Goal: Task Accomplishment & Management: Manage account settings

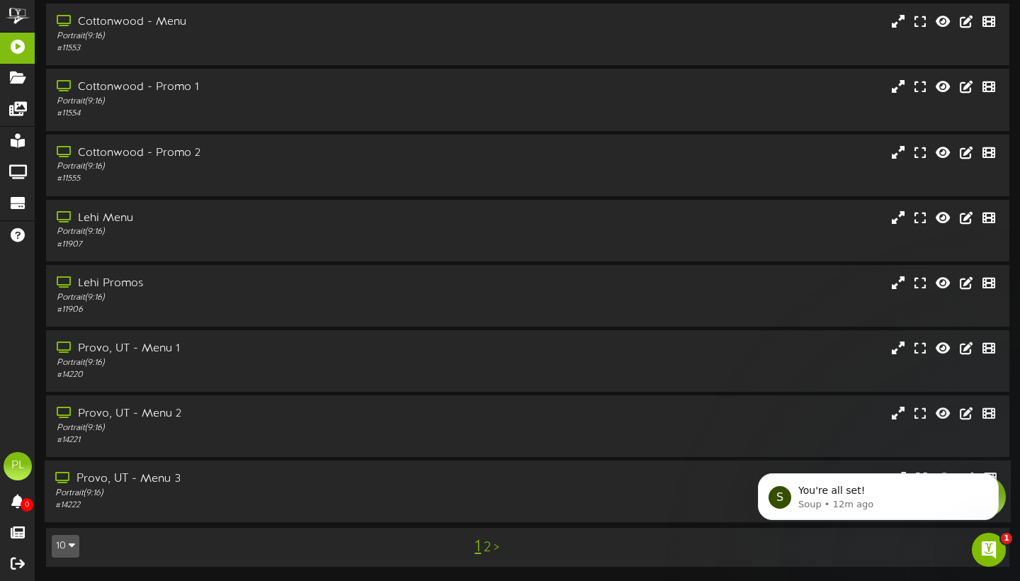
click at [211, 519] on div "Provo, UT - Menu 3 Portrait ( 9:16 ) # 14222" at bounding box center [528, 491] width 966 height 62
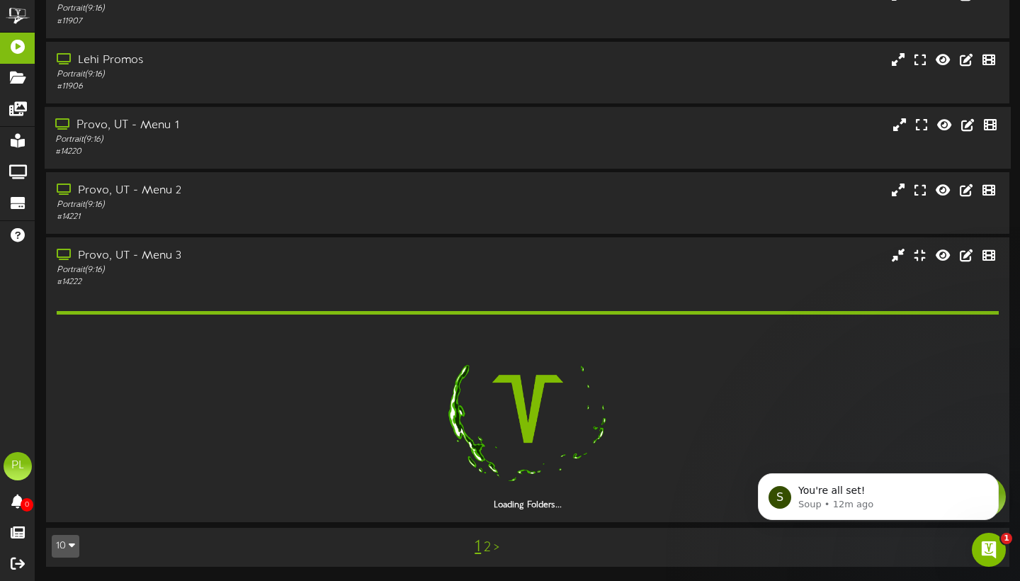
scroll to position [362, 0]
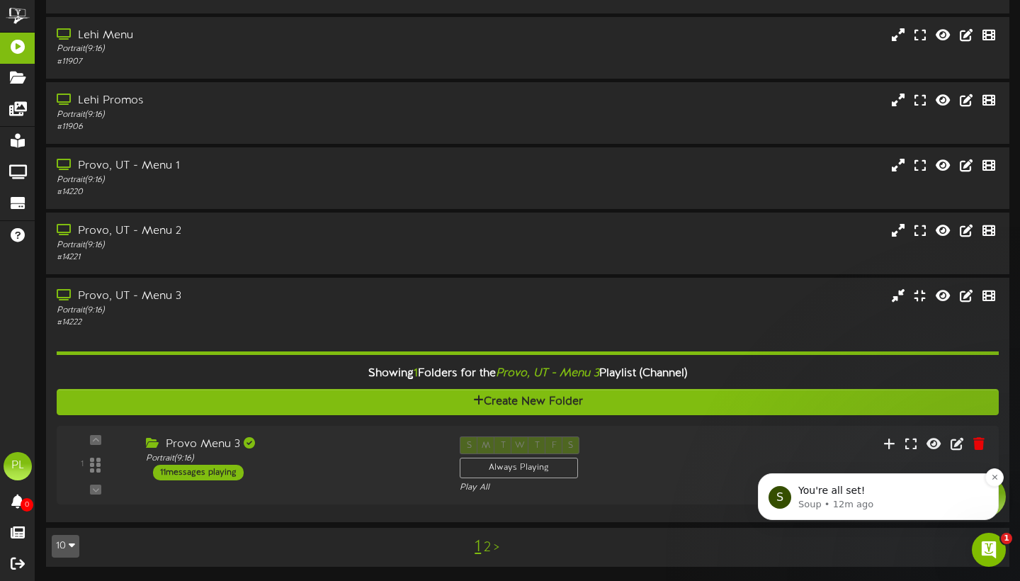
click at [838, 491] on span "You're all set! ​" at bounding box center [833, 489] width 70 height 11
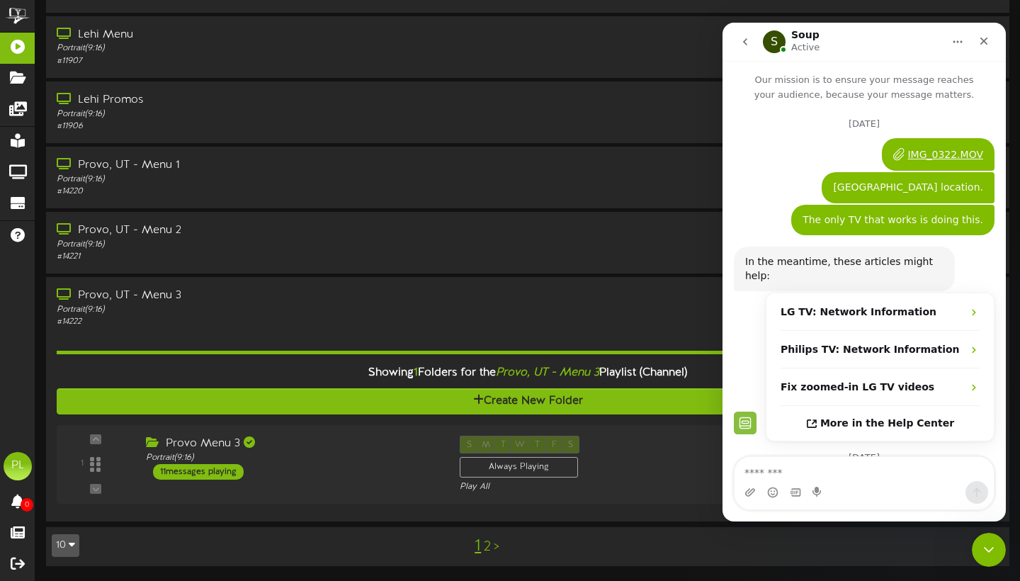
scroll to position [2, 0]
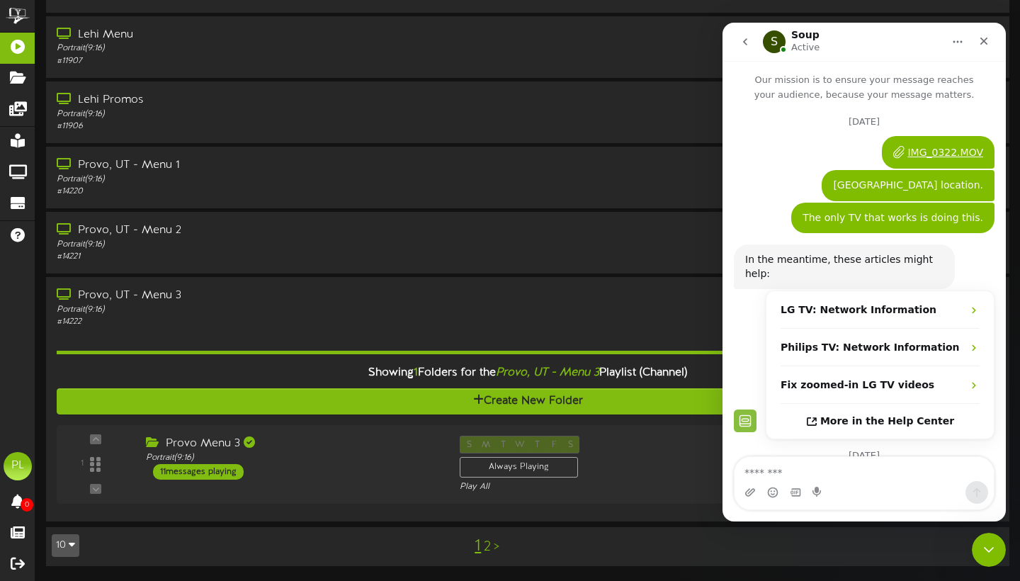
click at [811, 471] on textarea "Message…" at bounding box center [863, 469] width 259 height 24
type textarea "*"
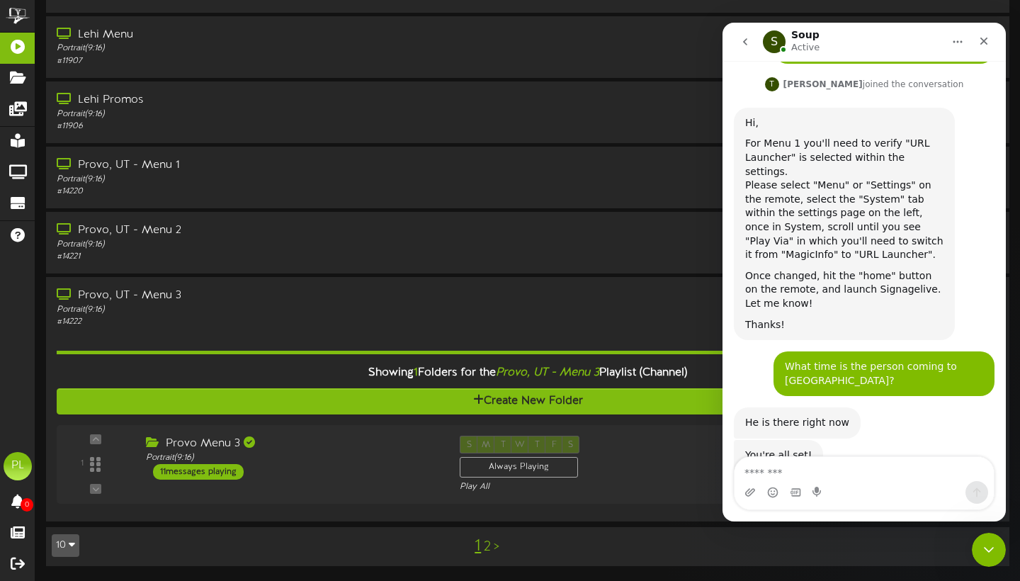
scroll to position [2116, 0]
click at [760, 470] on textarea "Message…" at bounding box center [863, 469] width 259 height 24
click at [758, 468] on textarea "Message…" at bounding box center [863, 469] width 259 height 24
click at [989, 38] on div "Close" at bounding box center [983, 40] width 25 height 25
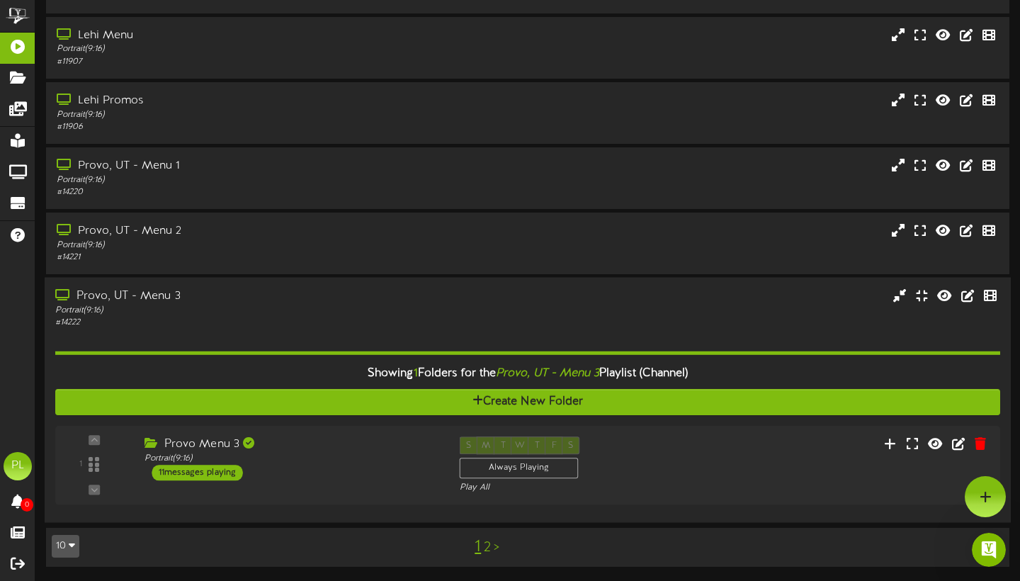
scroll to position [362, 0]
click at [992, 554] on icon "Open Intercom Messenger" at bounding box center [986, 547] width 23 height 23
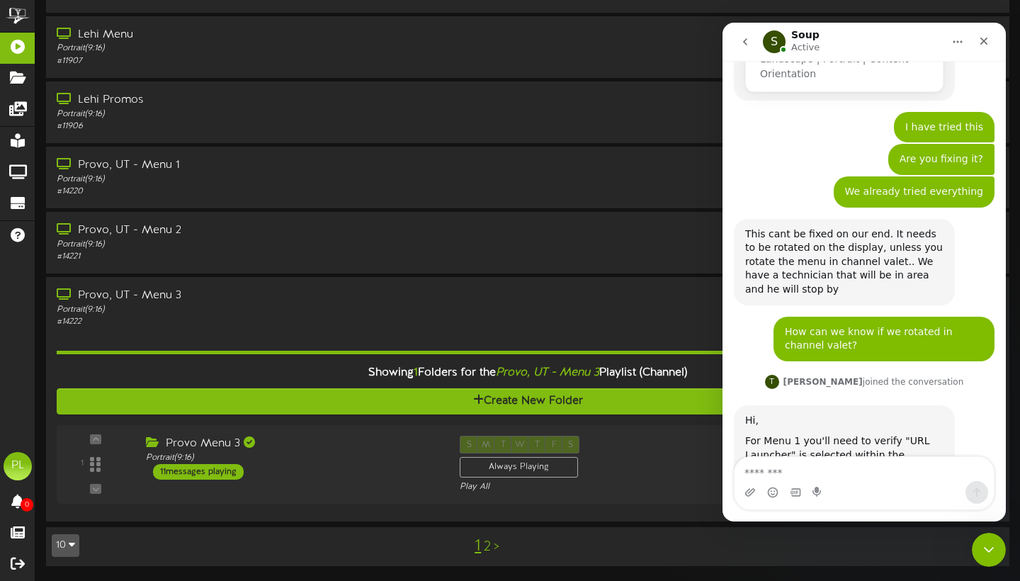
scroll to position [2116, 0]
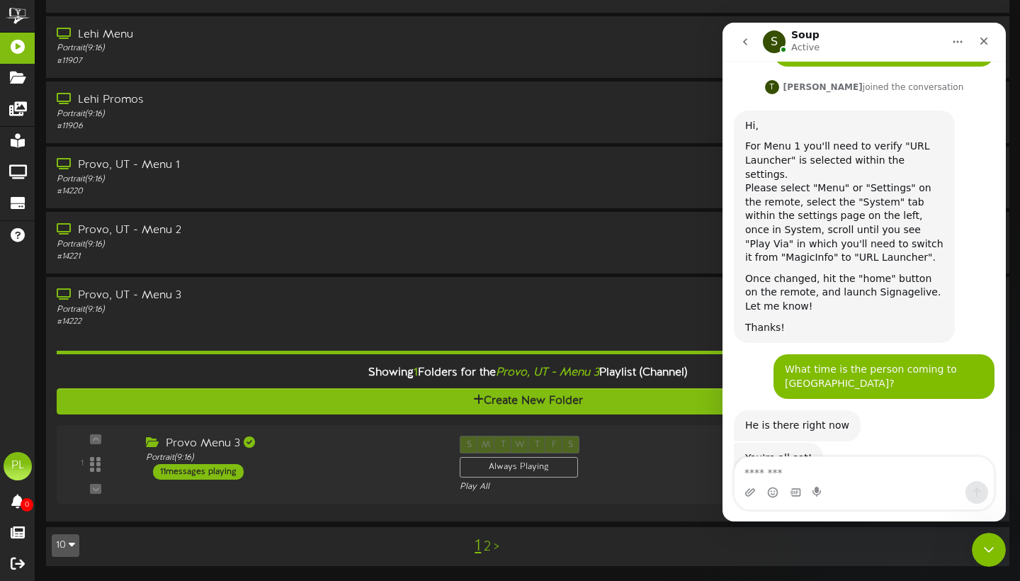
click at [769, 472] on textarea "Message…" at bounding box center [863, 469] width 259 height 24
click at [486, 556] on div "1 2 >" at bounding box center [487, 545] width 244 height 27
click at [486, 550] on link "2" at bounding box center [487, 547] width 7 height 16
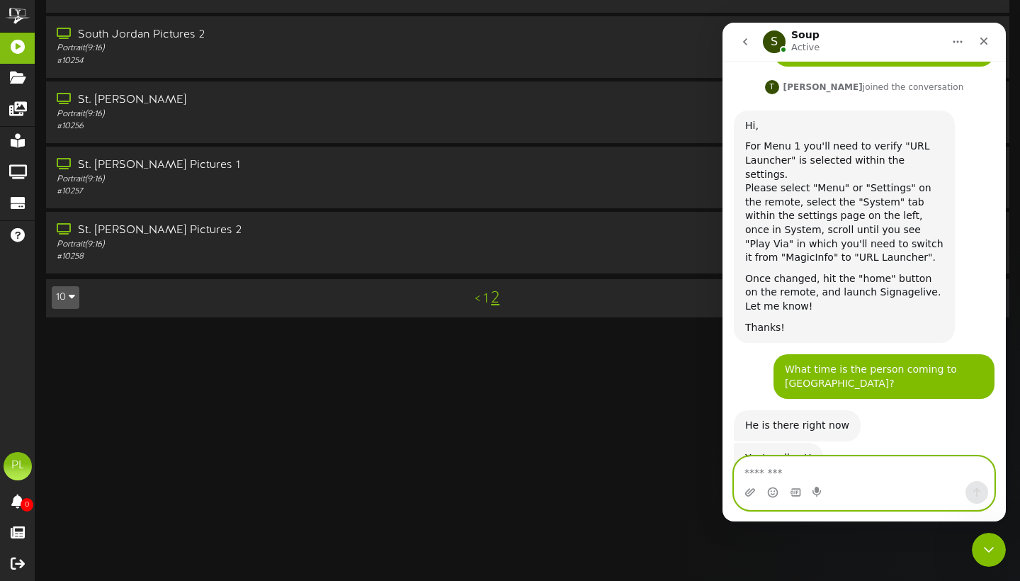
click at [754, 469] on textarea "Message…" at bounding box center [863, 469] width 259 height 24
click at [771, 473] on textarea "**********" at bounding box center [863, 469] width 259 height 24
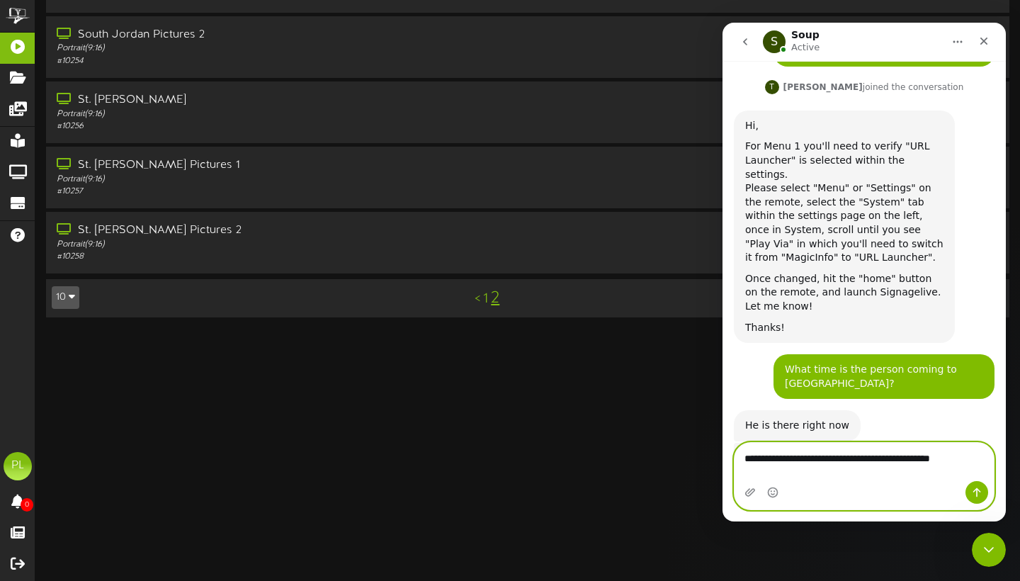
scroll to position [2130, 0]
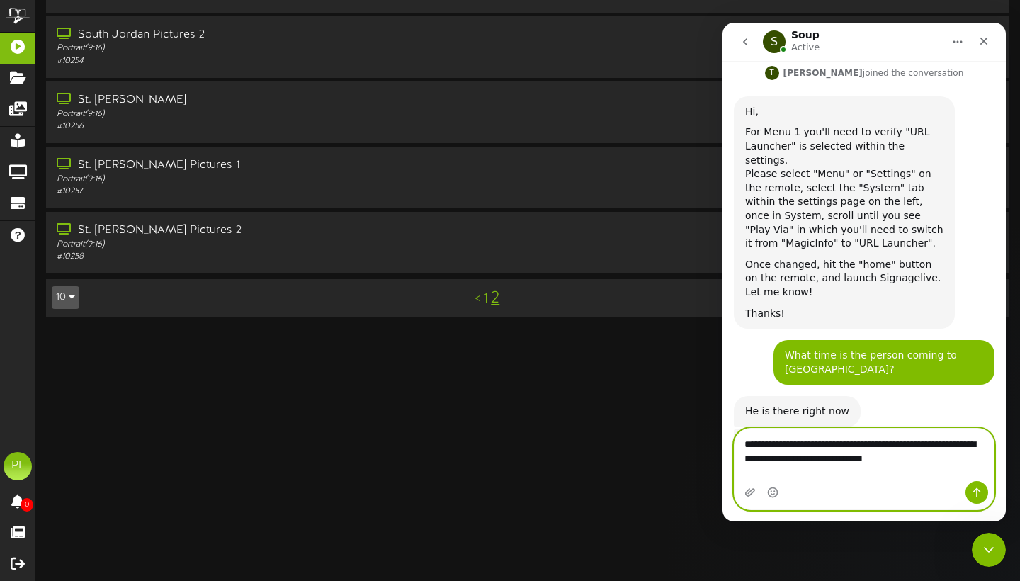
type textarea "**********"
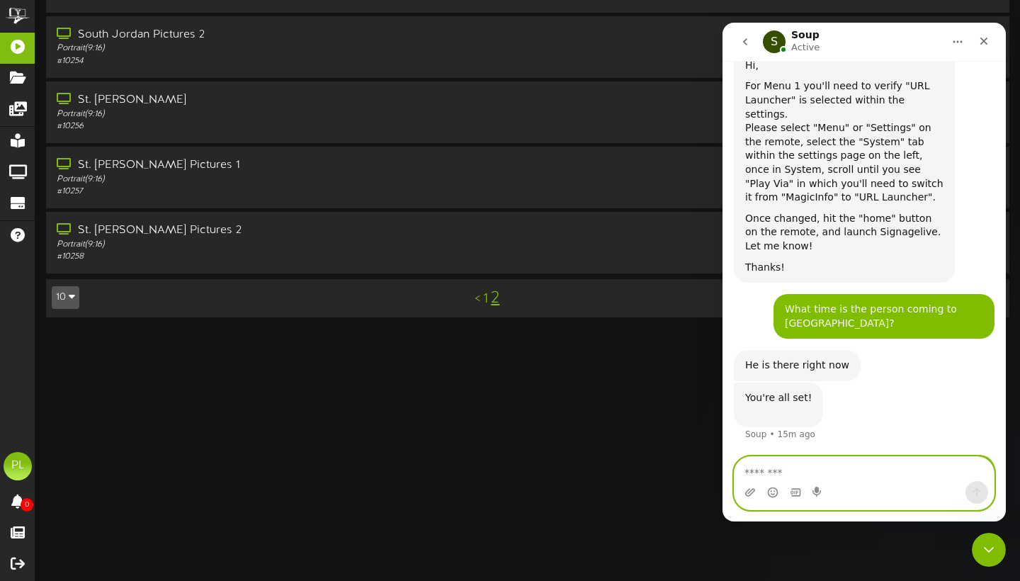
scroll to position [2184, 0]
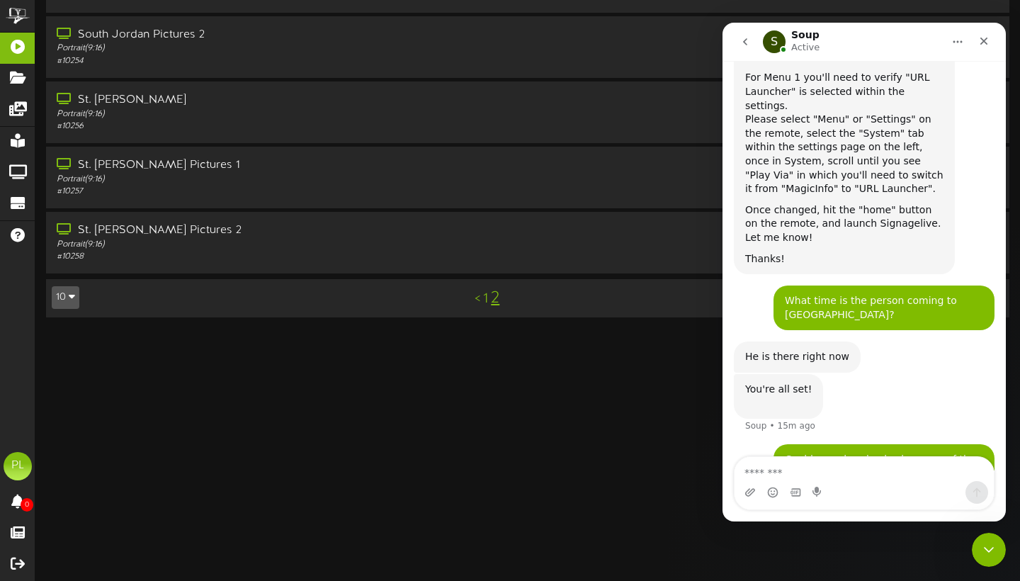
click at [351, 0] on html "ChannelValet Playlists Folders Messages My Library Groups Devices Help PL Pizze…" at bounding box center [510, 0] width 1020 height 0
click at [748, 485] on div "Intercom messenger" at bounding box center [749, 492] width 11 height 23
click at [756, 478] on textarea "Message…" at bounding box center [863, 469] width 259 height 24
type textarea "**********"
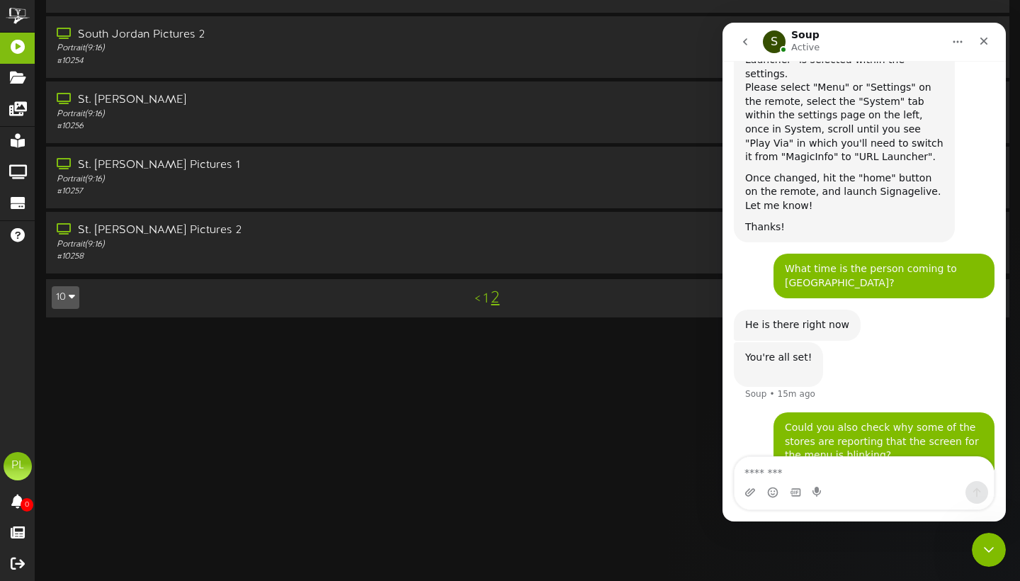
click at [289, 0] on html "ChannelValet Playlists Folders Messages My Library Groups Devices Help PL Pizze…" at bounding box center [510, 0] width 1020 height 0
click at [981, 38] on icon "Close" at bounding box center [984, 42] width 8 height 8
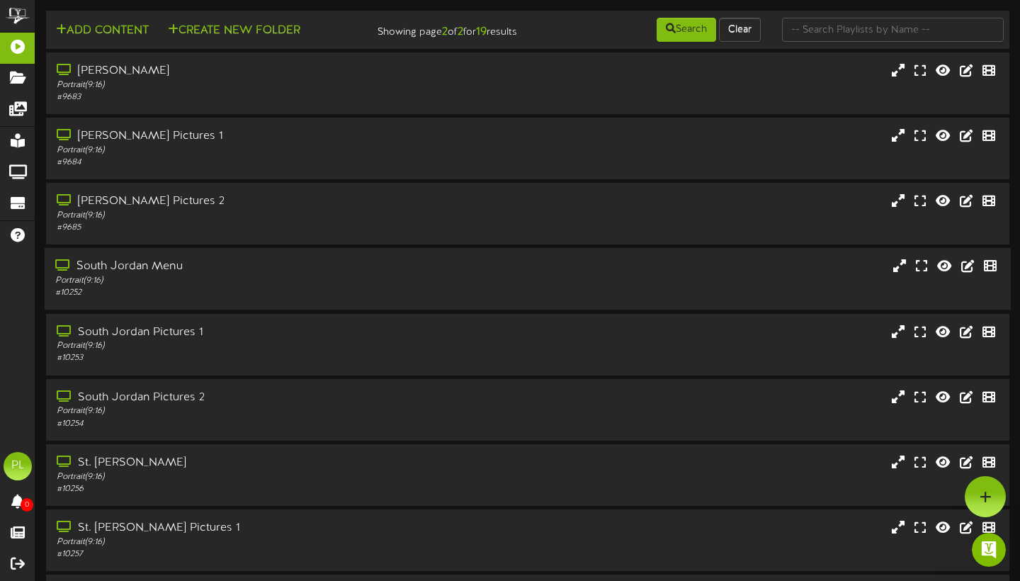
scroll to position [0, 0]
click at [185, 210] on div "[PERSON_NAME] Pictures 2" at bounding box center [245, 201] width 381 height 16
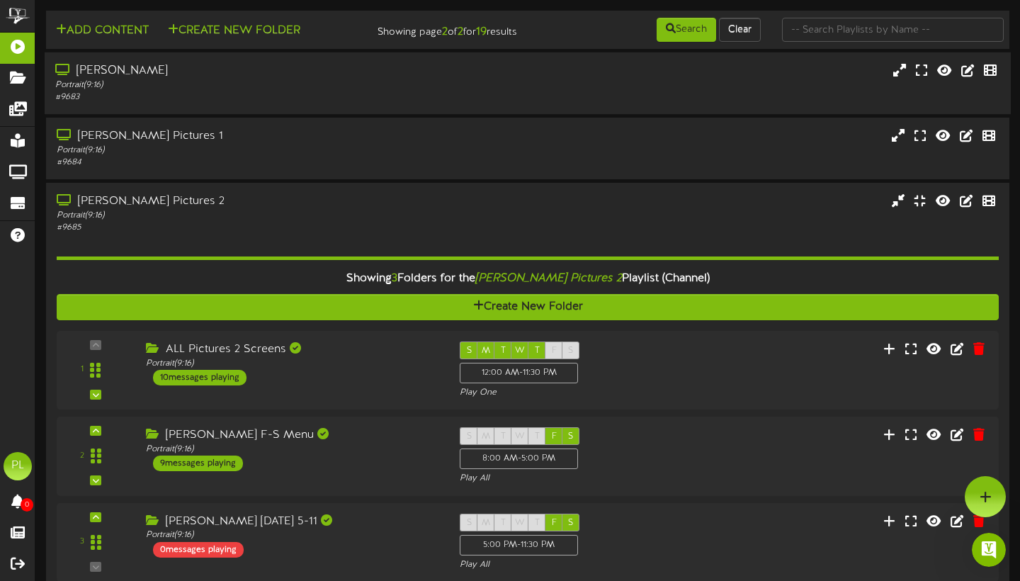
click at [302, 91] on div "Portrait ( 9:16 )" at bounding box center [245, 85] width 381 height 12
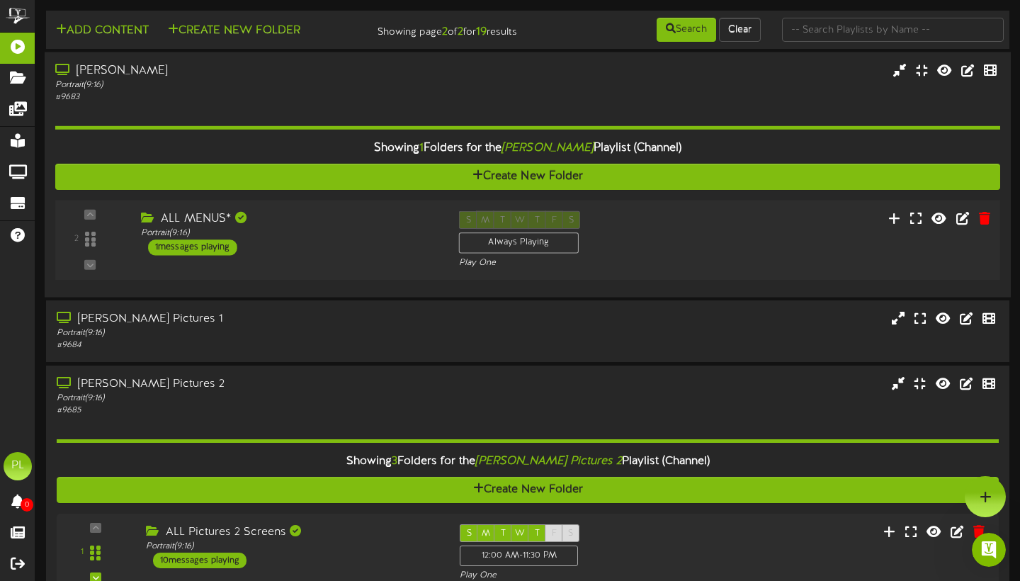
click at [306, 250] on div "ALL MENUS* Portrait ( 9:16 ) 1 messages playing" at bounding box center [289, 233] width 318 height 45
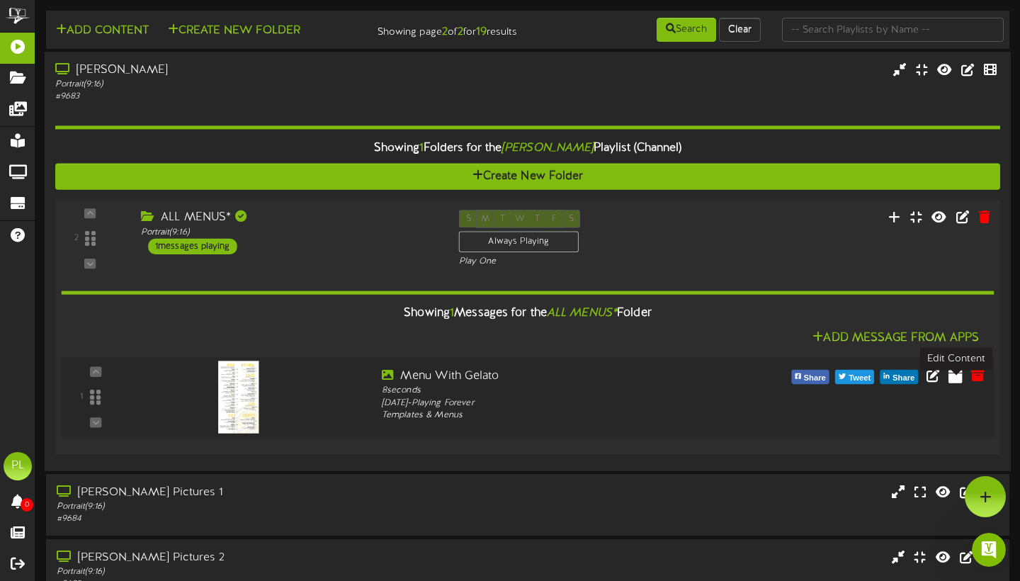
click at [954, 382] on icon at bounding box center [955, 375] width 14 height 16
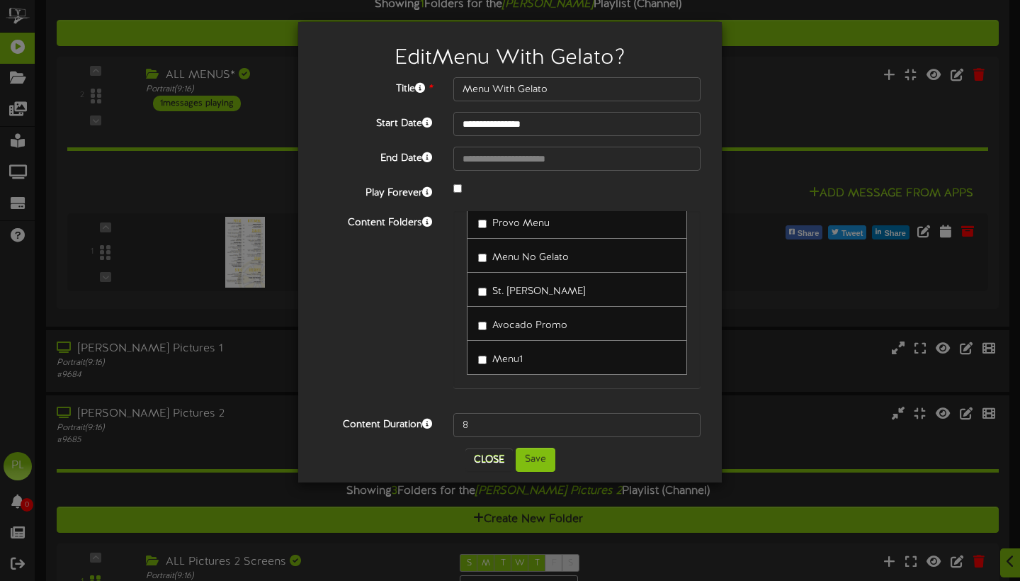
scroll to position [593, 0]
click at [545, 464] on button "Save" at bounding box center [535, 459] width 40 height 24
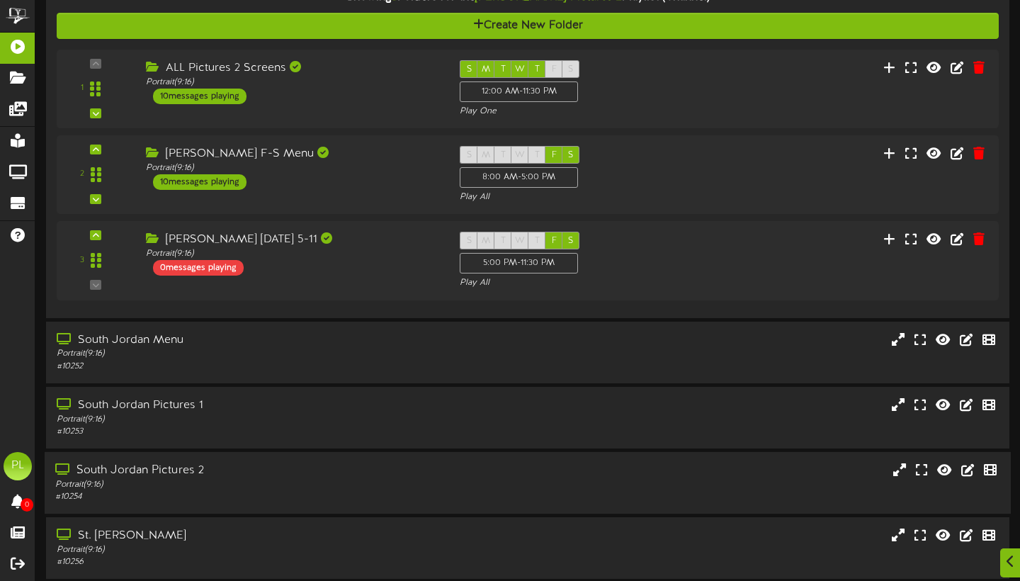
scroll to position [639, 0]
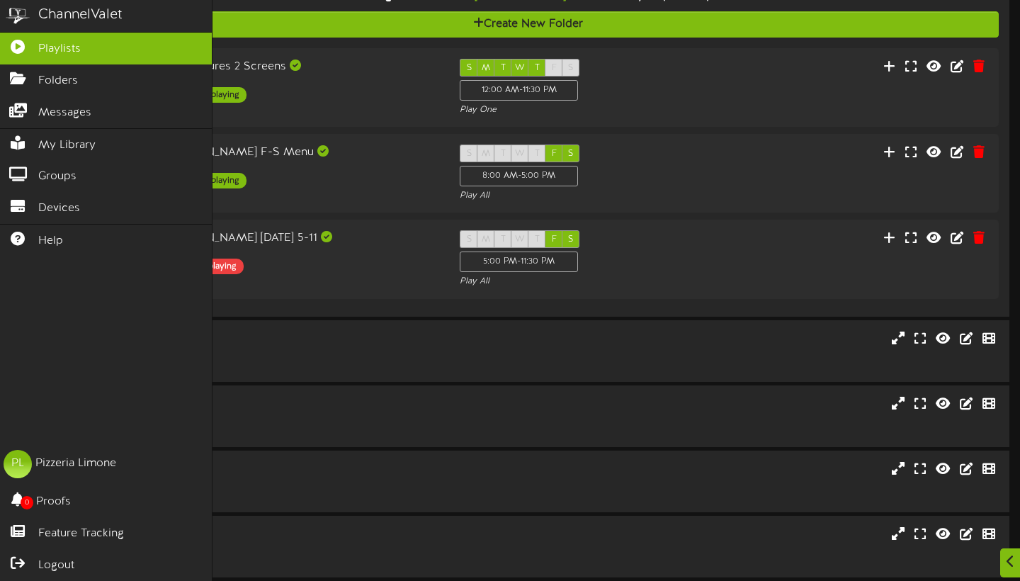
click at [45, 50] on span "Playlists" at bounding box center [59, 49] width 42 height 16
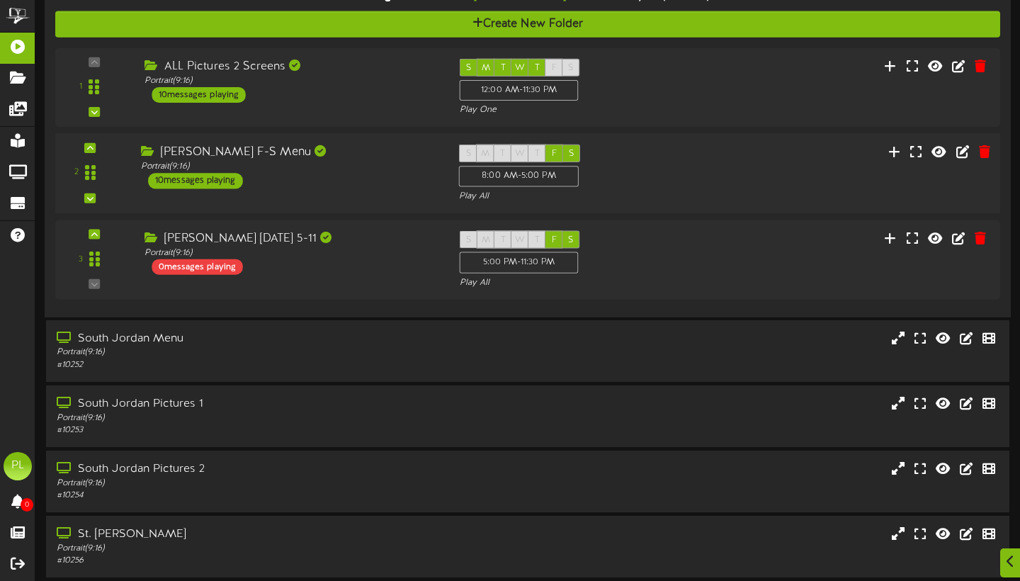
click at [360, 187] on div "[PERSON_NAME] F-S Menu Portrait ( 9:16 ) 10 messages playing" at bounding box center [289, 166] width 318 height 45
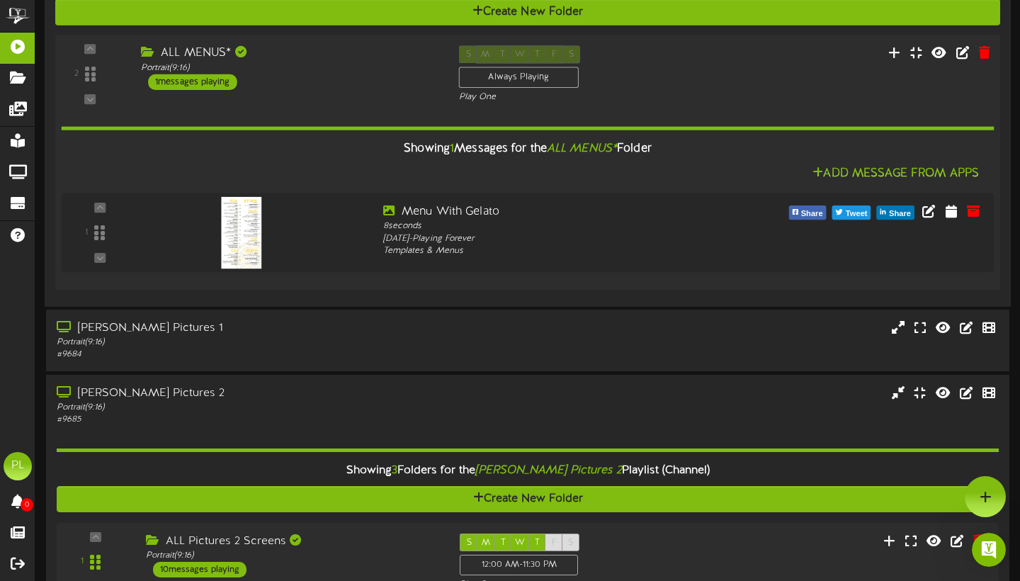
scroll to position [105, 0]
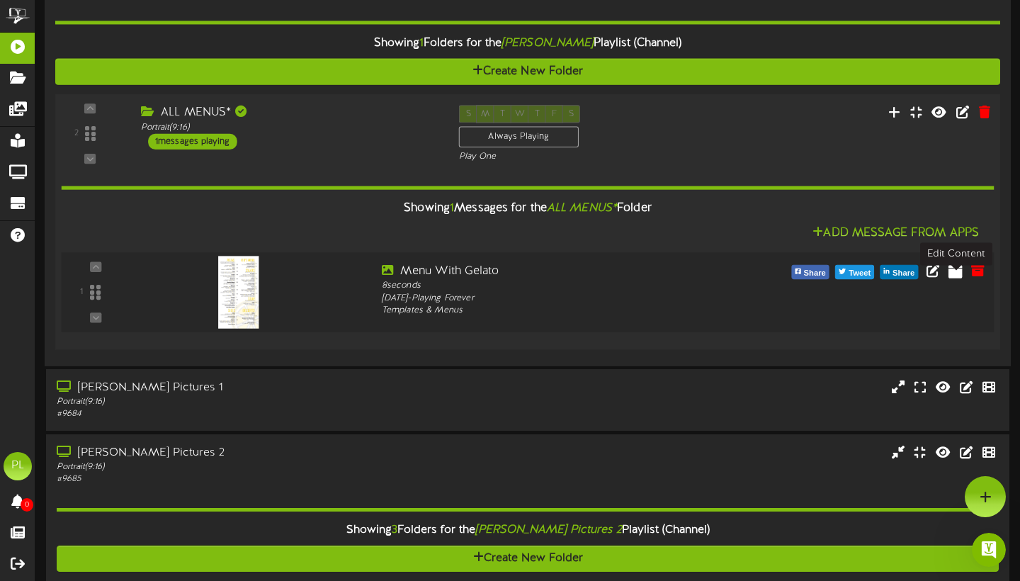
click at [954, 278] on icon at bounding box center [955, 270] width 14 height 16
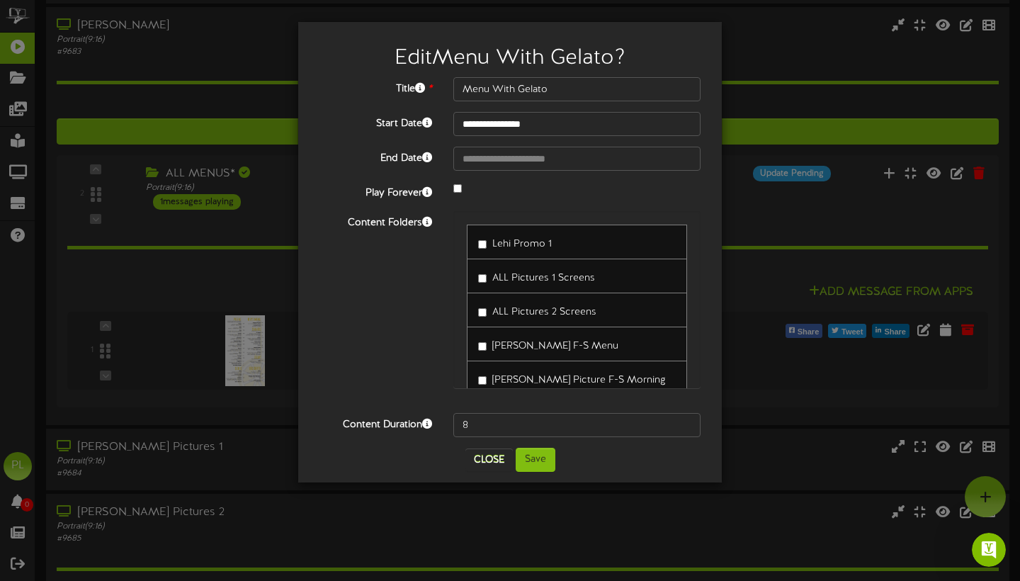
scroll to position [0, 0]
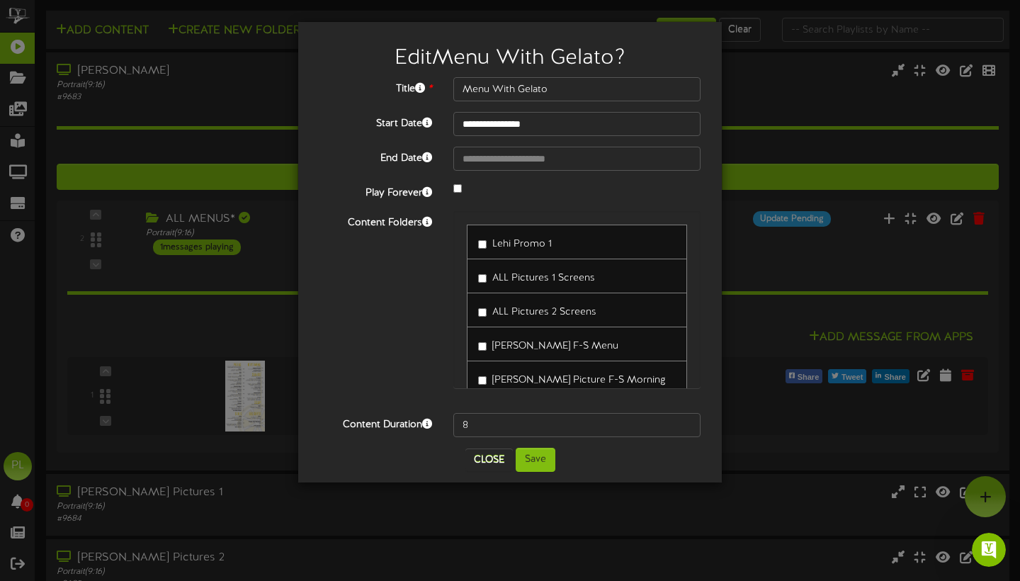
click at [487, 346] on label "[PERSON_NAME] F-S Menu" at bounding box center [548, 343] width 140 height 19
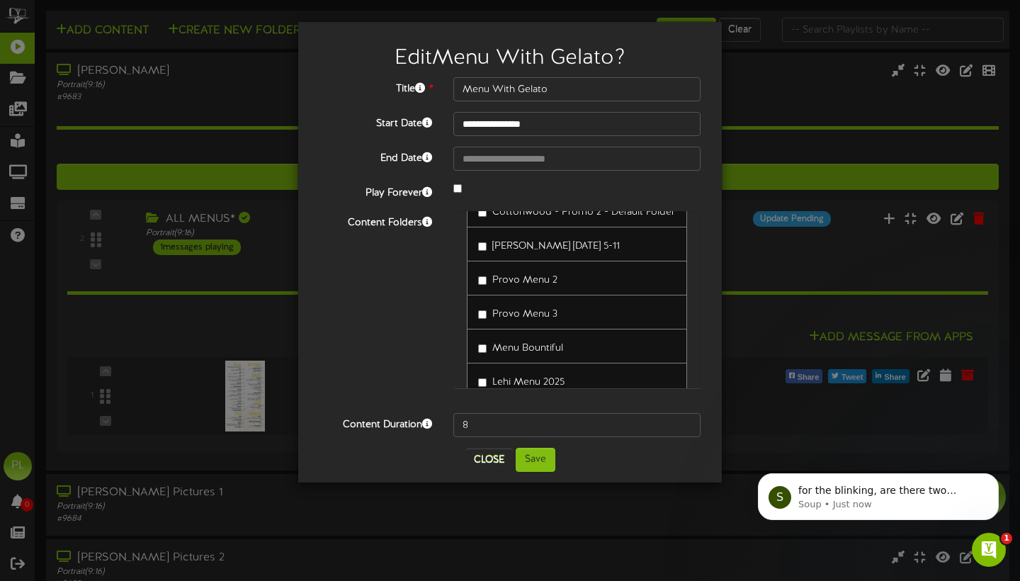
scroll to position [2210, 0]
click at [532, 457] on button "Save" at bounding box center [535, 459] width 40 height 24
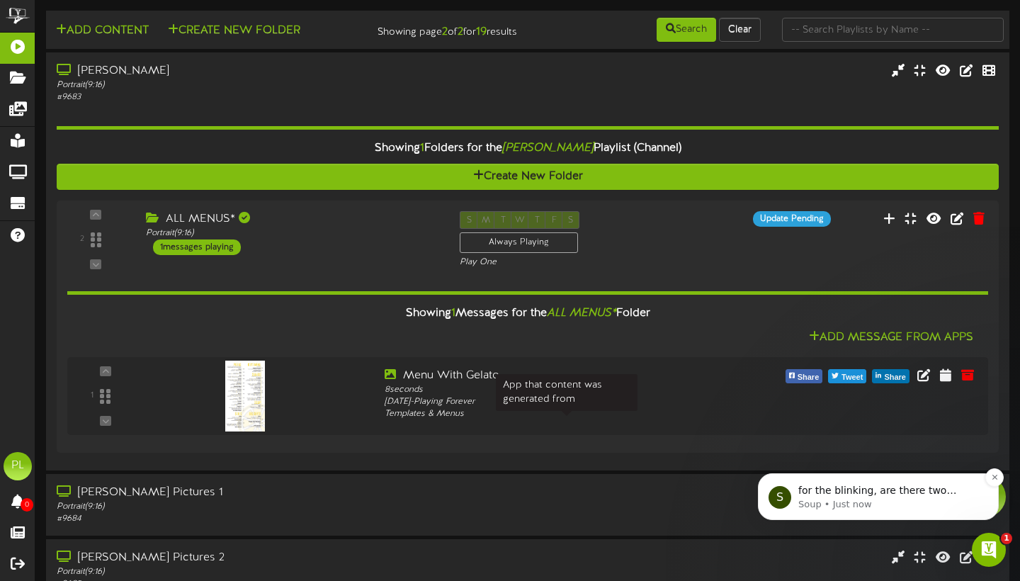
click at [906, 489] on span "for the blinking, are there two menus assigned?" at bounding box center [877, 496] width 158 height 25
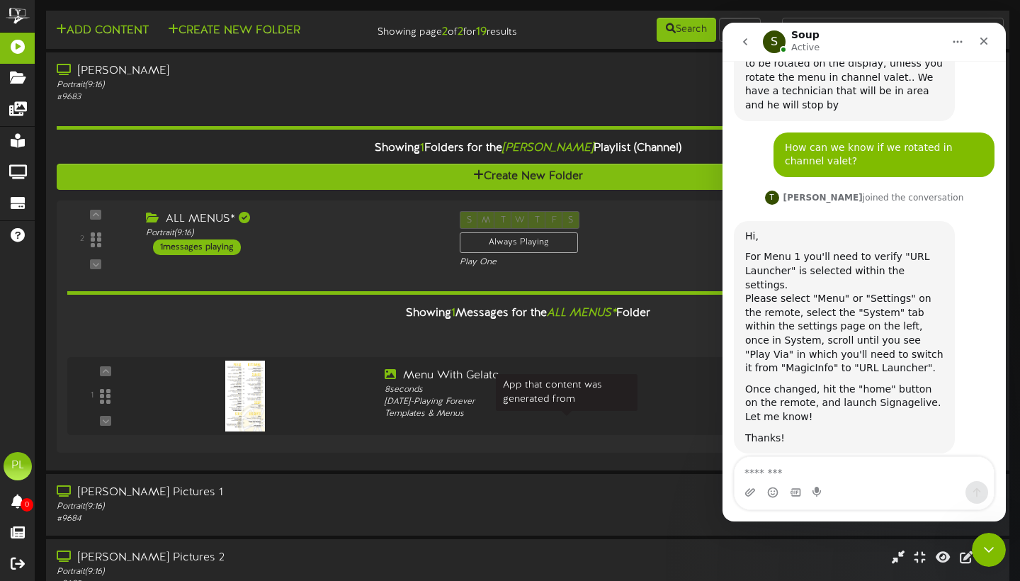
scroll to position [2349, 0]
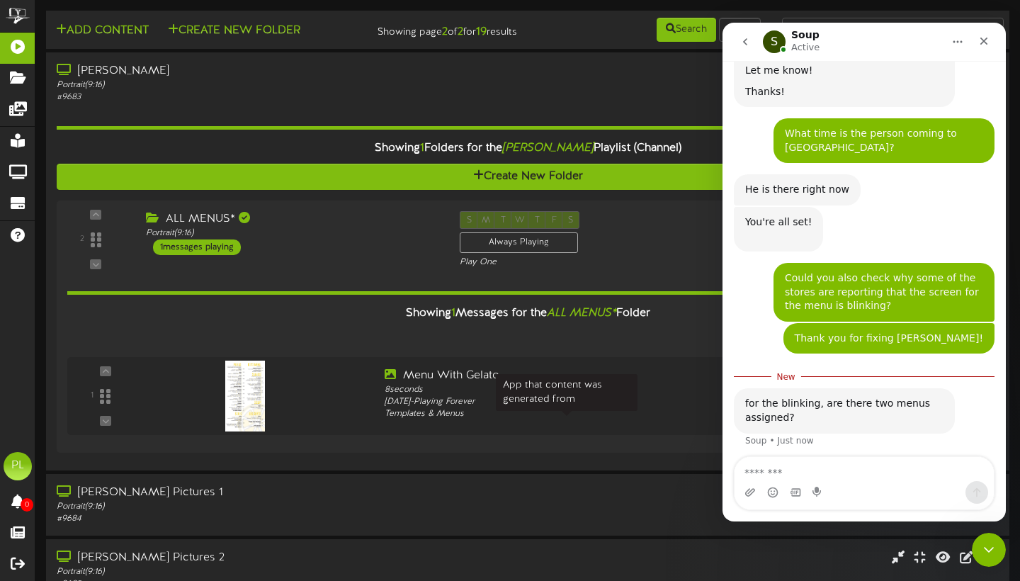
click at [791, 462] on textarea "Message…" at bounding box center [863, 469] width 259 height 24
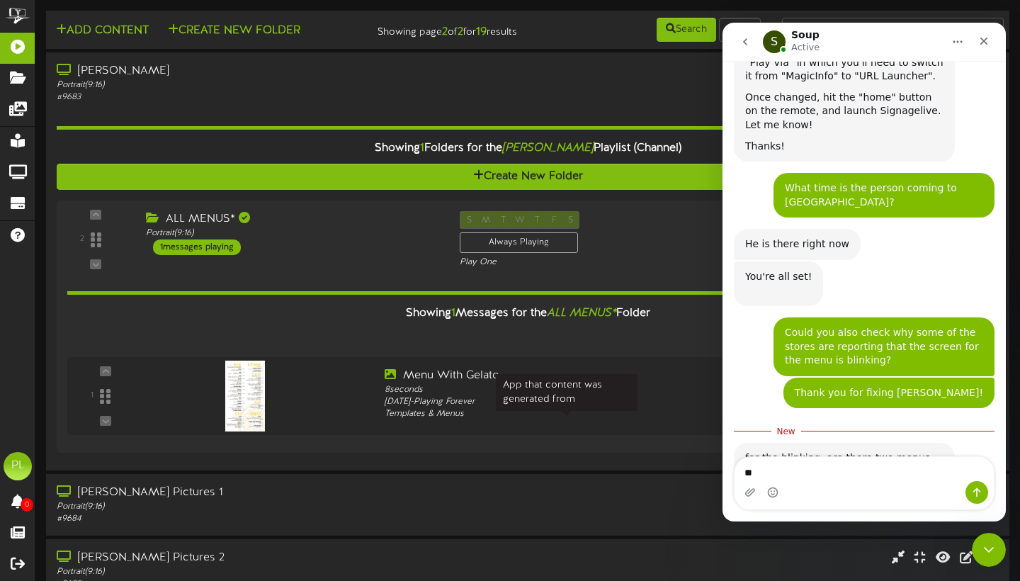
type textarea "*"
type textarea "**********"
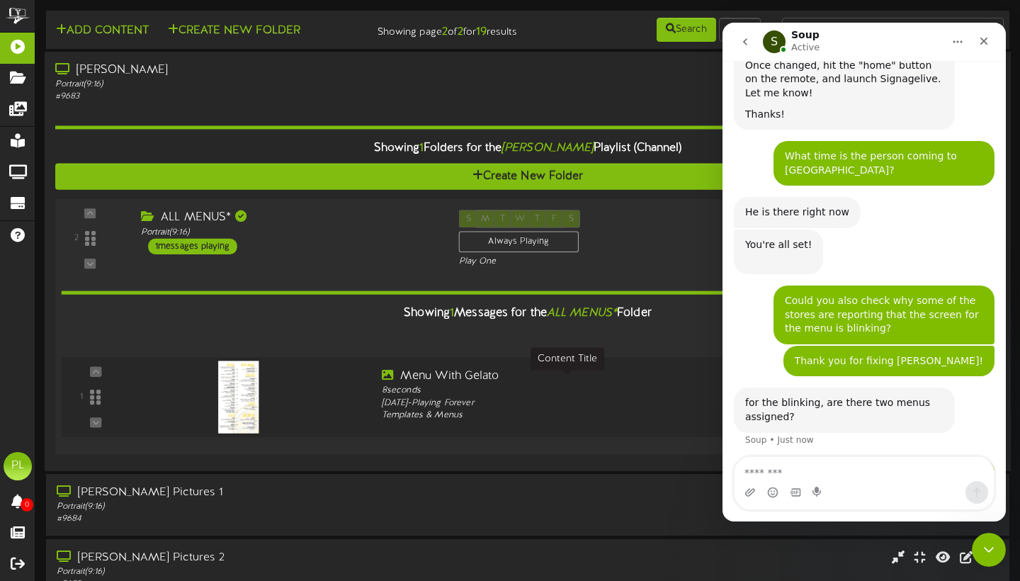
scroll to position [0, 0]
click at [385, 253] on div "ALL MENUS* Portrait ( 9:16 ) 1 messages playing" at bounding box center [289, 232] width 318 height 45
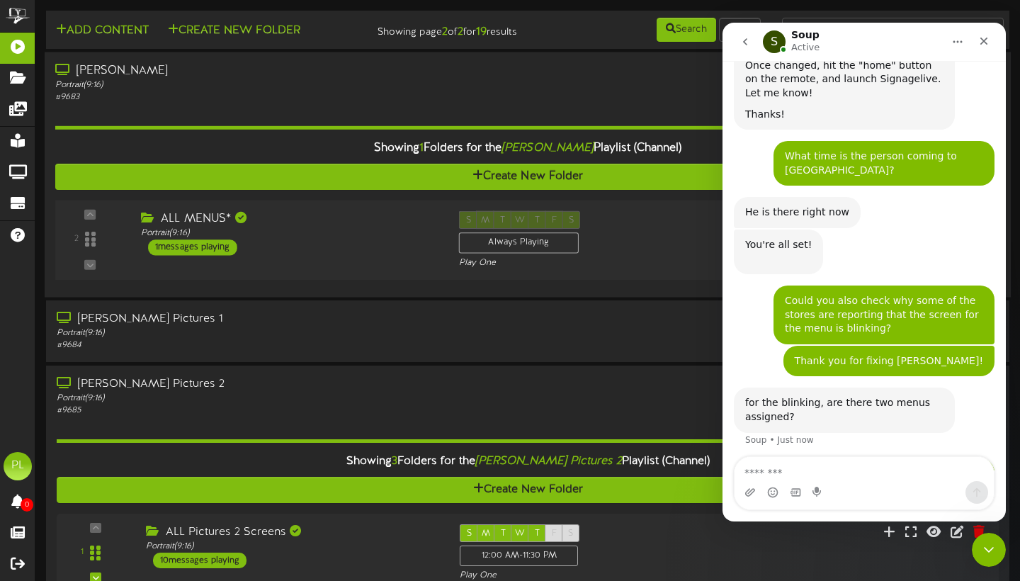
click at [384, 256] on div "ALL MENUS* Portrait ( 9:16 ) 1 messages playing" at bounding box center [289, 233] width 318 height 45
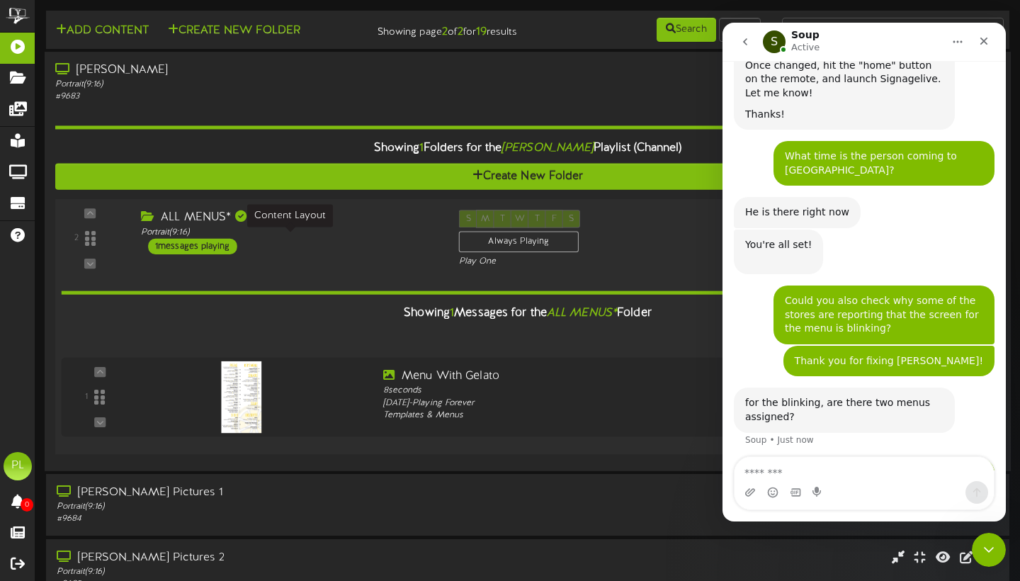
click at [315, 238] on div "Portrait ( 9:16 )" at bounding box center [289, 232] width 297 height 12
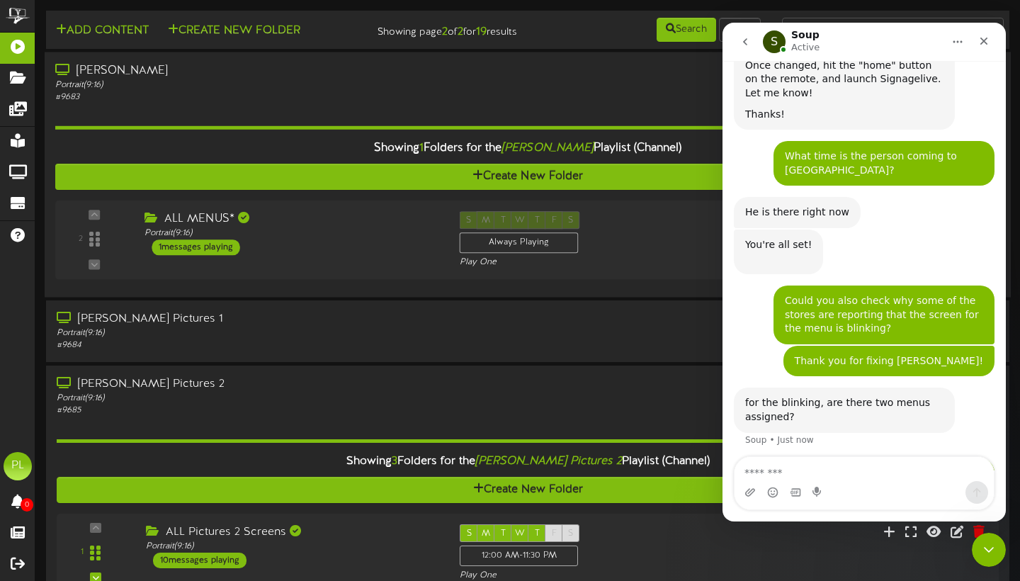
click at [327, 91] on div "Portrait ( 9:16 )" at bounding box center [245, 85] width 381 height 12
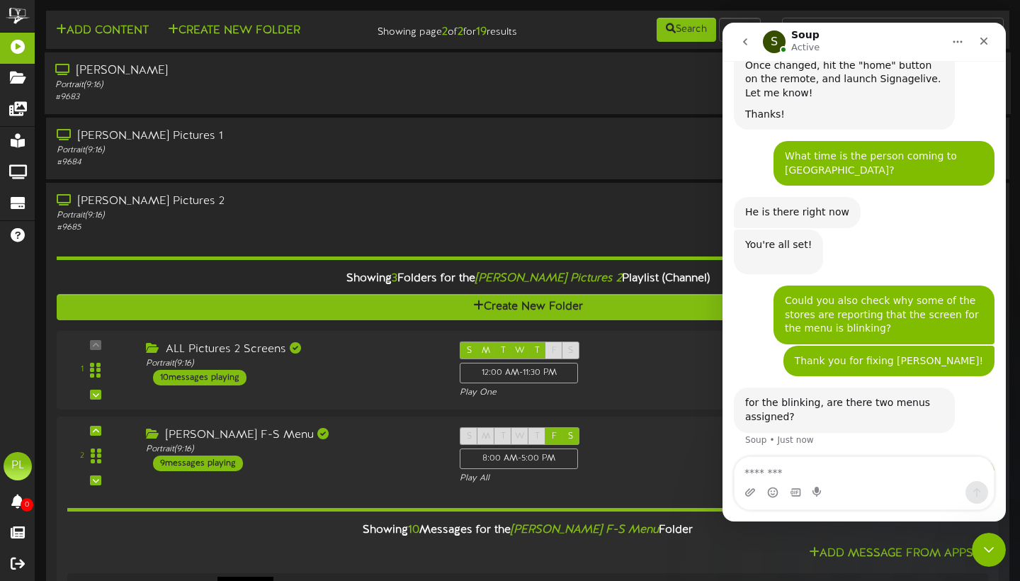
click at [327, 91] on div "Portrait ( 9:16 )" at bounding box center [245, 85] width 381 height 12
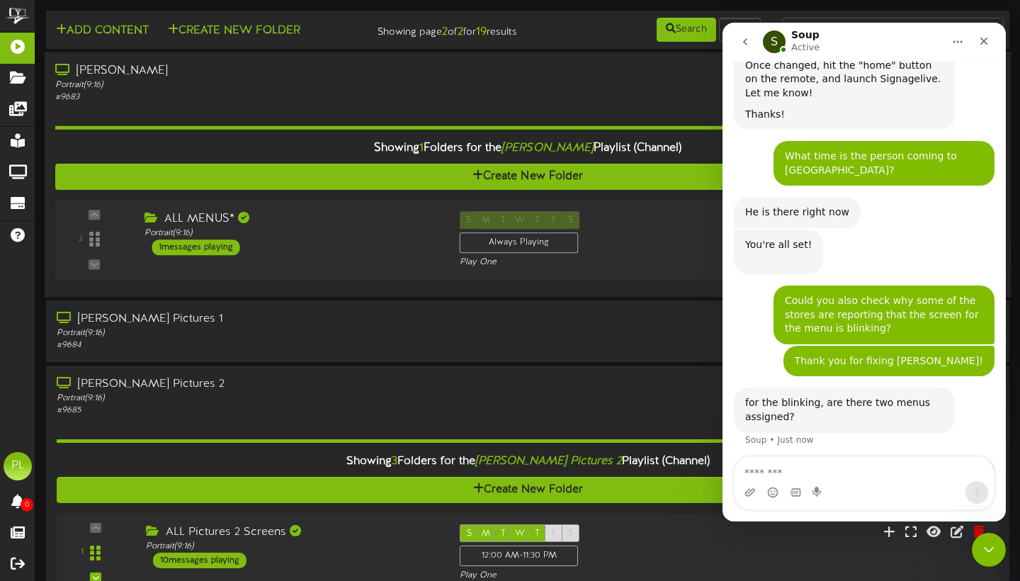
click at [303, 91] on div "Portrait ( 9:16 )" at bounding box center [245, 85] width 381 height 12
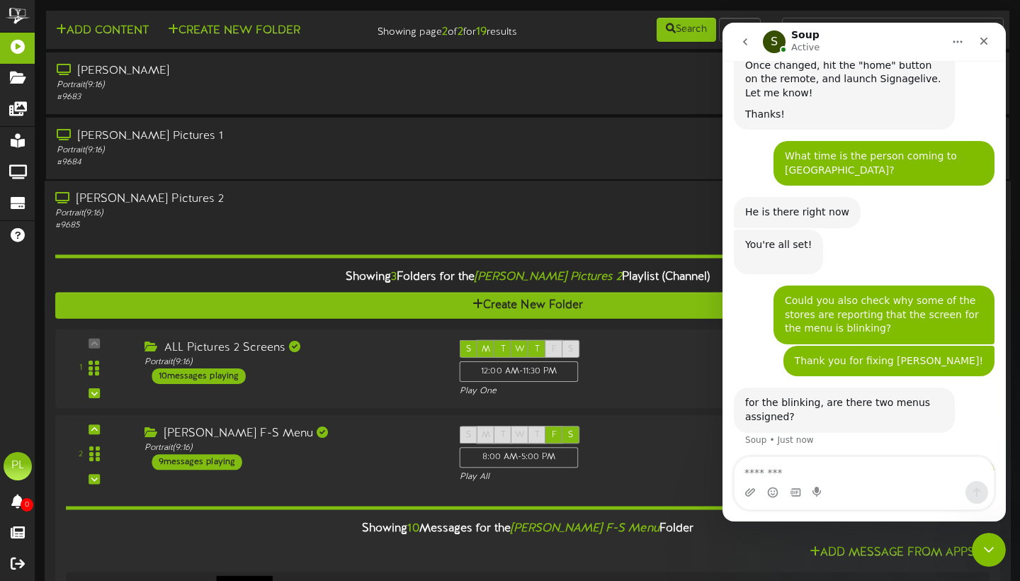
click at [290, 232] on div "# 9685" at bounding box center [245, 226] width 381 height 12
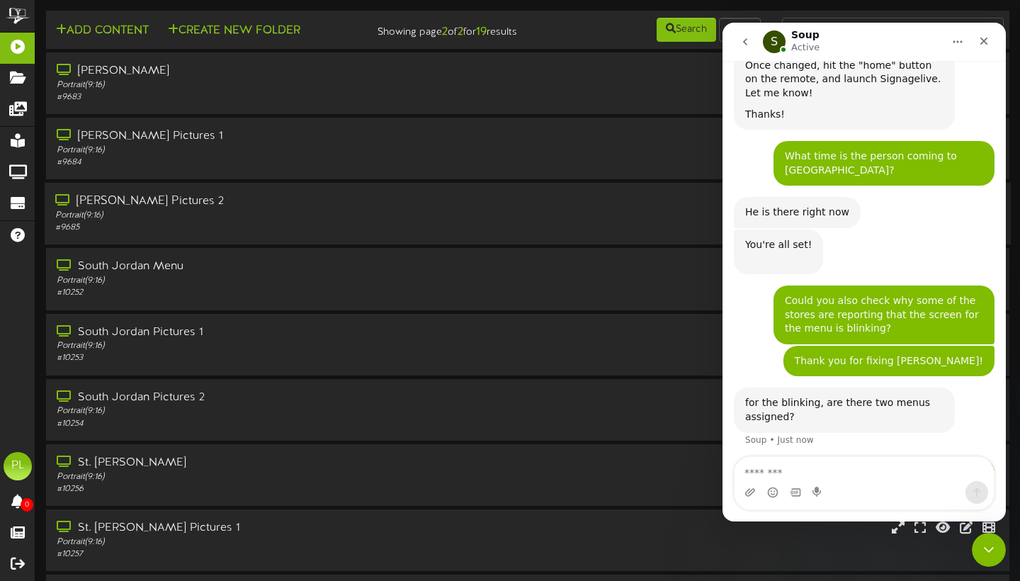
click at [290, 234] on div "# 9685" at bounding box center [245, 228] width 381 height 12
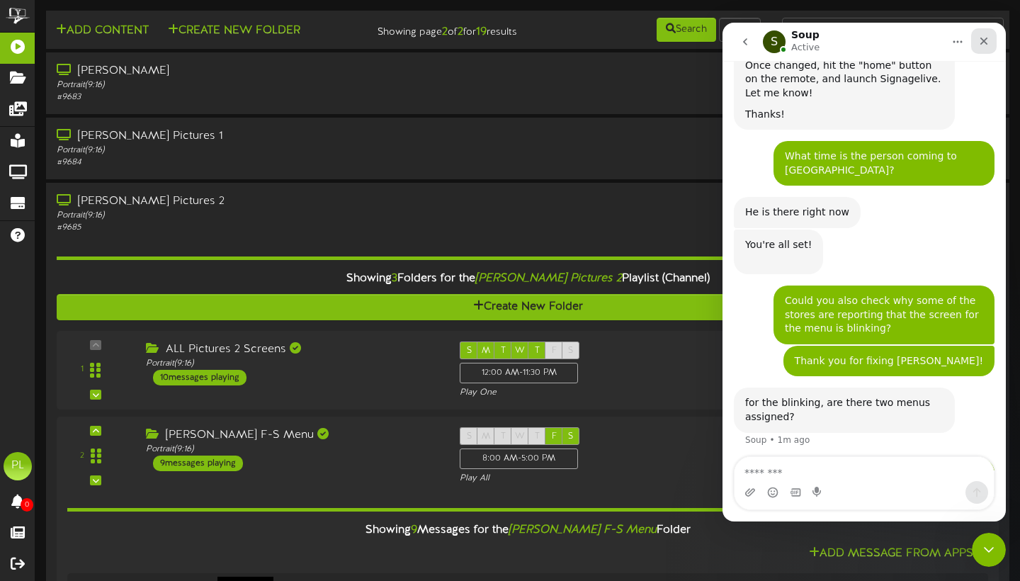
click at [986, 43] on icon "Close" at bounding box center [984, 42] width 8 height 8
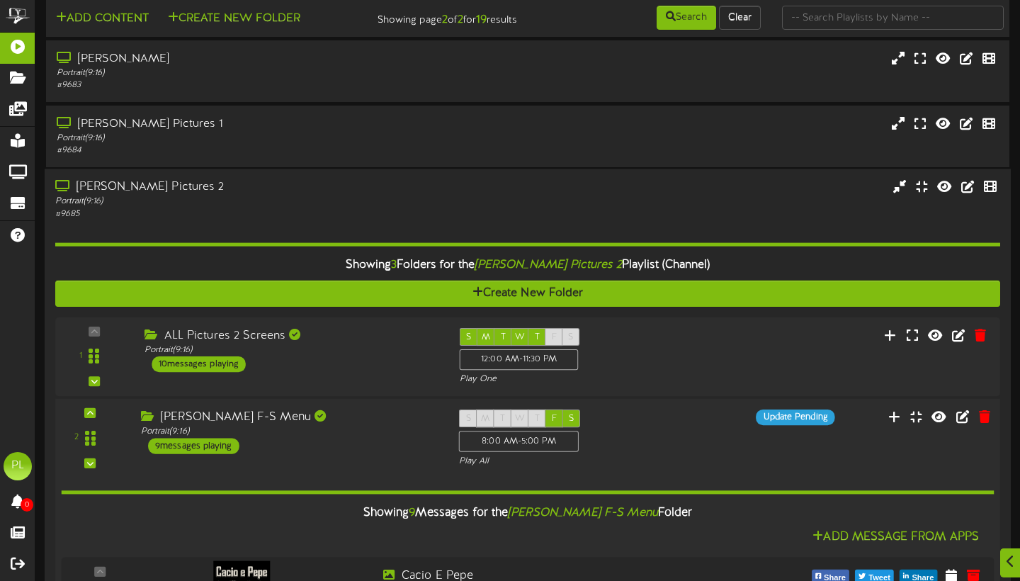
scroll to position [16, 0]
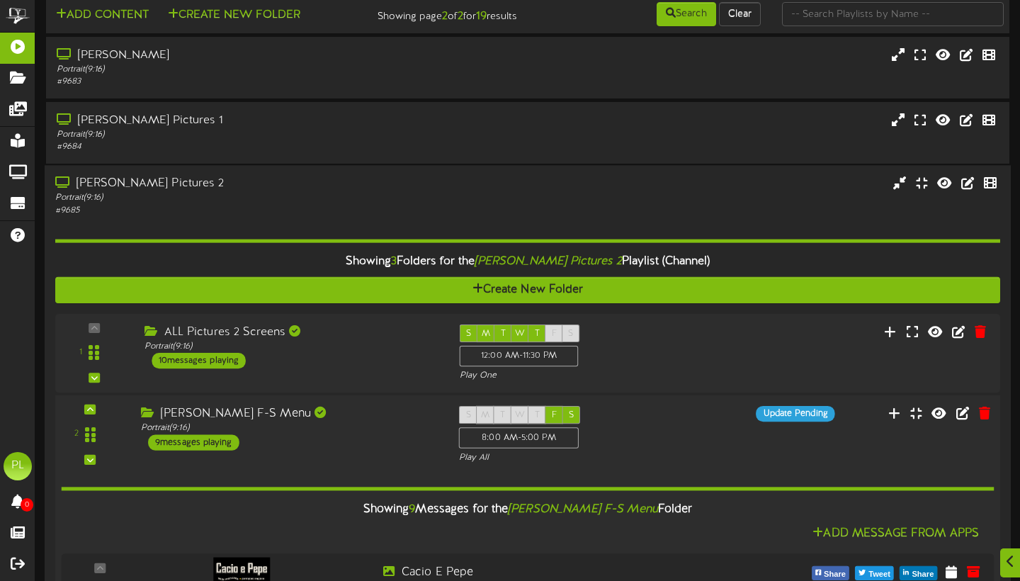
click at [321, 446] on div "[PERSON_NAME] F-S Menu Portrait ( 9:16 ) 9 messages playing" at bounding box center [289, 428] width 318 height 45
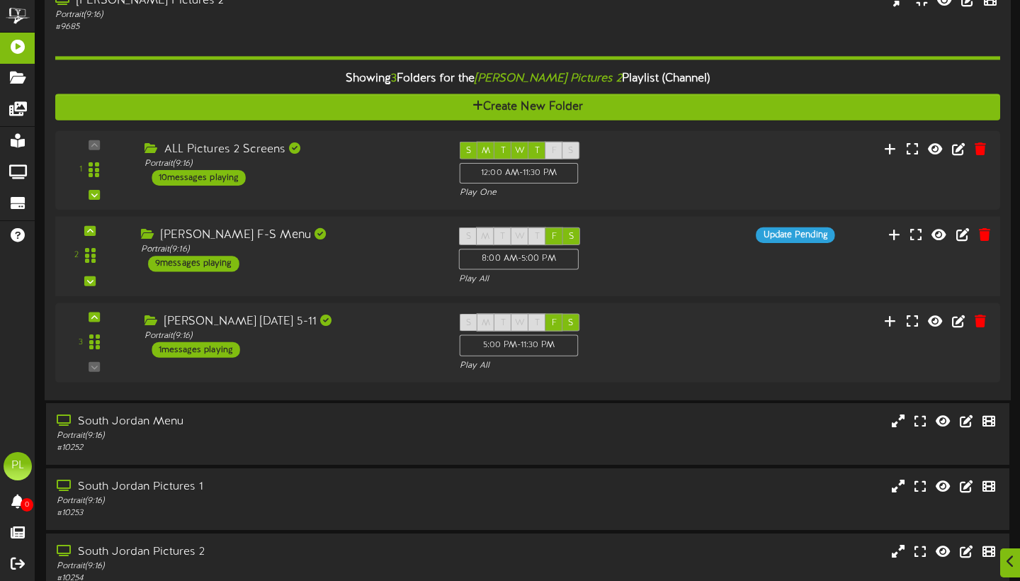
scroll to position [218, 0]
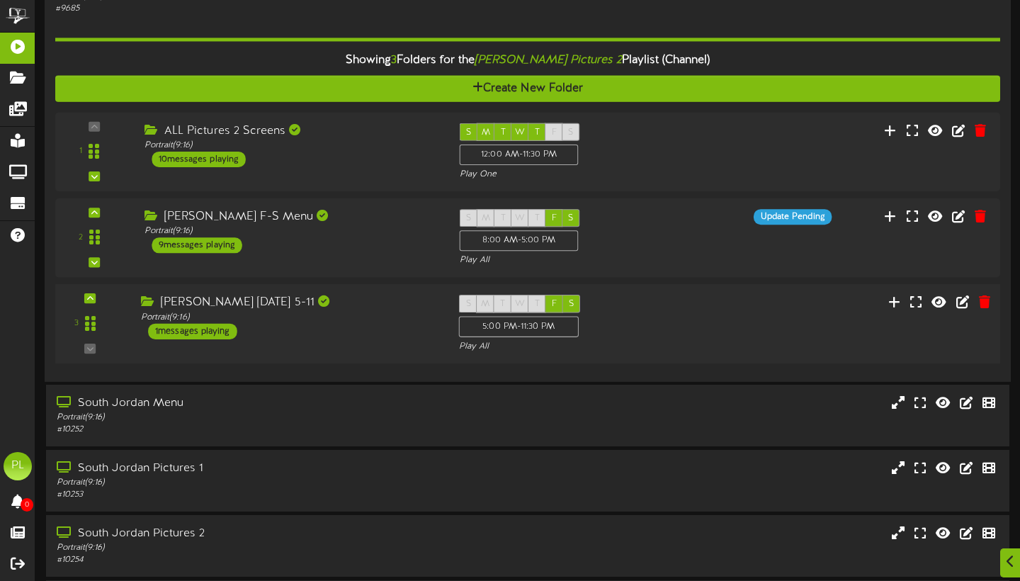
click at [359, 340] on div "[PERSON_NAME] [DATE] 5-11 Portrait ( 9:16 ) 1 messages playing" at bounding box center [289, 317] width 318 height 45
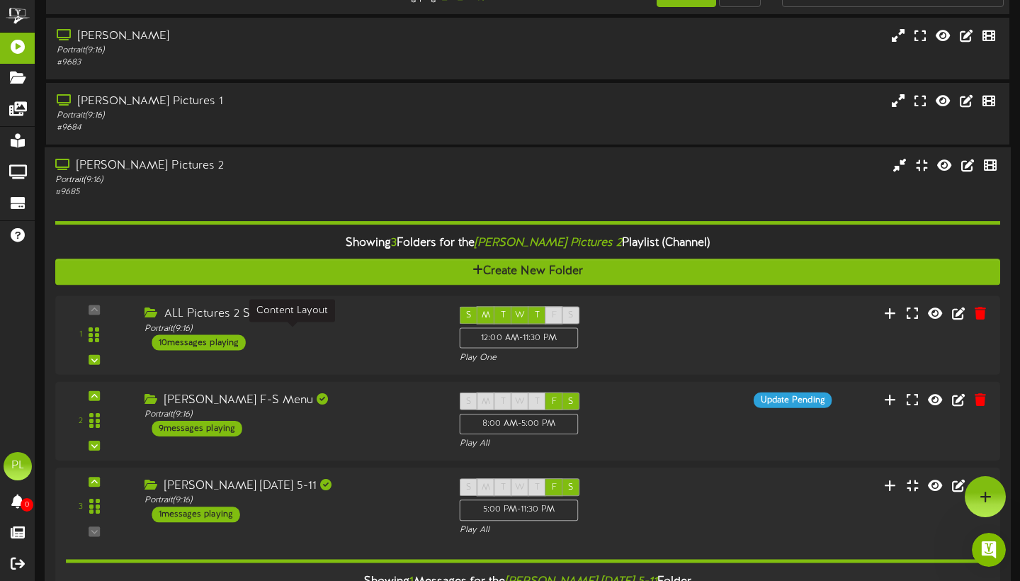
scroll to position [0, 0]
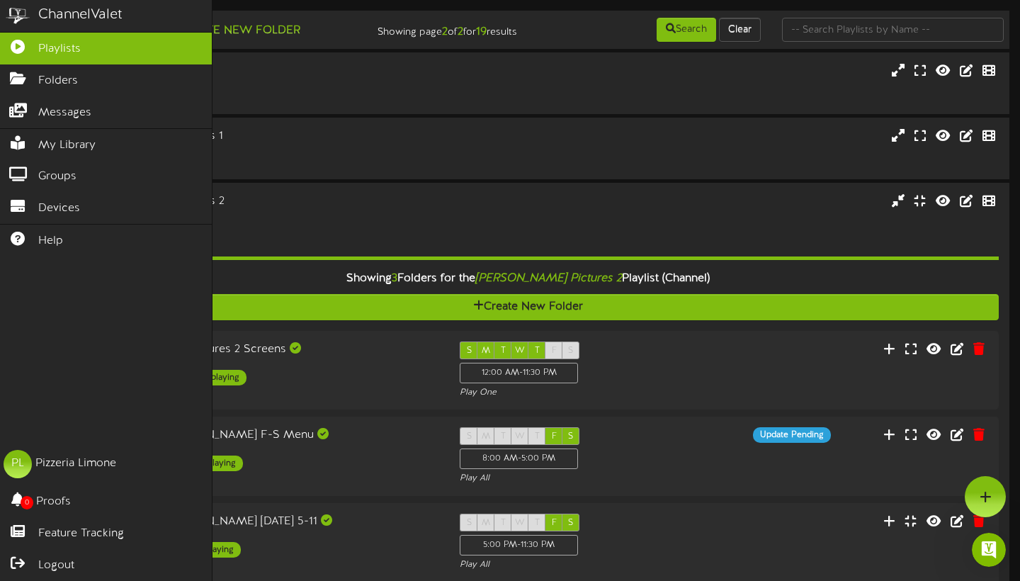
click at [78, 57] on link "Playlists" at bounding box center [106, 49] width 212 height 32
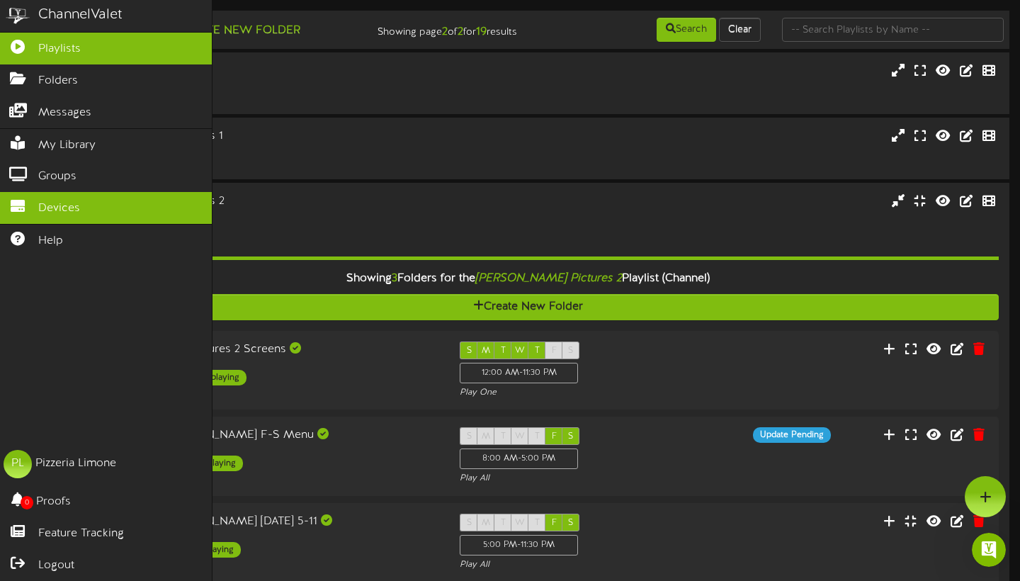
click at [69, 201] on span "Devices" at bounding box center [59, 208] width 42 height 16
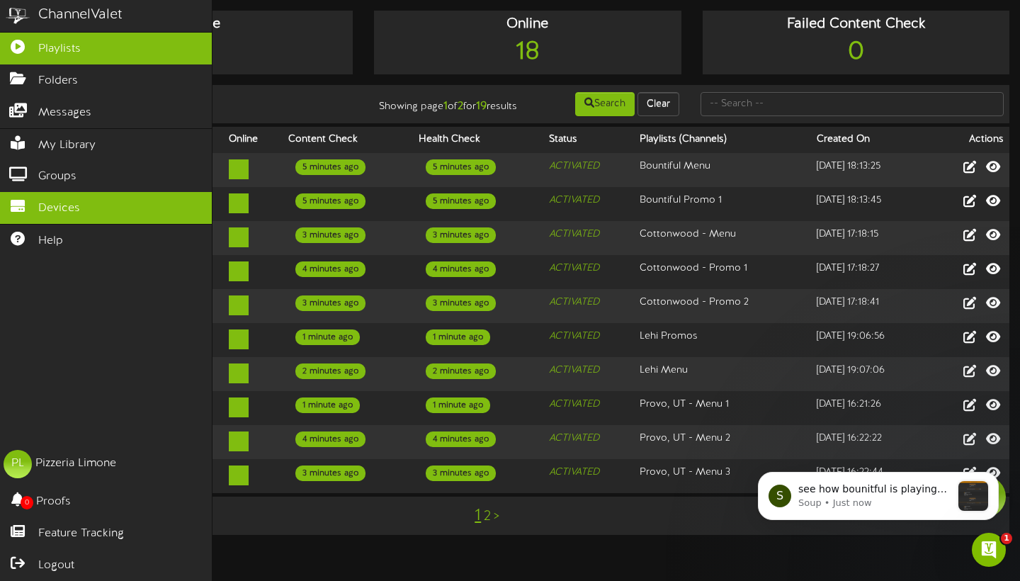
click at [63, 47] on span "Playlists" at bounding box center [59, 49] width 42 height 16
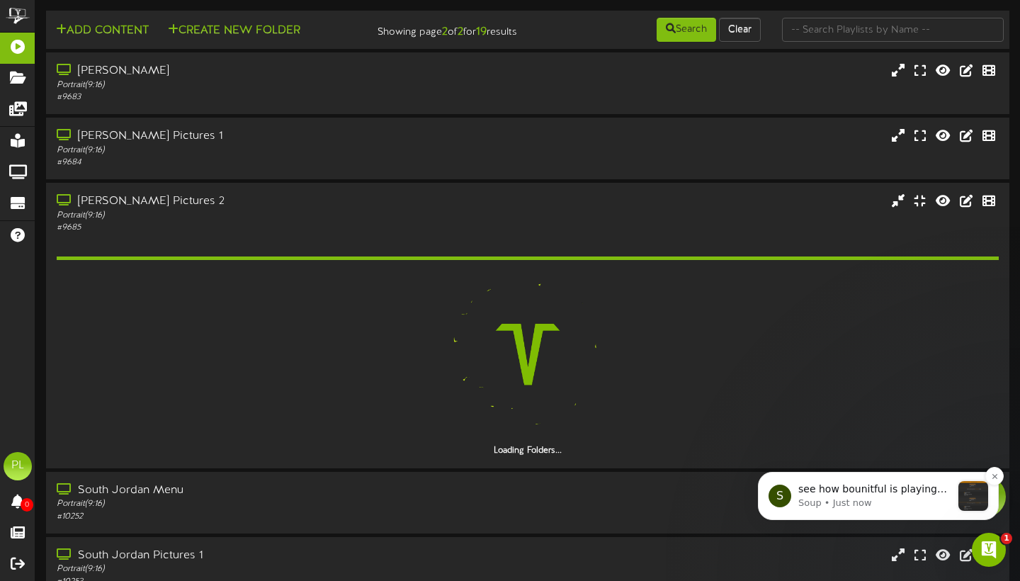
click at [919, 506] on p "Soup • Just now" at bounding box center [874, 502] width 153 height 13
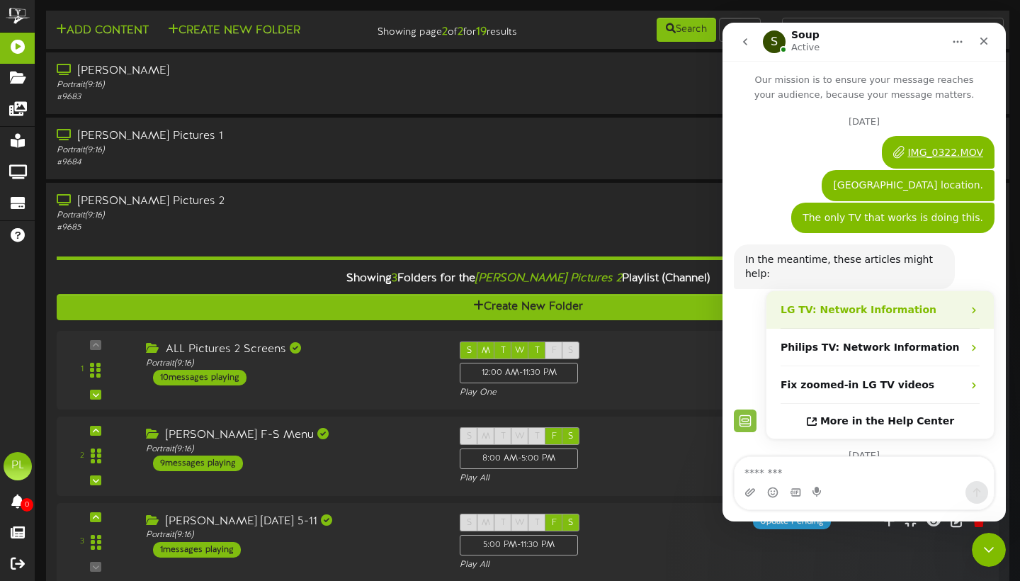
scroll to position [2529, 0]
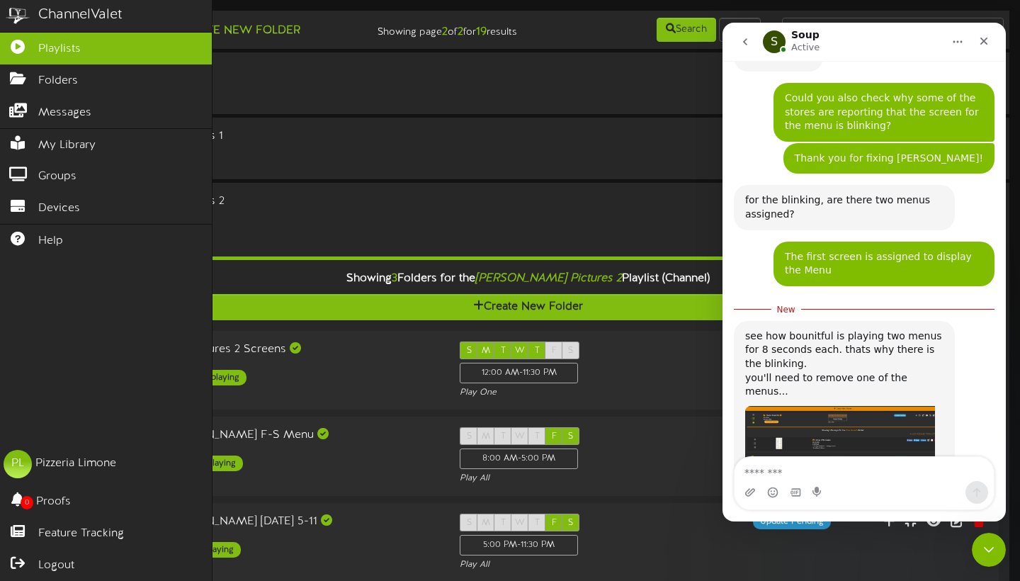
click at [81, 47] on link "Playlists" at bounding box center [106, 49] width 212 height 32
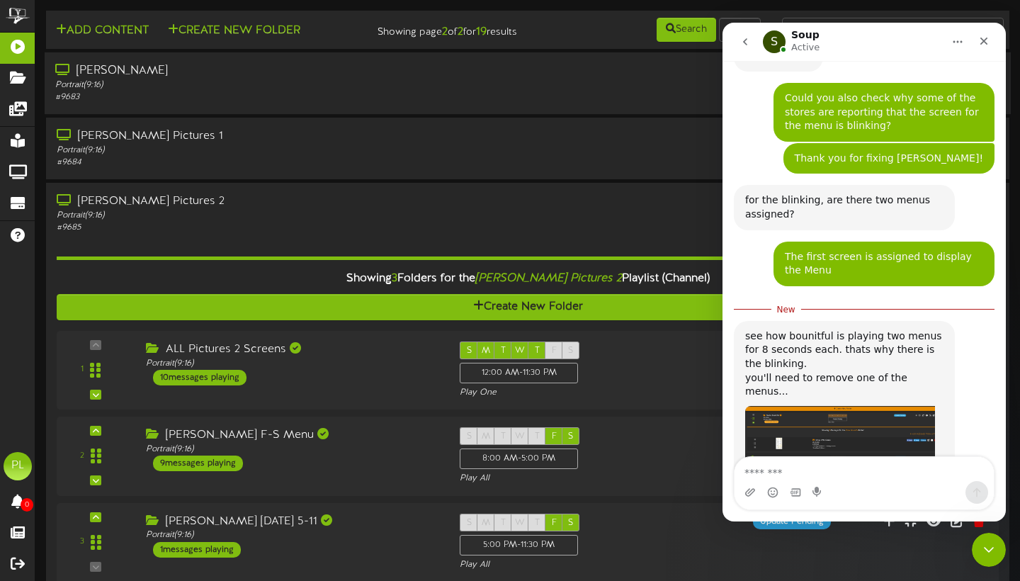
scroll to position [0, 0]
click at [777, 471] on textarea "Message…" at bounding box center [863, 469] width 259 height 24
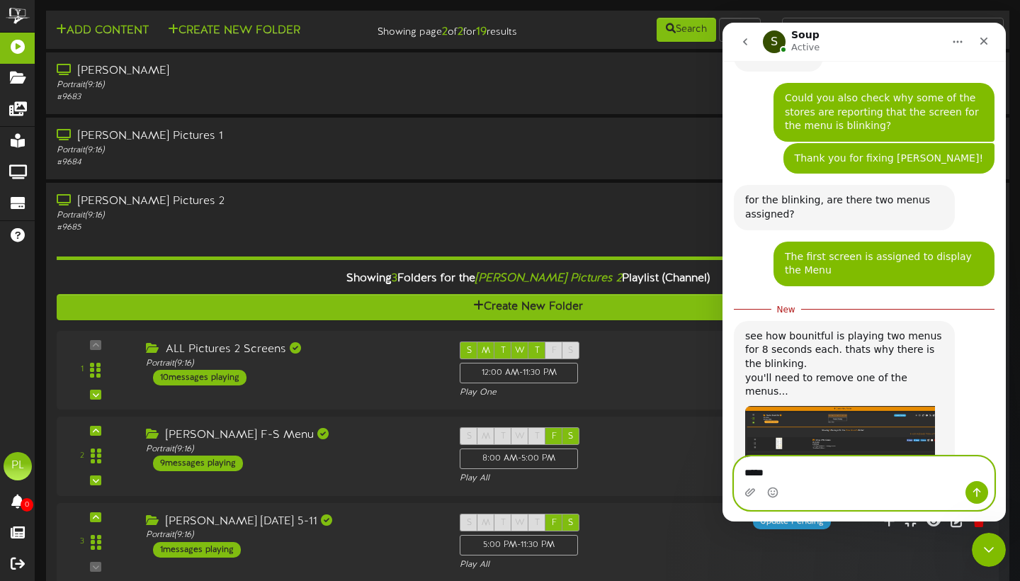
scroll to position [2583, 0]
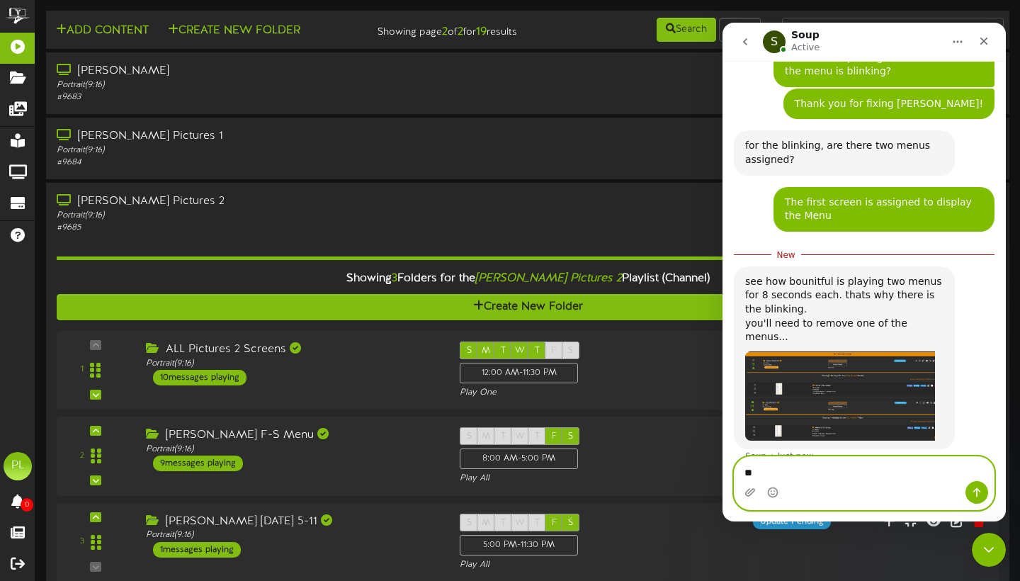
type textarea "*"
type textarea "**********"
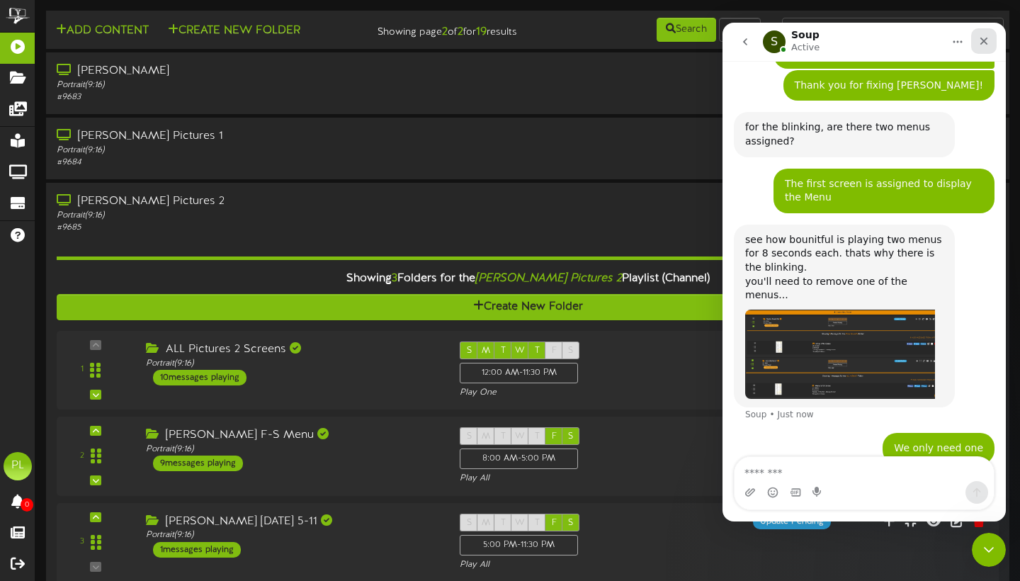
click at [986, 41] on icon "Close" at bounding box center [983, 40] width 11 height 11
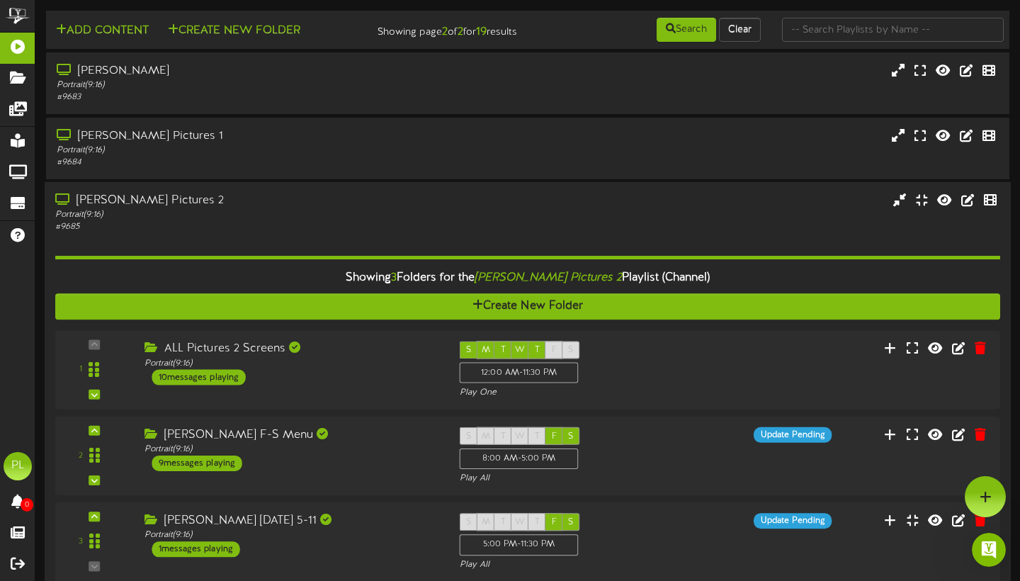
click at [273, 233] on div "# 9685" at bounding box center [245, 227] width 381 height 12
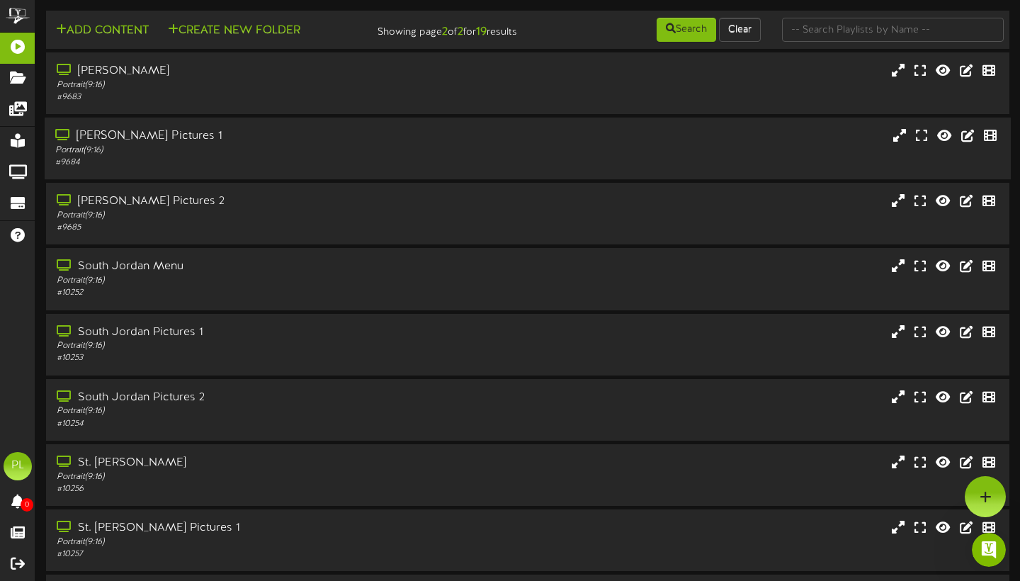
scroll to position [0, 0]
click at [225, 114] on div "[PERSON_NAME] Portrait ( 9:16 ) # 9683" at bounding box center [528, 83] width 966 height 62
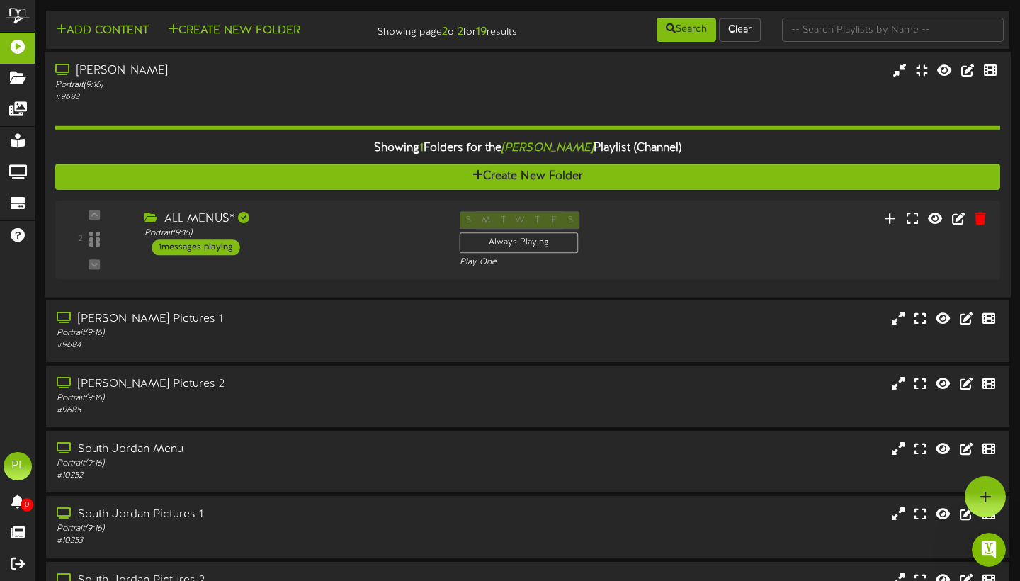
click at [271, 79] on div "[PERSON_NAME]" at bounding box center [245, 71] width 381 height 16
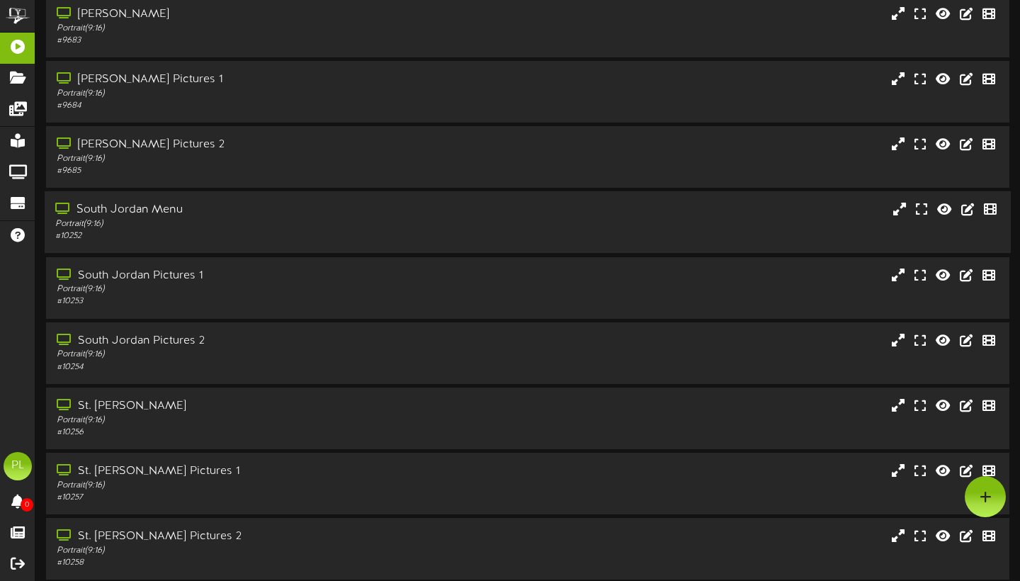
scroll to position [42, 0]
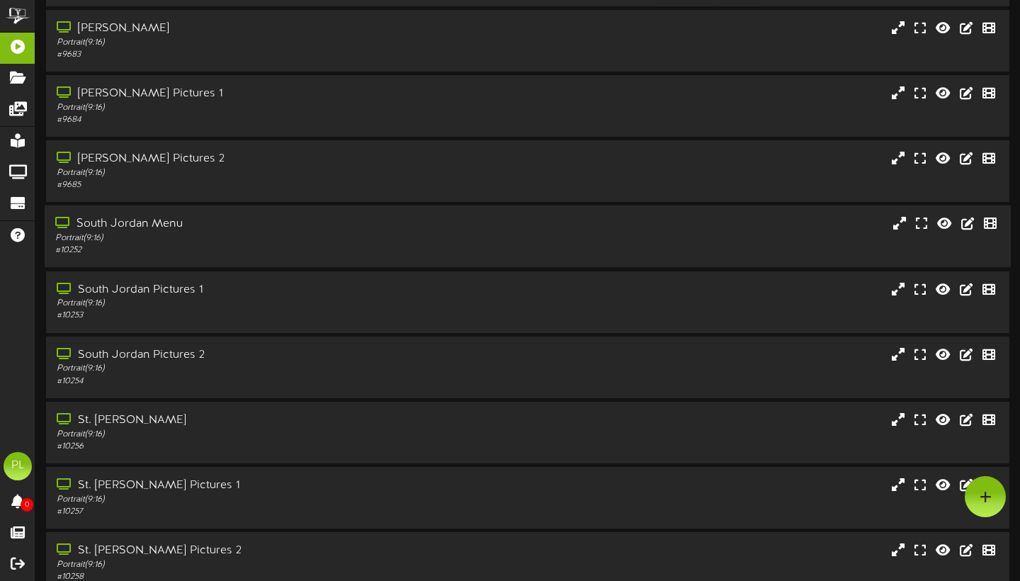
click at [222, 232] on div "South Jordan Menu" at bounding box center [245, 224] width 381 height 16
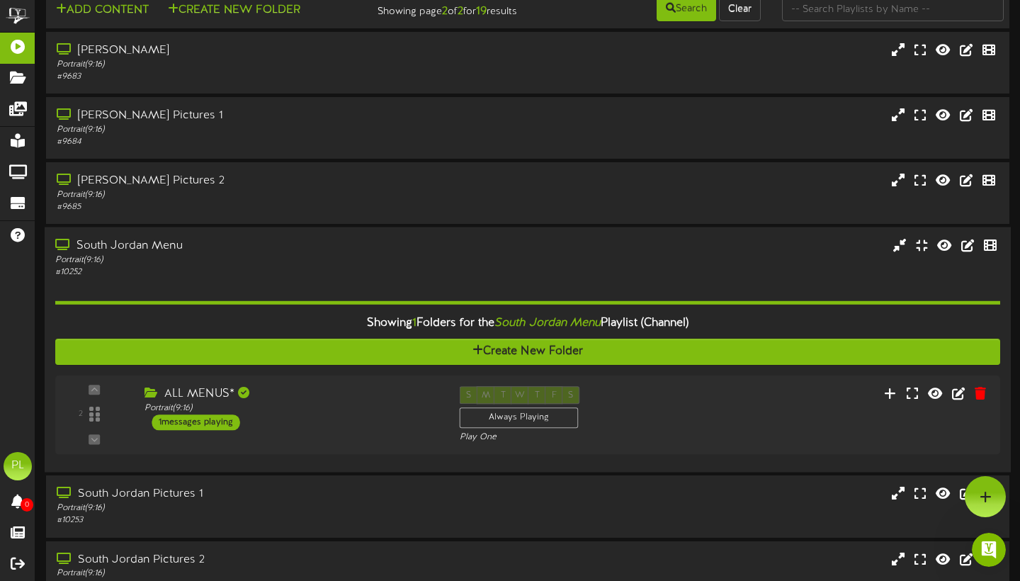
scroll to position [0, 0]
click at [227, 275] on div "# 10252" at bounding box center [245, 272] width 381 height 12
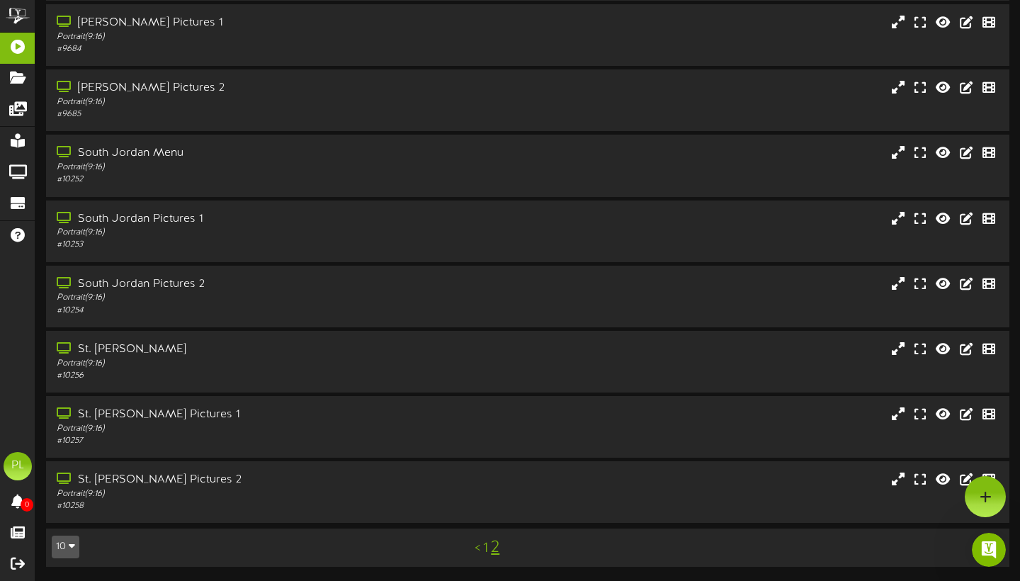
click at [484, 552] on link "1" at bounding box center [485, 548] width 5 height 16
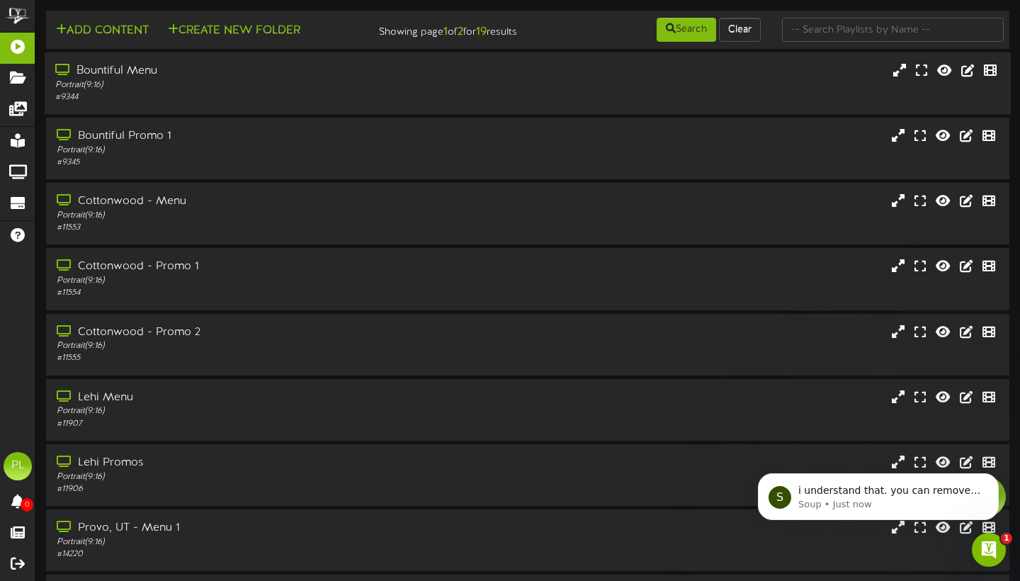
click at [227, 91] on div "Portrait ( 9:16 )" at bounding box center [245, 85] width 381 height 12
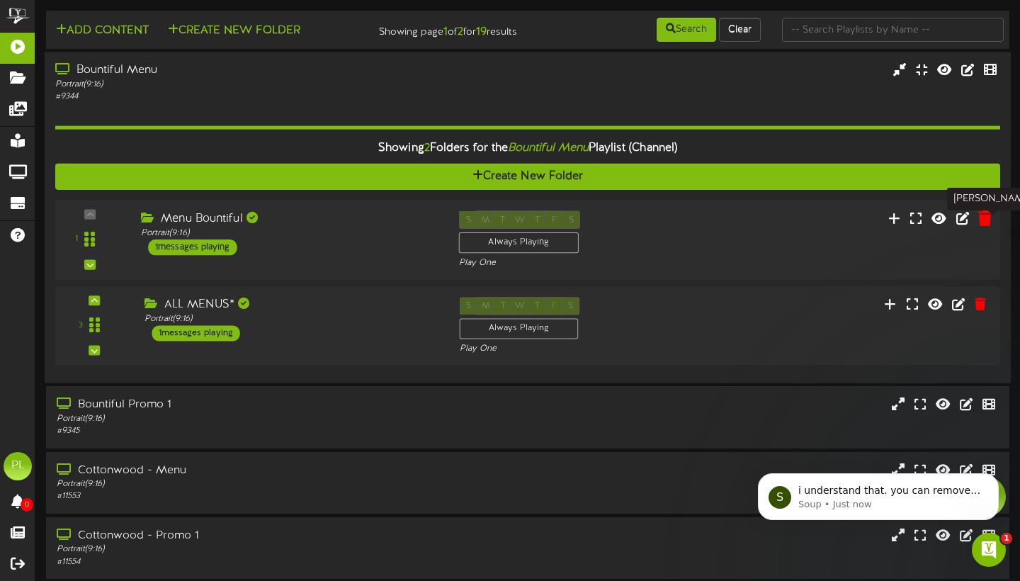
click at [988, 221] on icon at bounding box center [984, 218] width 13 height 16
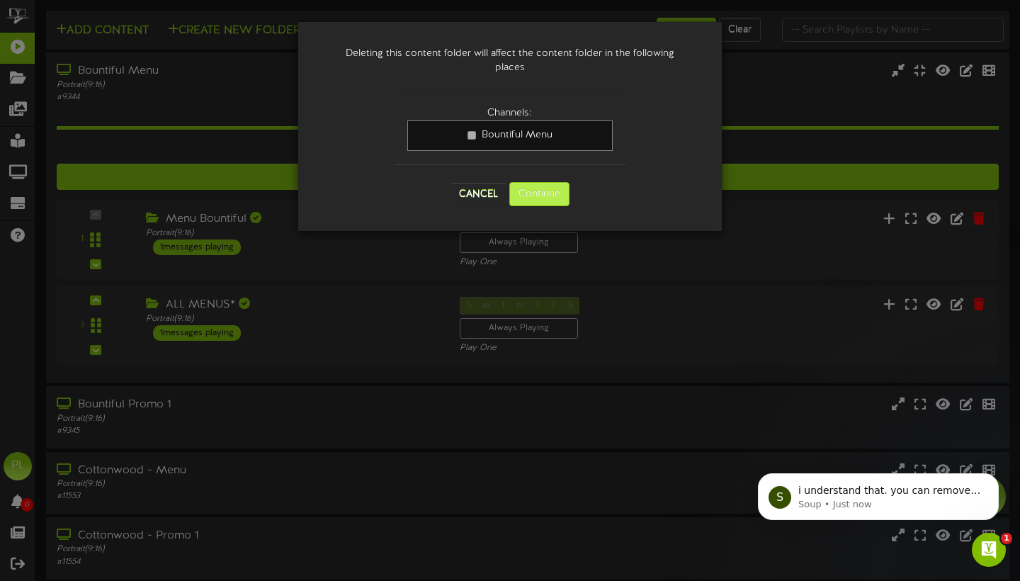
click at [560, 196] on button "Continue" at bounding box center [539, 194] width 60 height 24
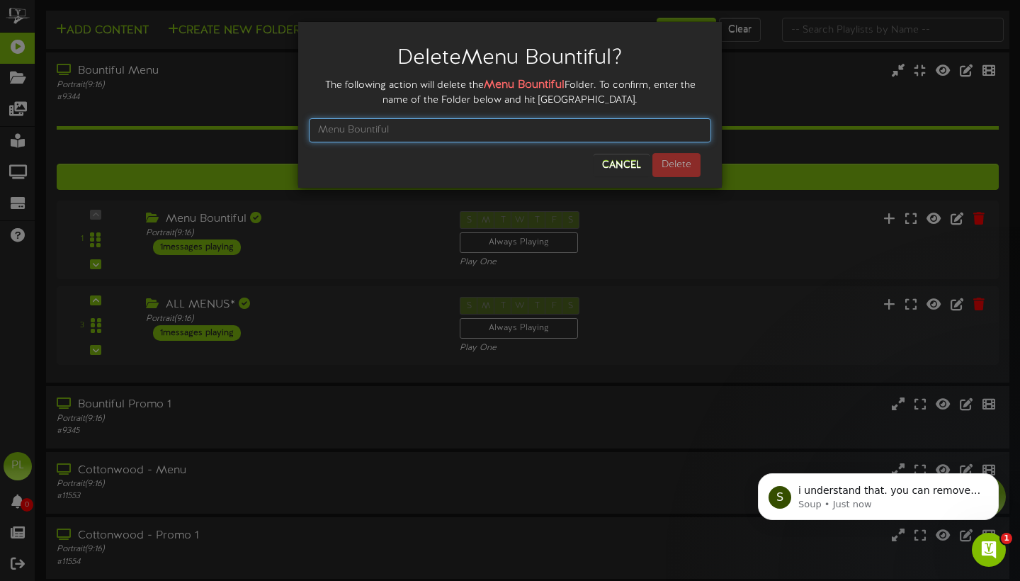
click at [501, 133] on input "text" at bounding box center [510, 130] width 402 height 24
type input "Menu Bountiful"
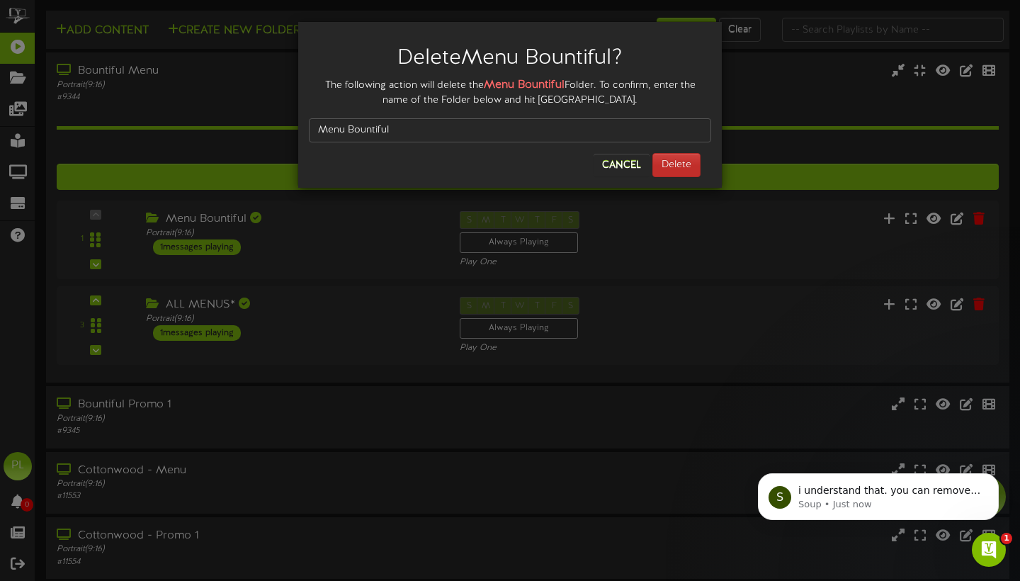
click at [685, 160] on button "Delete" at bounding box center [676, 165] width 48 height 24
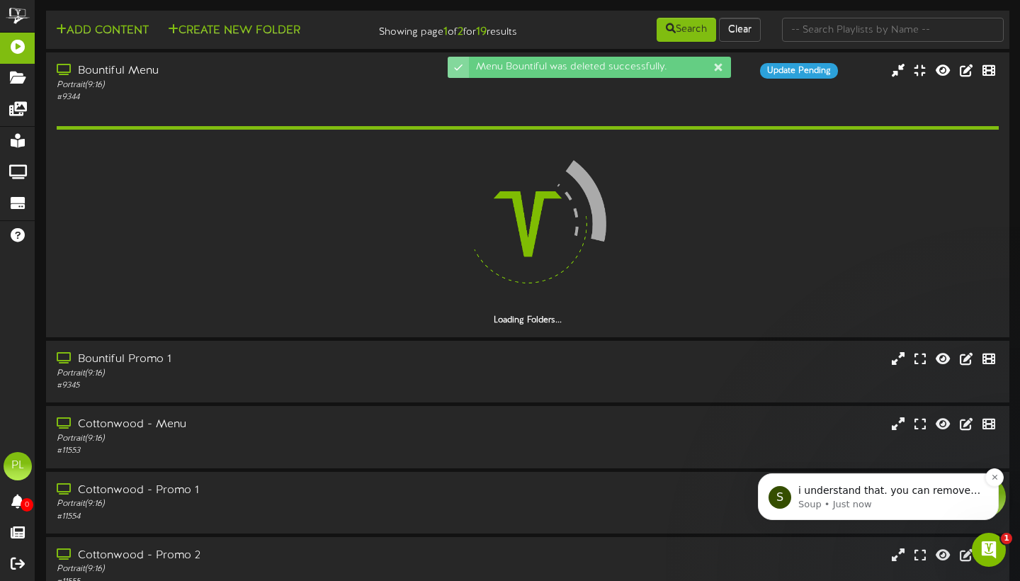
click at [920, 498] on p "Soup • Just now" at bounding box center [889, 504] width 183 height 13
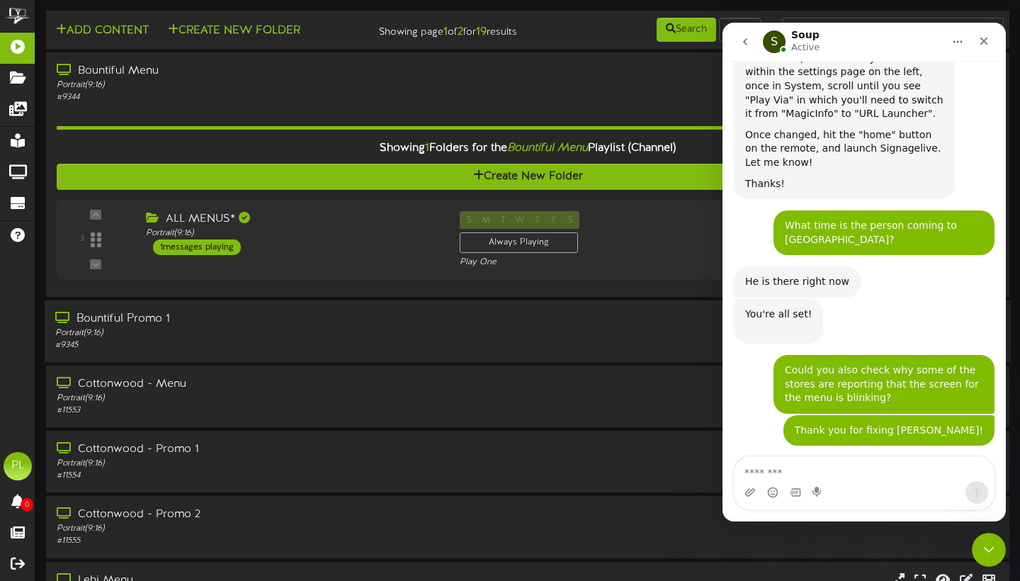
scroll to position [2626, 0]
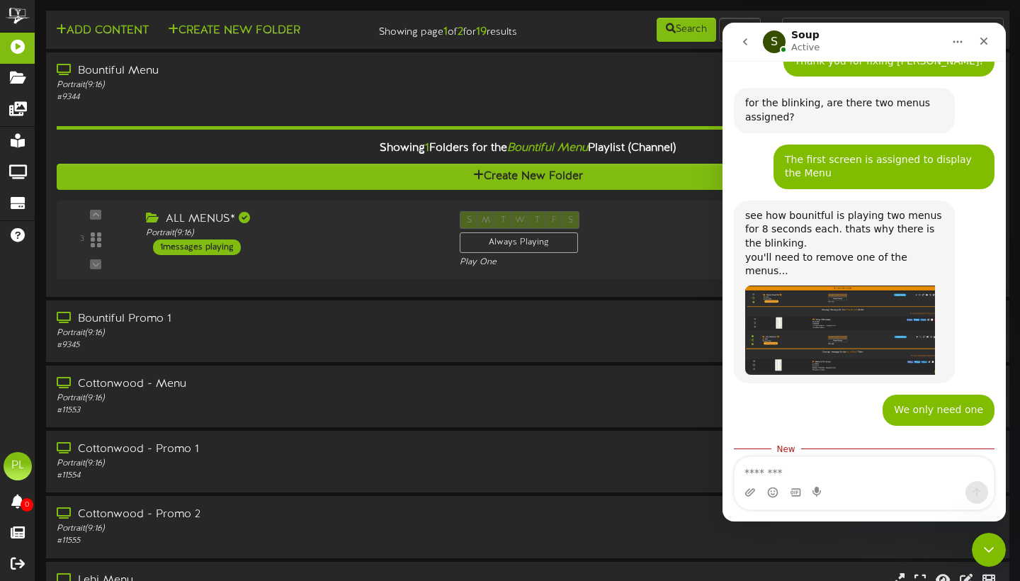
click at [772, 474] on textarea "Message…" at bounding box center [863, 469] width 259 height 24
type textarea "**********"
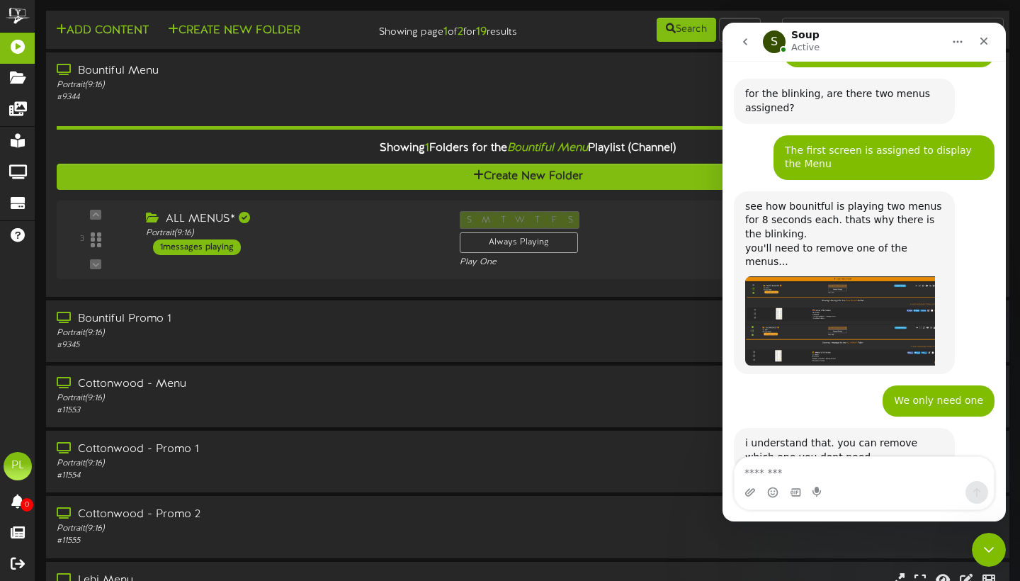
scroll to position [2644, 0]
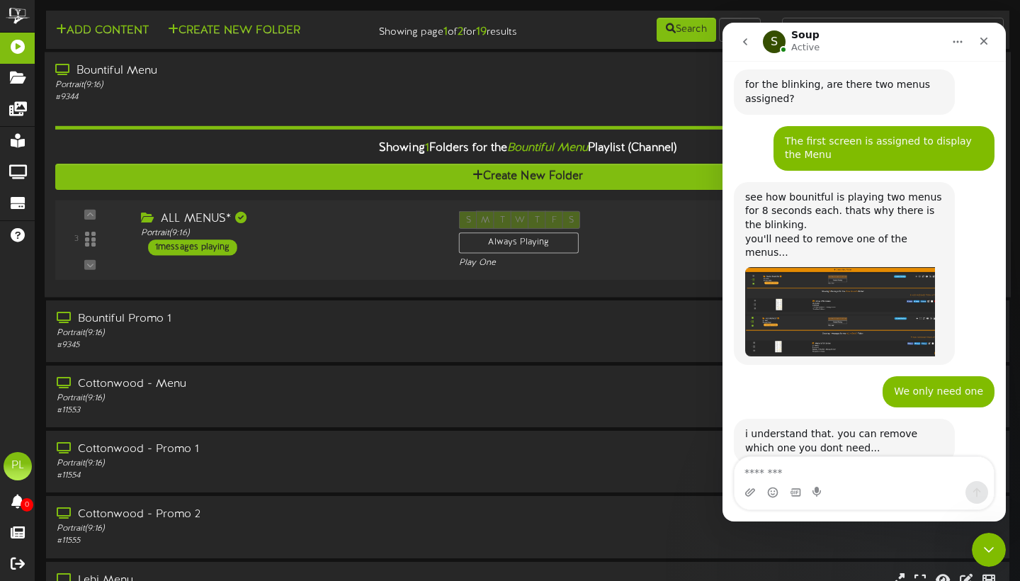
click at [338, 256] on div "ALL MENUS* Portrait ( 9:16 ) 1 messages playing" at bounding box center [289, 233] width 318 height 45
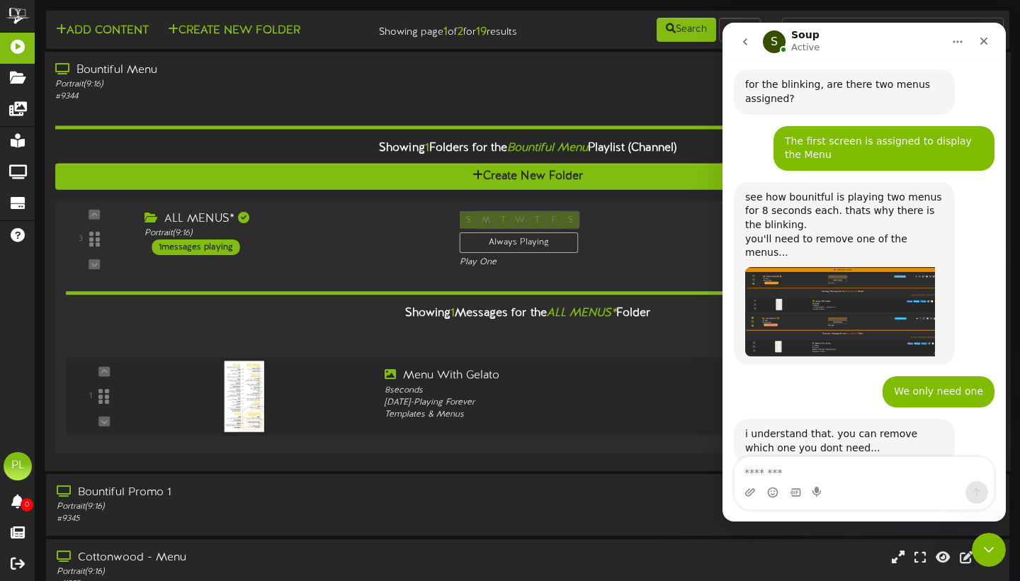
scroll to position [0, 0]
click at [312, 103] on div "# 9344" at bounding box center [245, 97] width 381 height 12
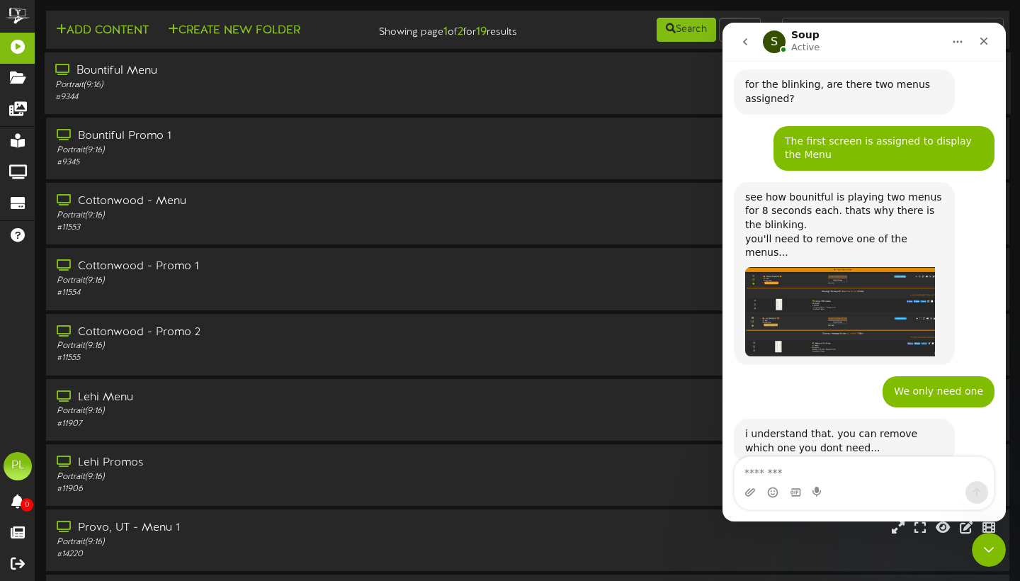
click at [285, 103] on div "# 9344" at bounding box center [245, 97] width 381 height 12
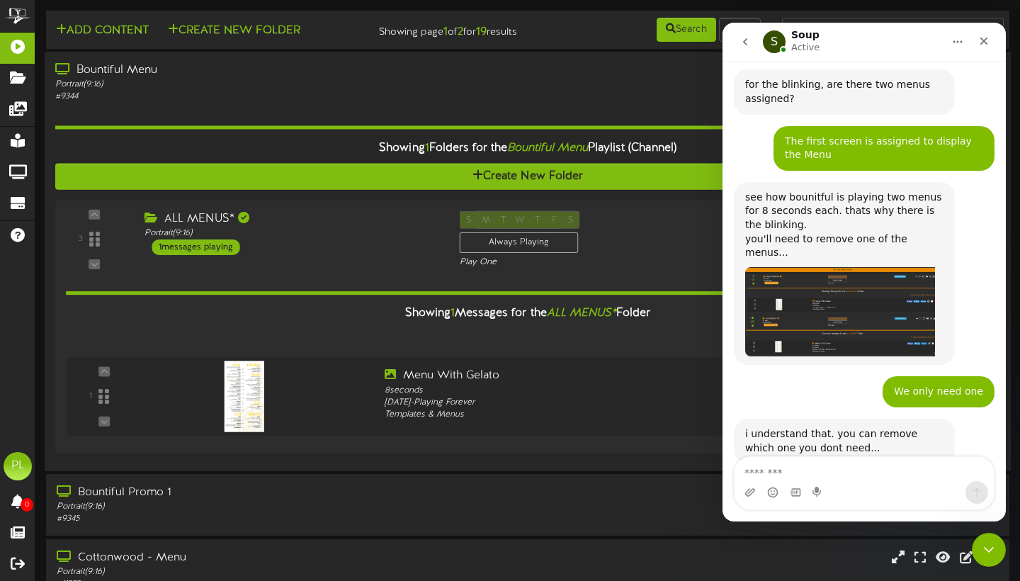
click at [307, 91] on div "Portrait ( 9:16 )" at bounding box center [245, 85] width 381 height 12
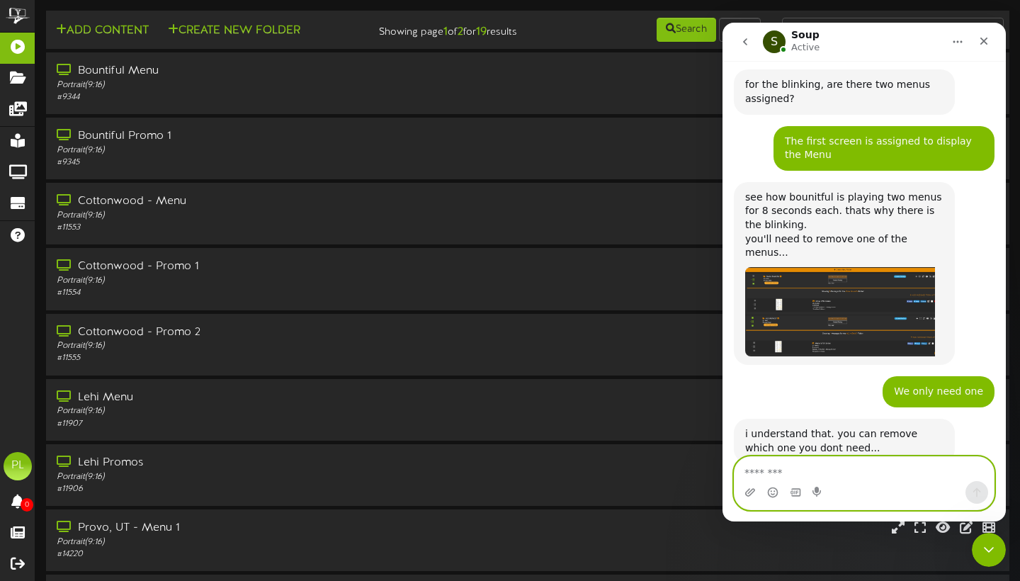
click at [760, 469] on textarea "Message…" at bounding box center [863, 469] width 259 height 24
type textarea "*"
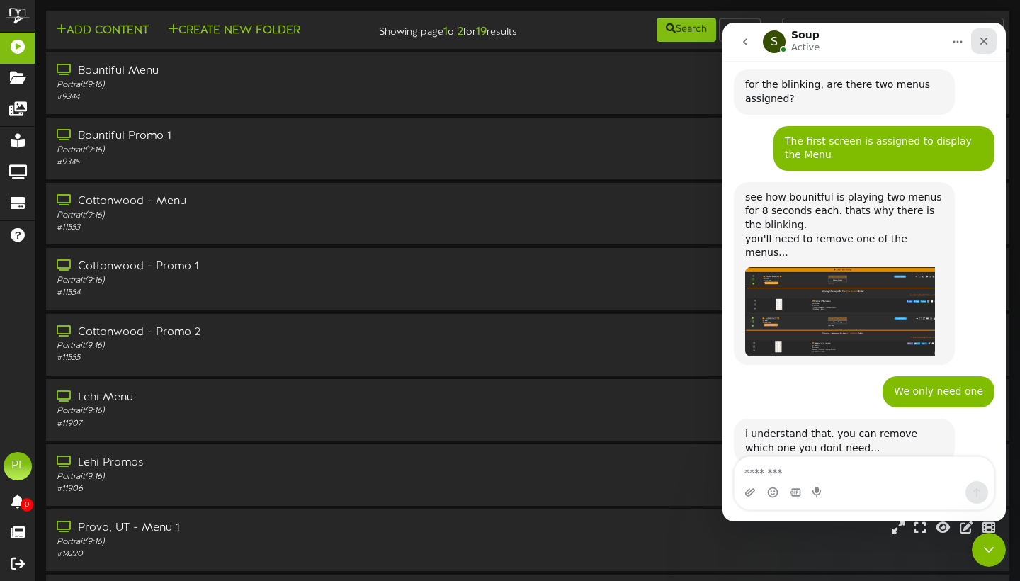
click at [985, 40] on icon "Close" at bounding box center [984, 42] width 8 height 8
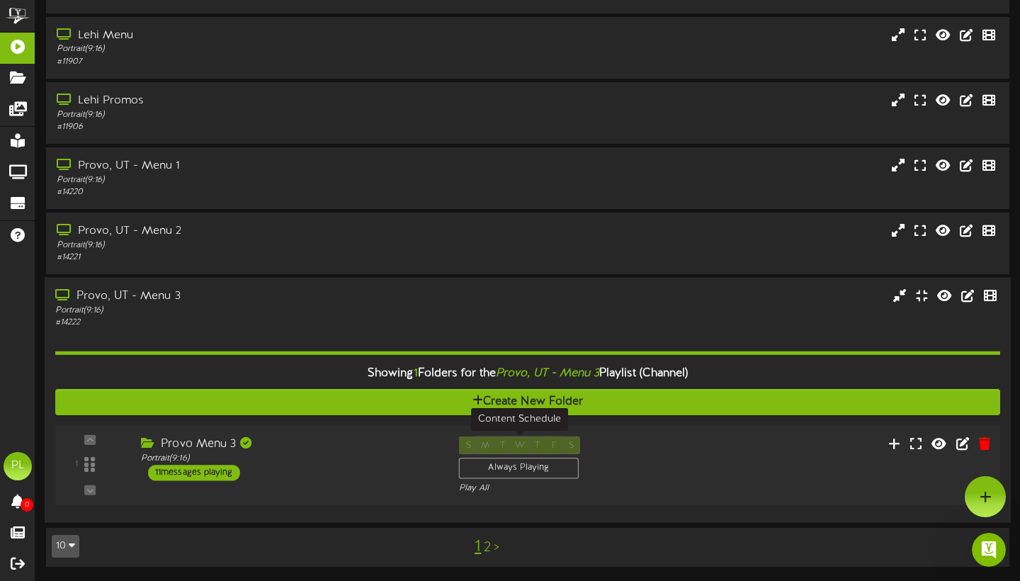
scroll to position [362, 0]
click at [485, 549] on link "2" at bounding box center [487, 547] width 7 height 16
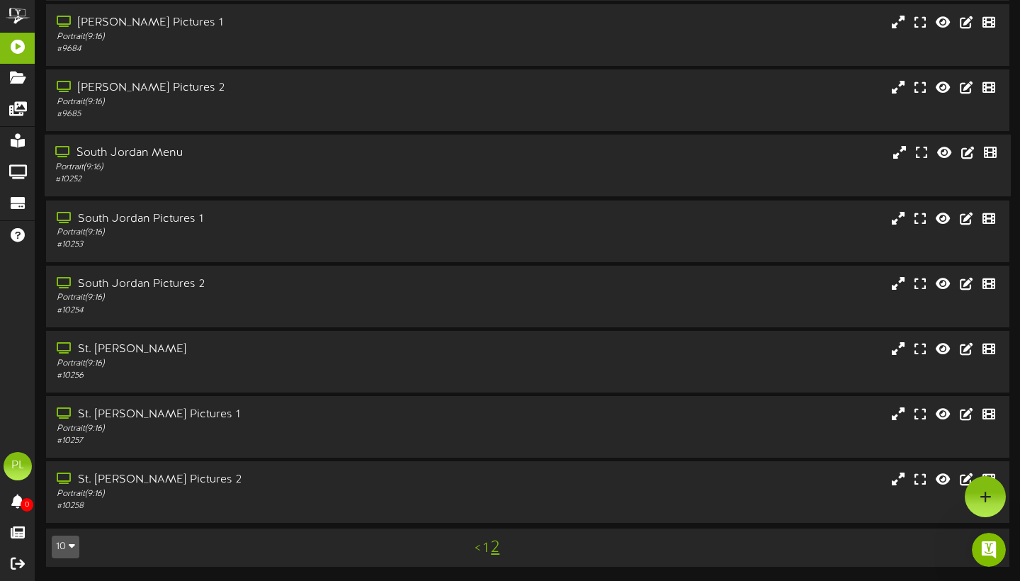
scroll to position [117, 0]
click at [183, 160] on div "South Jordan Menu" at bounding box center [245, 153] width 381 height 16
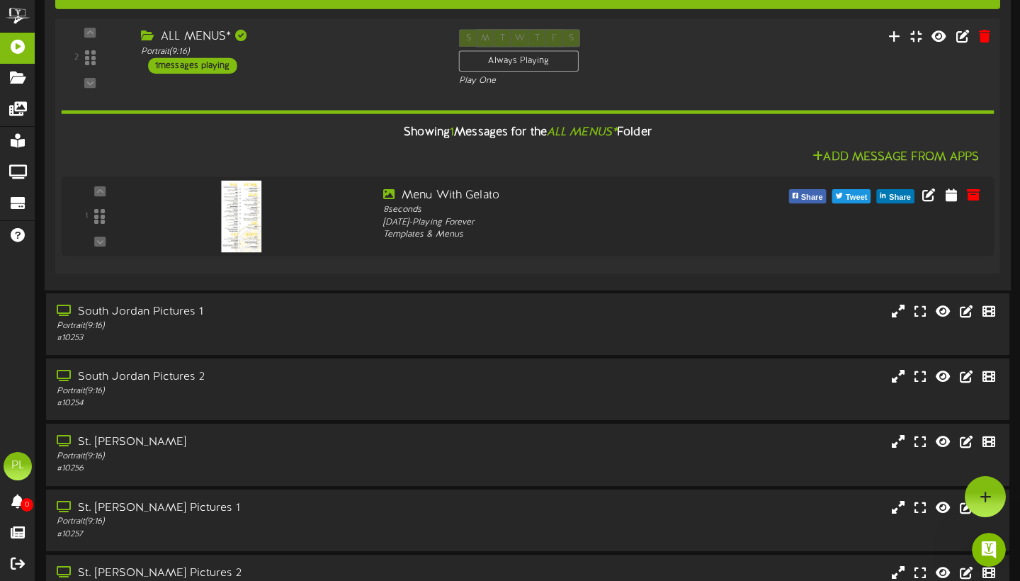
scroll to position [308, 0]
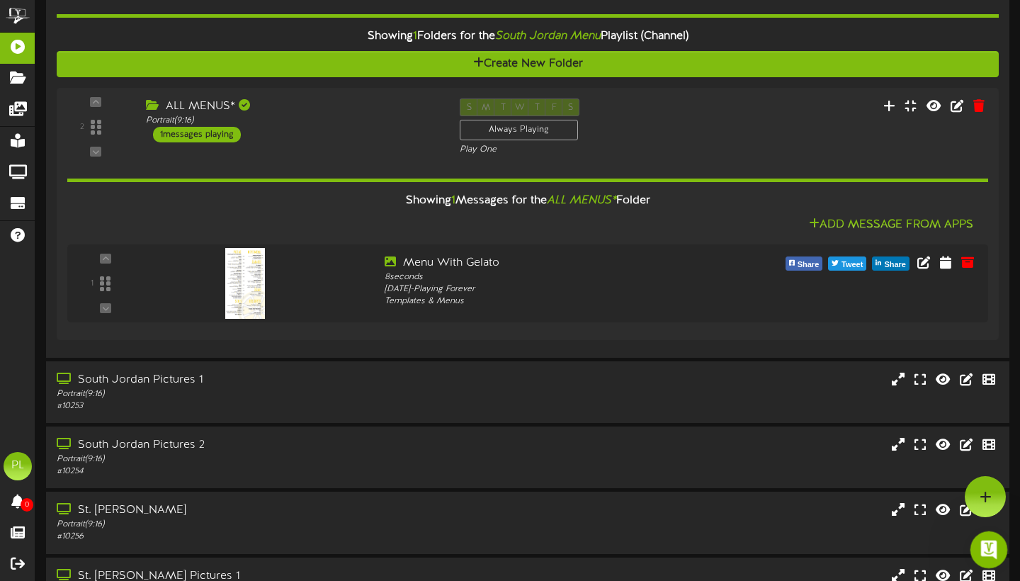
click at [990, 545] on icon "Open Intercom Messenger" at bounding box center [986, 547] width 23 height 23
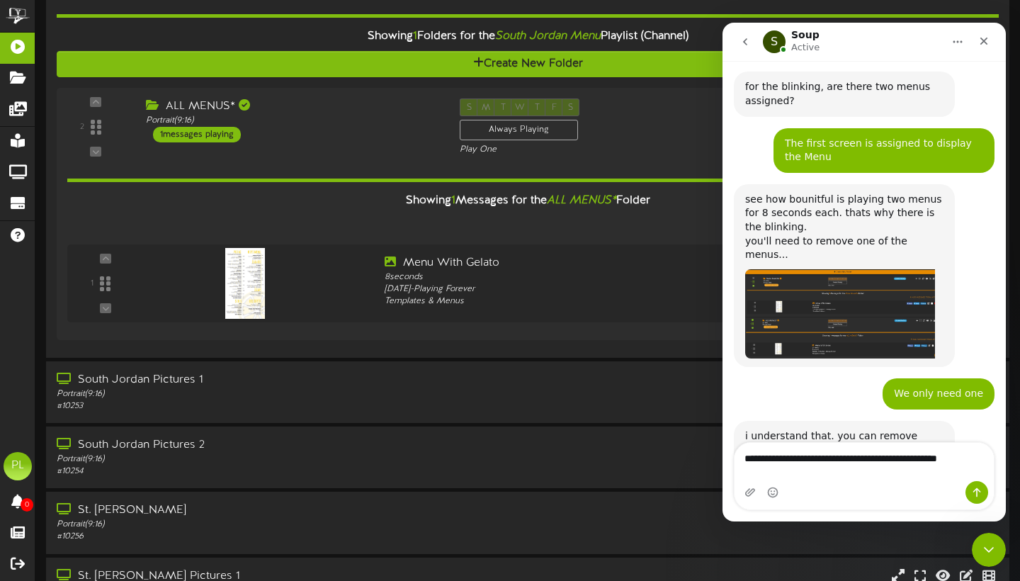
scroll to position [2659, 0]
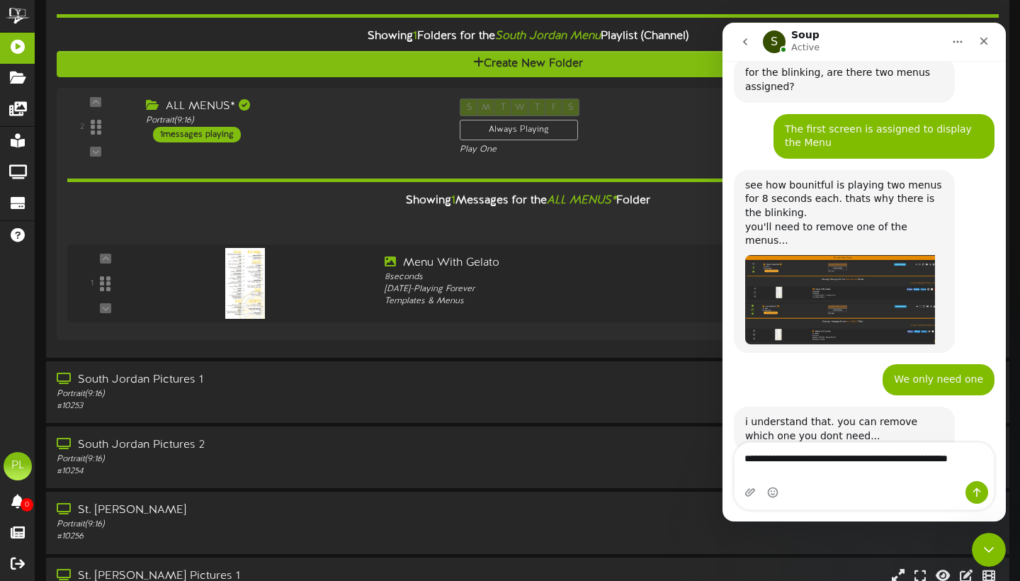
type textarea "**********"
drag, startPoint x: 800, startPoint y: 474, endPoint x: 726, endPoint y: 461, distance: 75.5
click at [726, 461] on div "**********" at bounding box center [863, 476] width 283 height 68
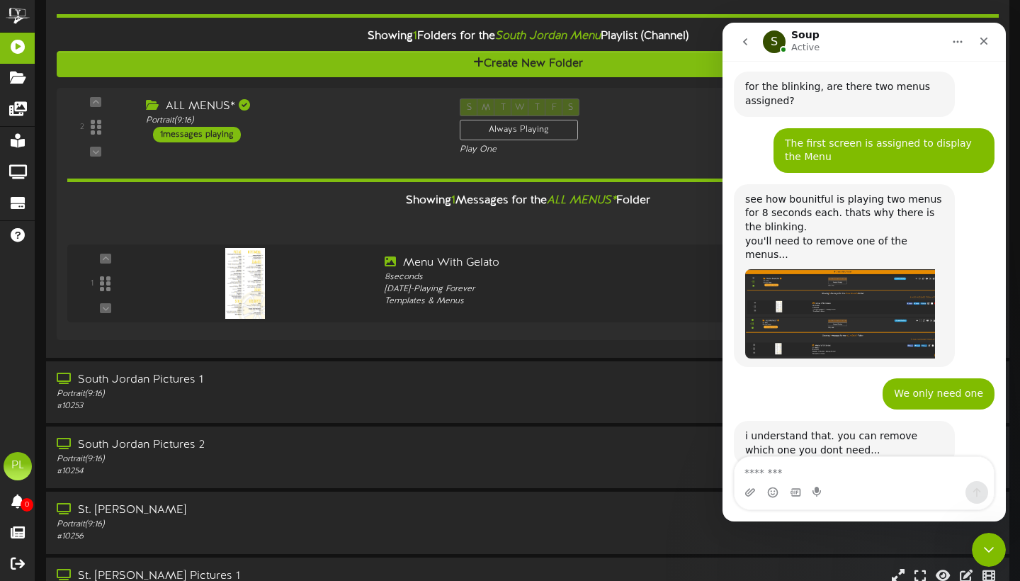
click at [784, 491] on div "I just deleted, thank you. Pizzeria • 1m ago" at bounding box center [863, 515] width 261 height 48
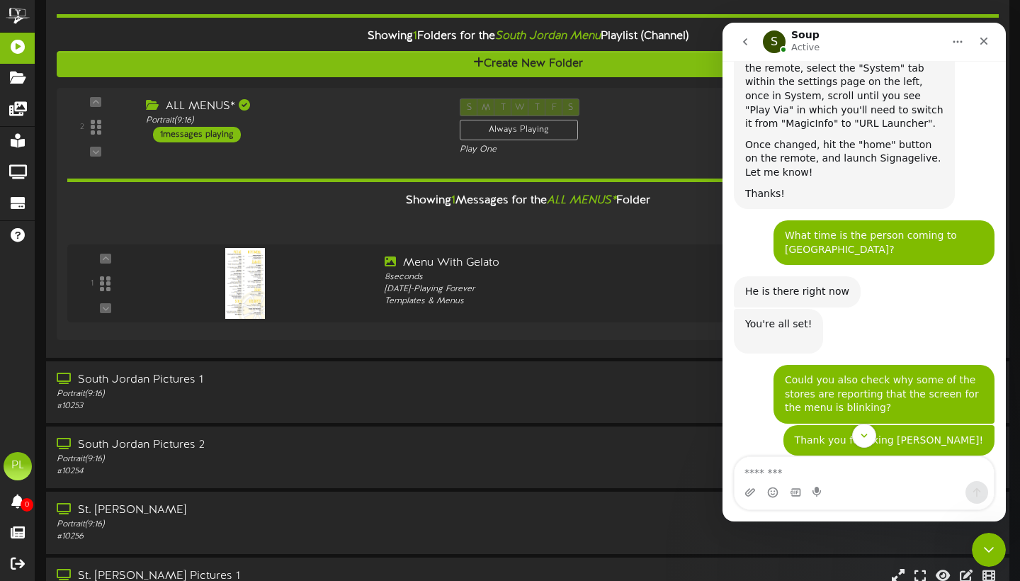
scroll to position [2054, 0]
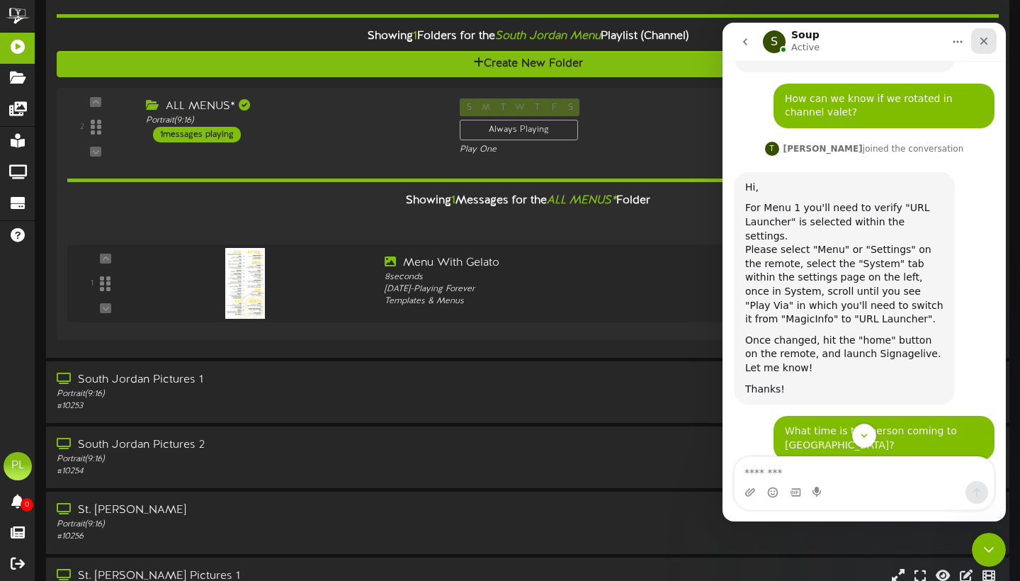
click at [981, 40] on icon "Close" at bounding box center [983, 40] width 11 height 11
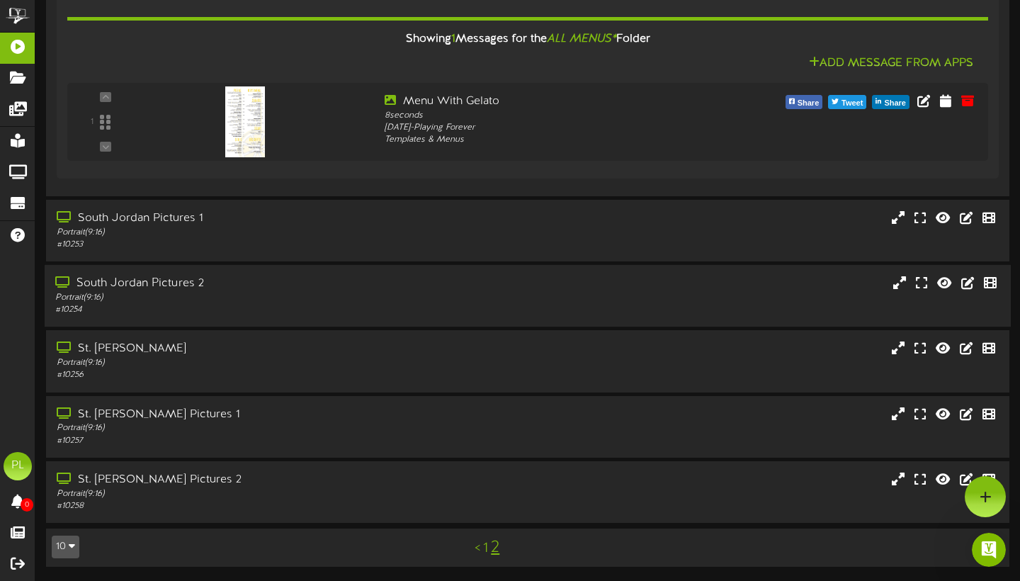
scroll to position [472, 0]
click at [486, 551] on link "1" at bounding box center [485, 548] width 5 height 16
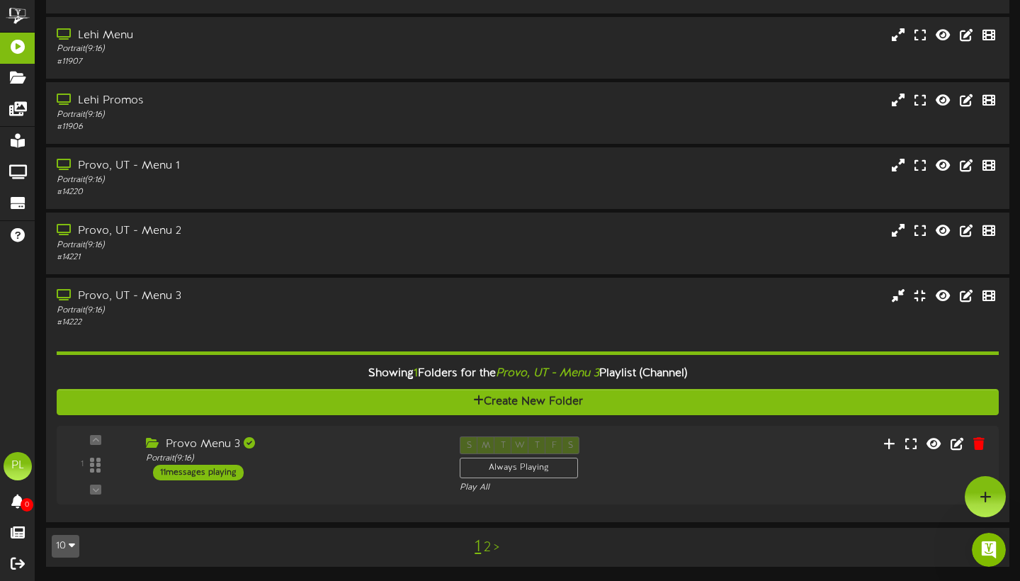
click at [487, 552] on link "2" at bounding box center [487, 547] width 7 height 16
click at [278, 329] on div "# 14222" at bounding box center [245, 322] width 381 height 12
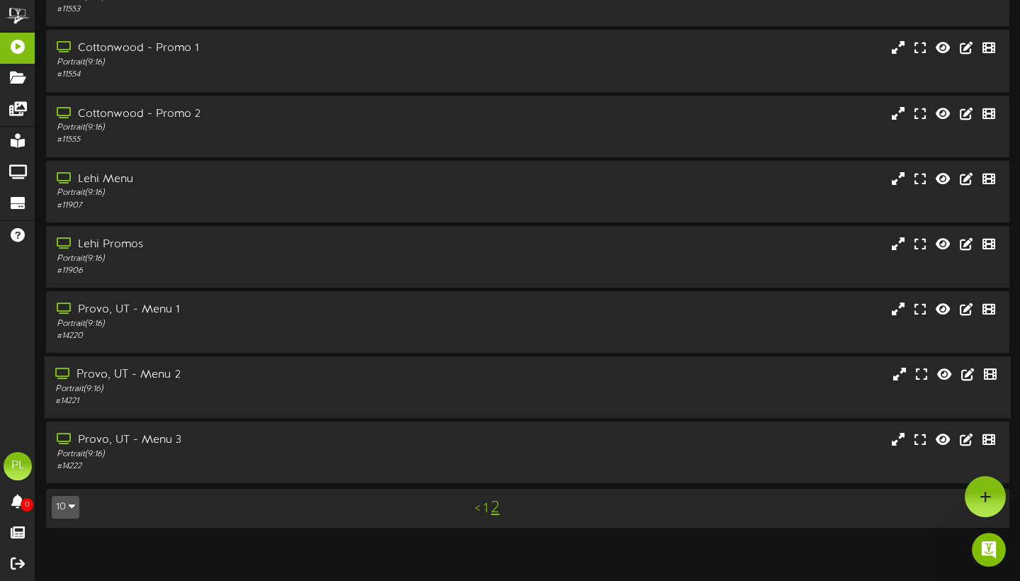
scroll to position [210, 0]
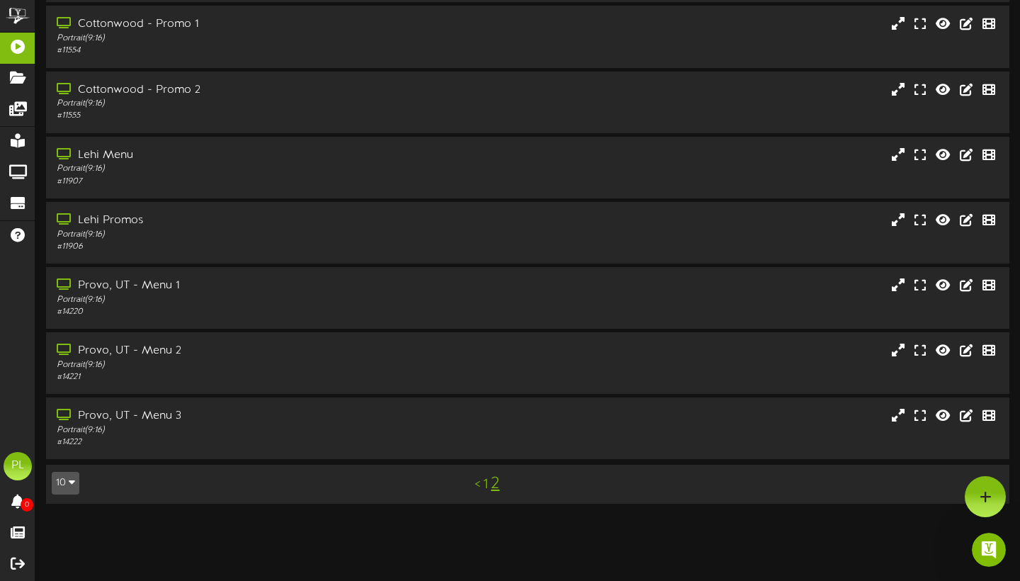
click at [485, 486] on link "1" at bounding box center [485, 484] width 5 height 16
click at [489, 487] on link "2" at bounding box center [487, 484] width 7 height 16
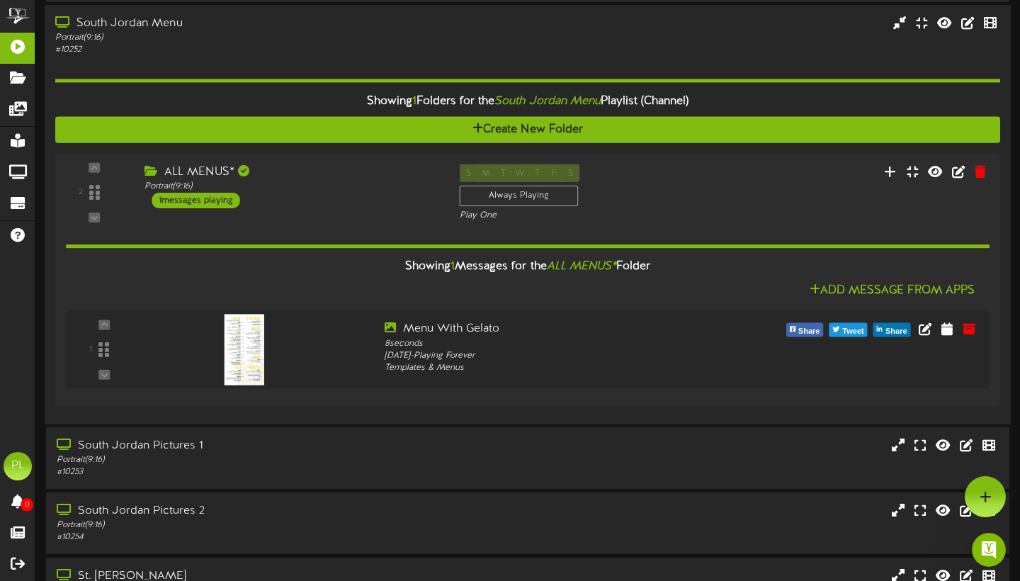
click at [312, 69] on div "Showing 1 Folders for the South Jordan Menu Playlist (Channel) Create New Folde…" at bounding box center [527, 235] width 944 height 357
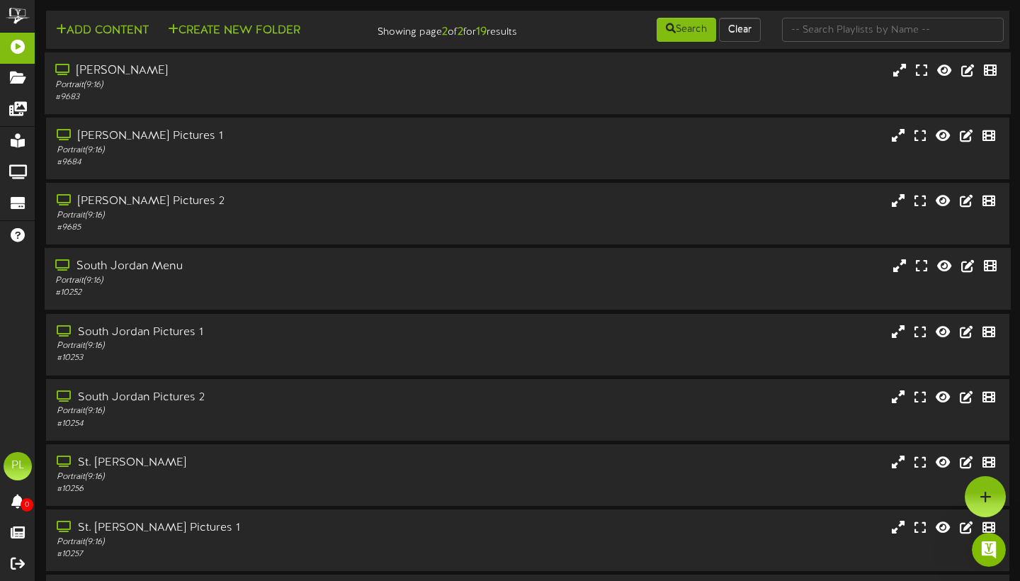
click at [196, 91] on div "Portrait ( 9:16 )" at bounding box center [245, 85] width 381 height 12
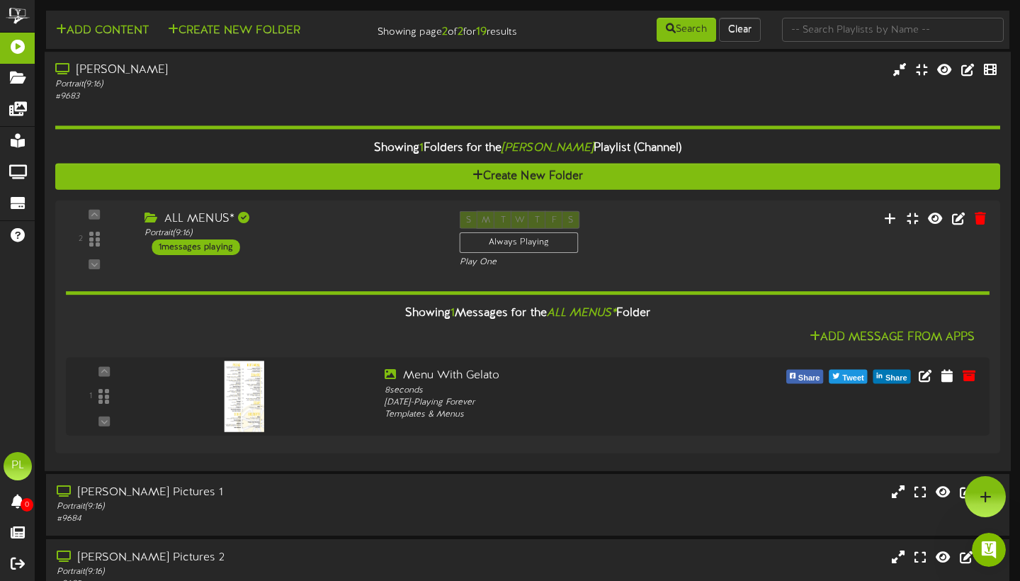
click at [317, 91] on div "Portrait ( 9:16 )" at bounding box center [245, 85] width 381 height 12
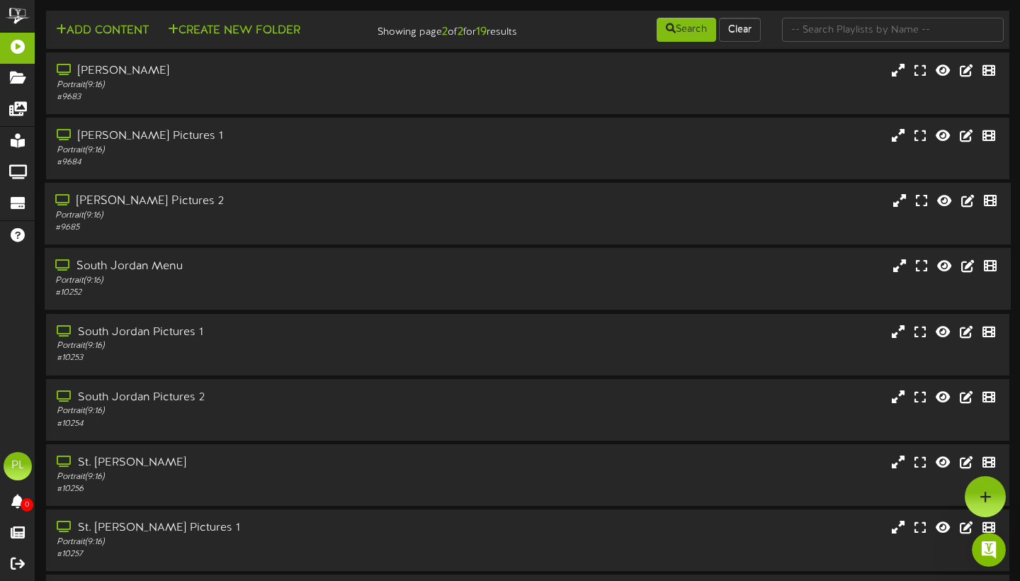
click at [269, 221] on div "Portrait ( 9:16 )" at bounding box center [245, 216] width 381 height 12
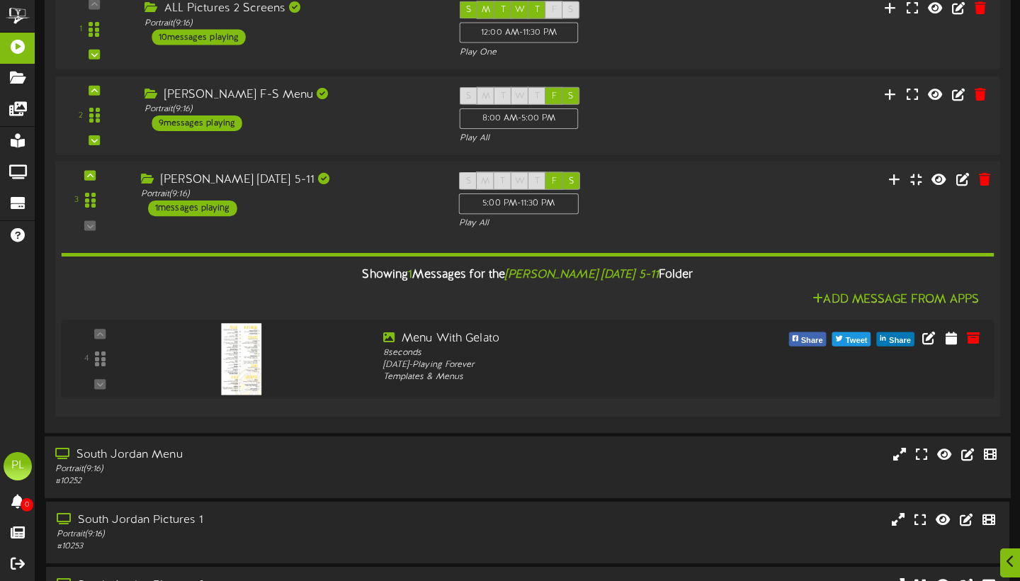
click at [351, 210] on div "[PERSON_NAME] [DATE] 5-11 Portrait ( 9:16 ) 1 messages playing" at bounding box center [289, 194] width 318 height 45
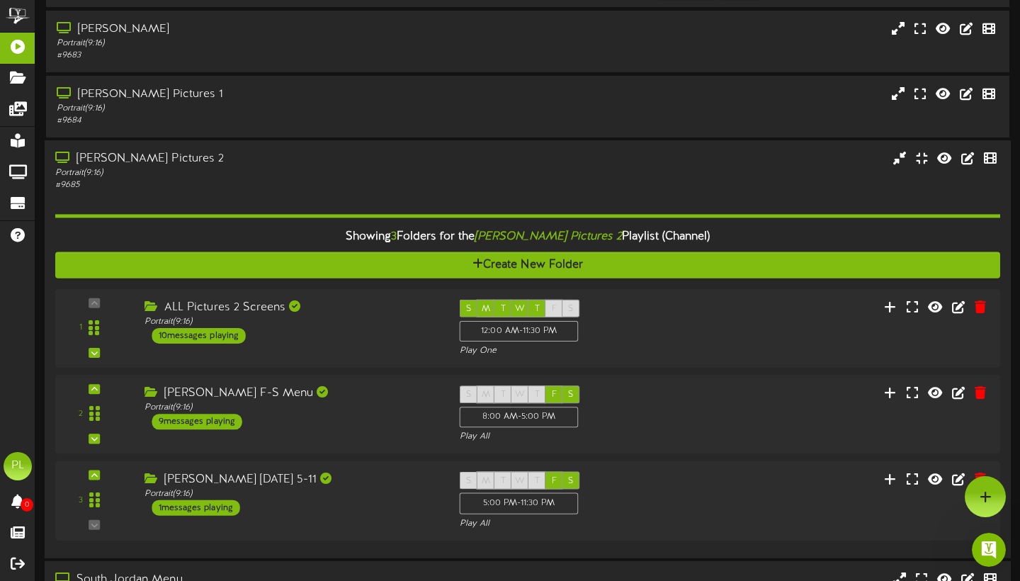
click at [392, 191] on div "# 9685" at bounding box center [245, 186] width 381 height 12
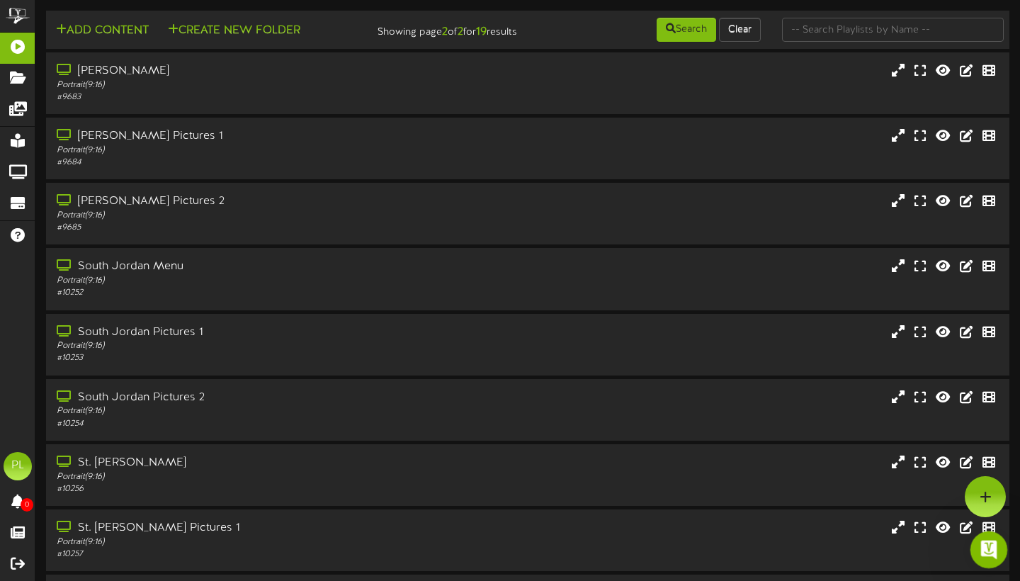
click at [985, 554] on icon "Open Intercom Messenger" at bounding box center [986, 547] width 23 height 23
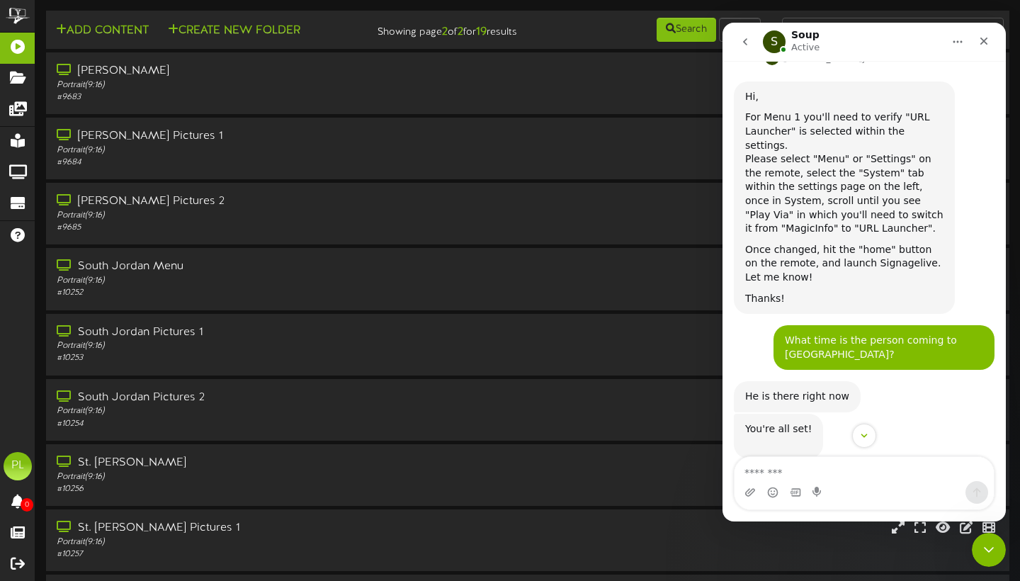
scroll to position [2143, 0]
click at [232, 72] on div "[PERSON_NAME] Portrait ( 9:16 ) # 9683" at bounding box center [528, 83] width 966 height 62
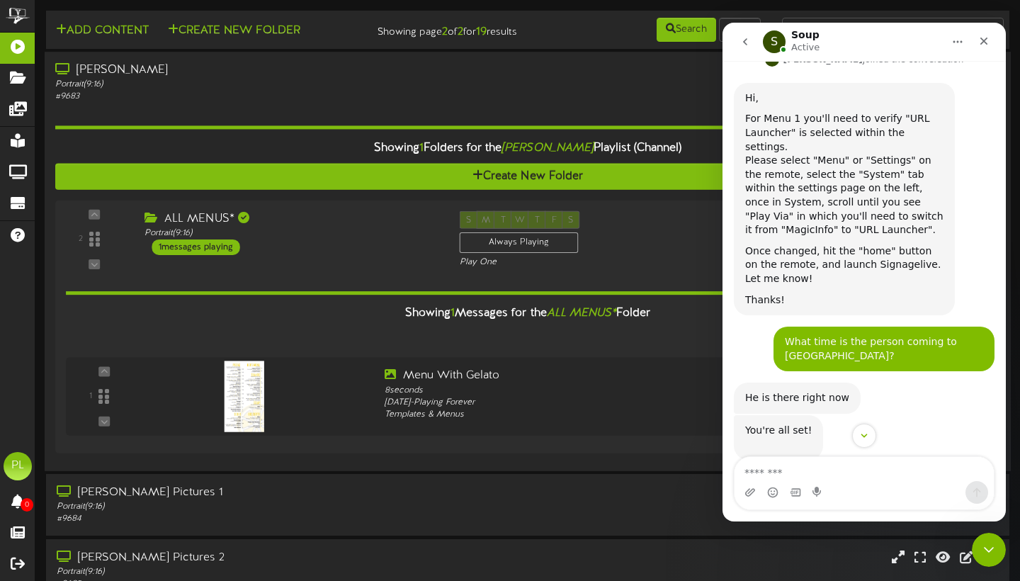
click at [212, 91] on div "Portrait ( 9:16 )" at bounding box center [245, 85] width 381 height 12
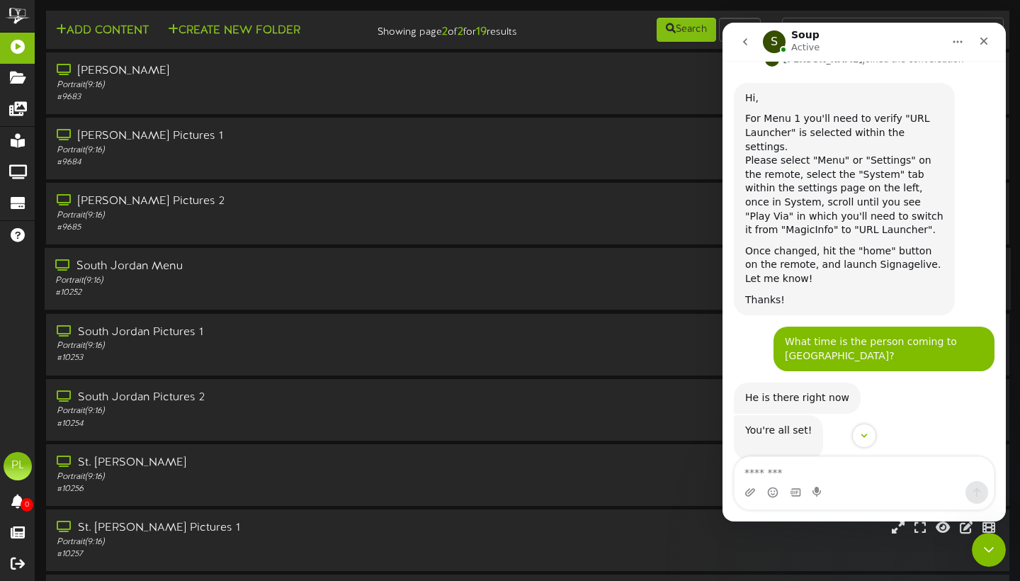
scroll to position [0, 0]
click at [224, 286] on div "Portrait ( 9:16 )" at bounding box center [245, 281] width 381 height 12
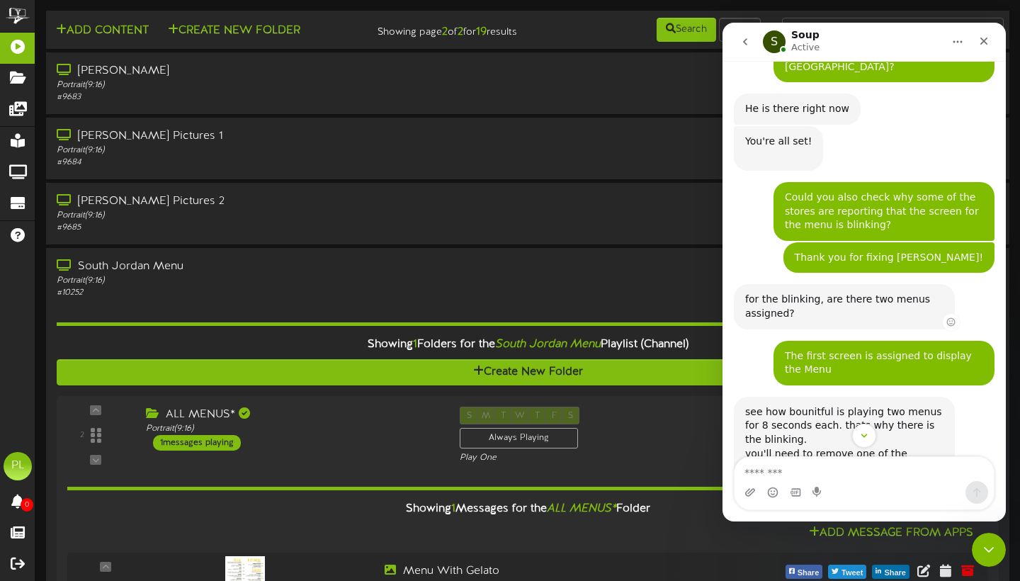
scroll to position [2448, 0]
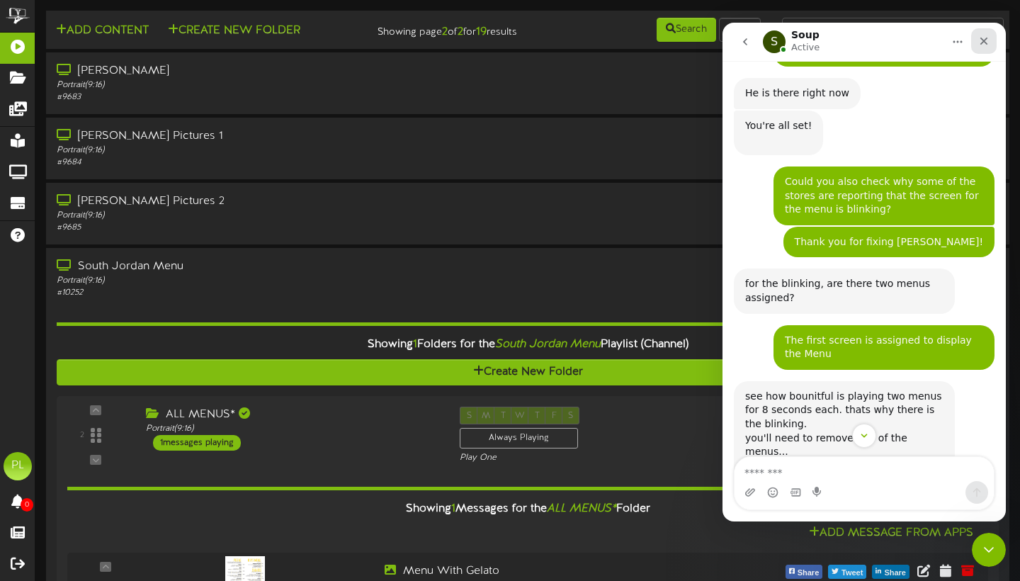
click at [988, 38] on icon "Close" at bounding box center [983, 40] width 11 height 11
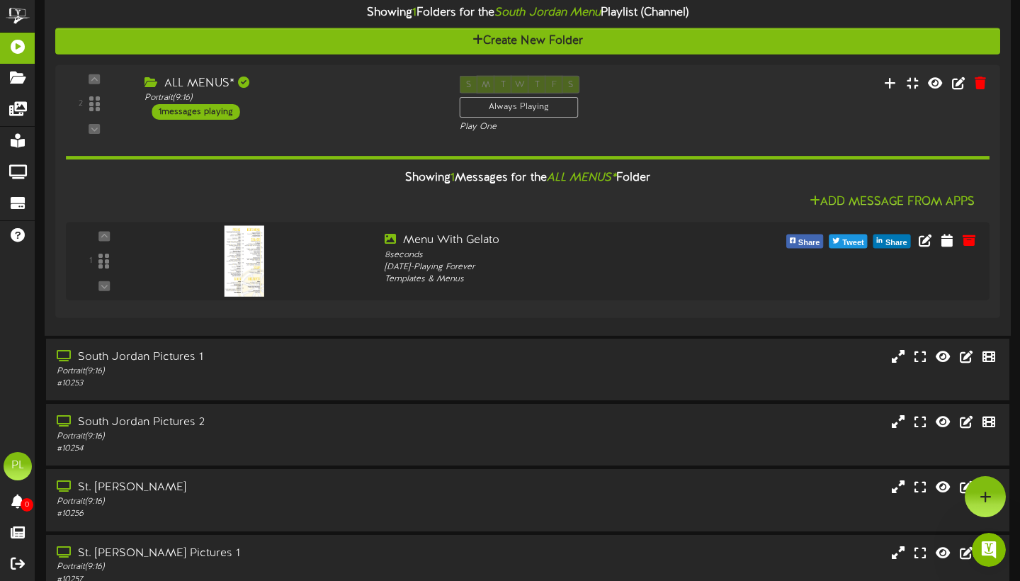
scroll to position [0, 0]
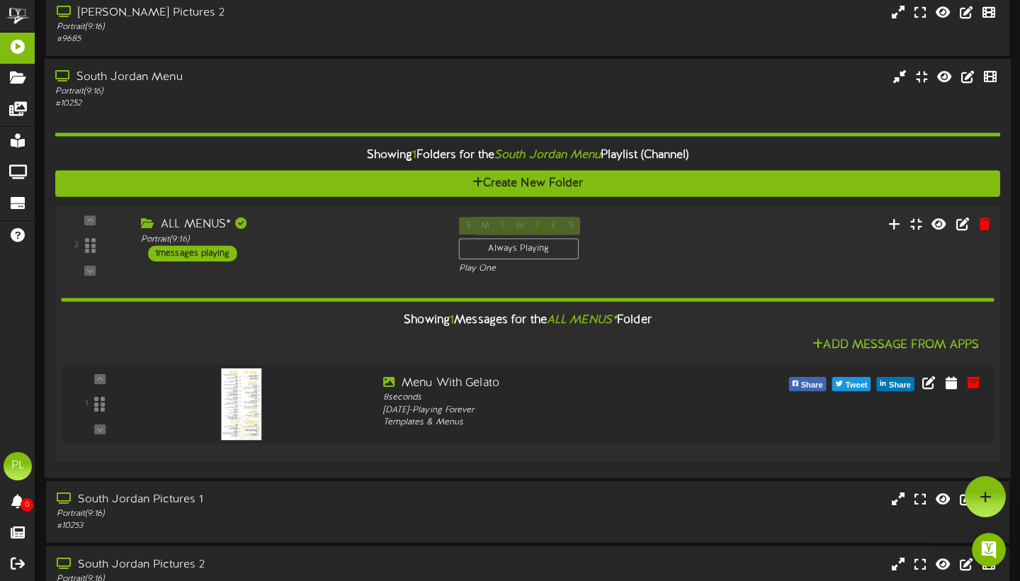
click at [376, 224] on div "ALL MENUS*" at bounding box center [289, 225] width 297 height 16
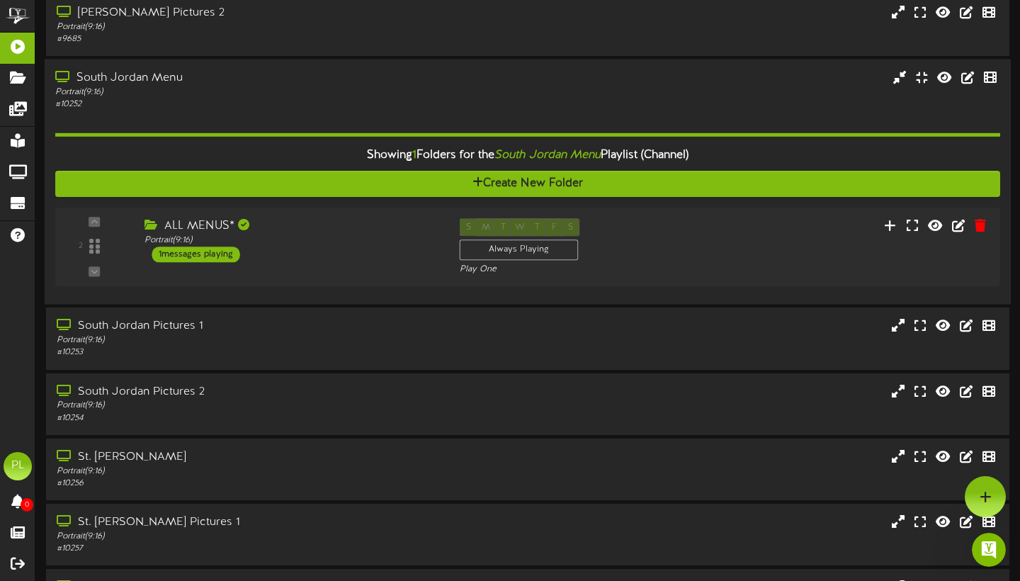
click at [307, 95] on div "Portrait ( 9:16 )" at bounding box center [245, 92] width 381 height 12
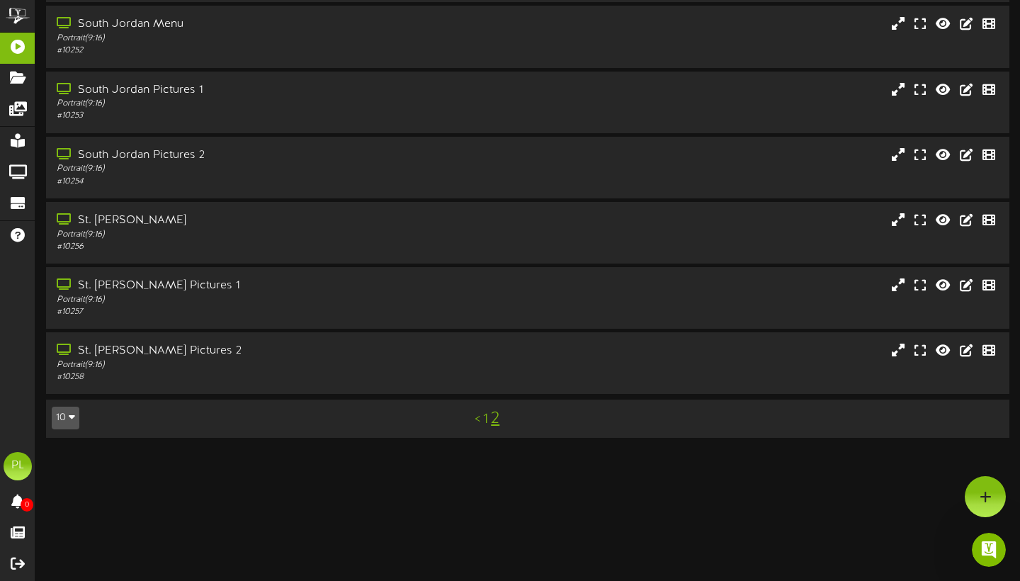
click at [486, 423] on link "1" at bounding box center [485, 419] width 5 height 16
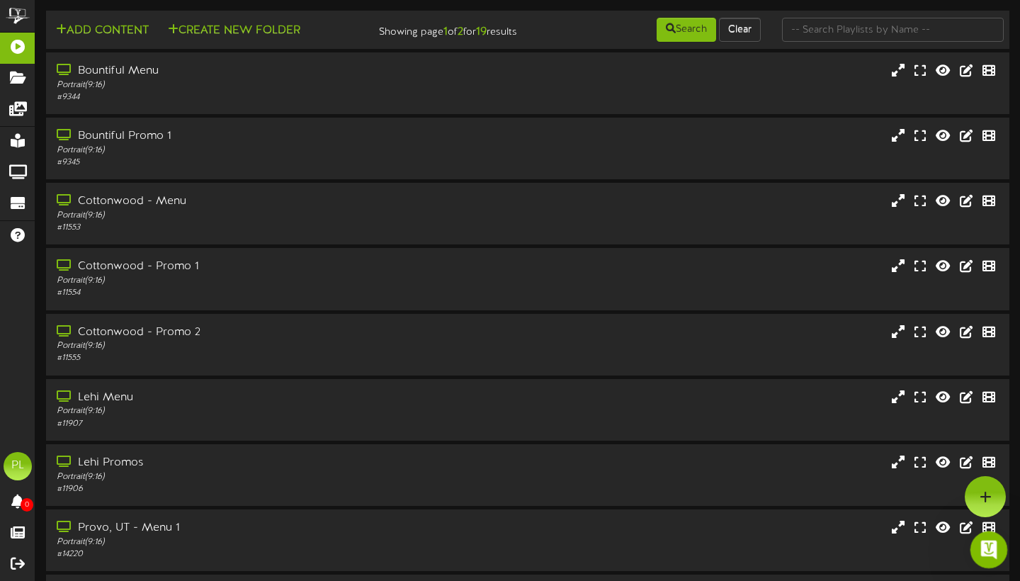
click at [977, 543] on div "Open Intercom Messenger" at bounding box center [986, 547] width 47 height 47
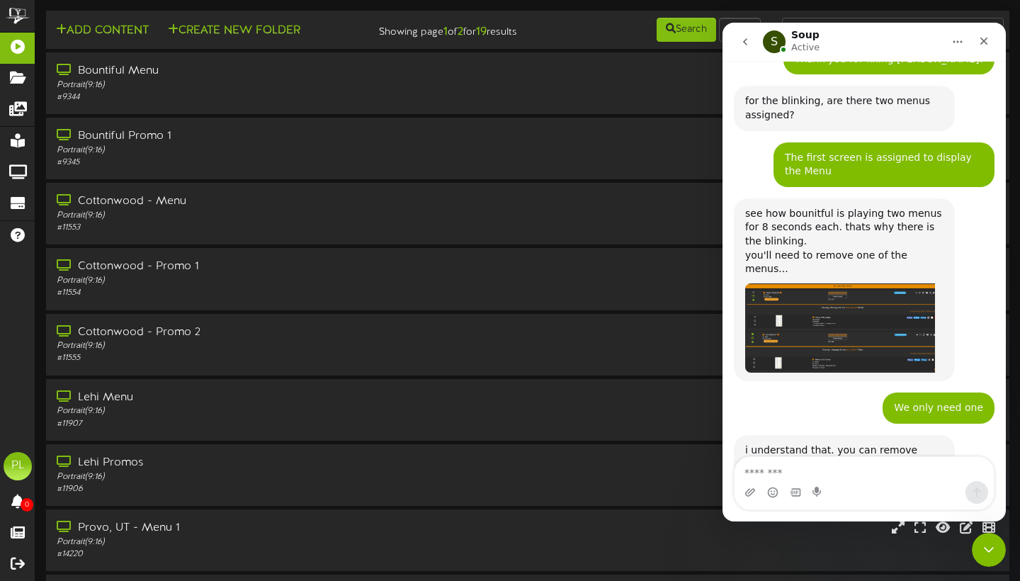
scroll to position [2644, 0]
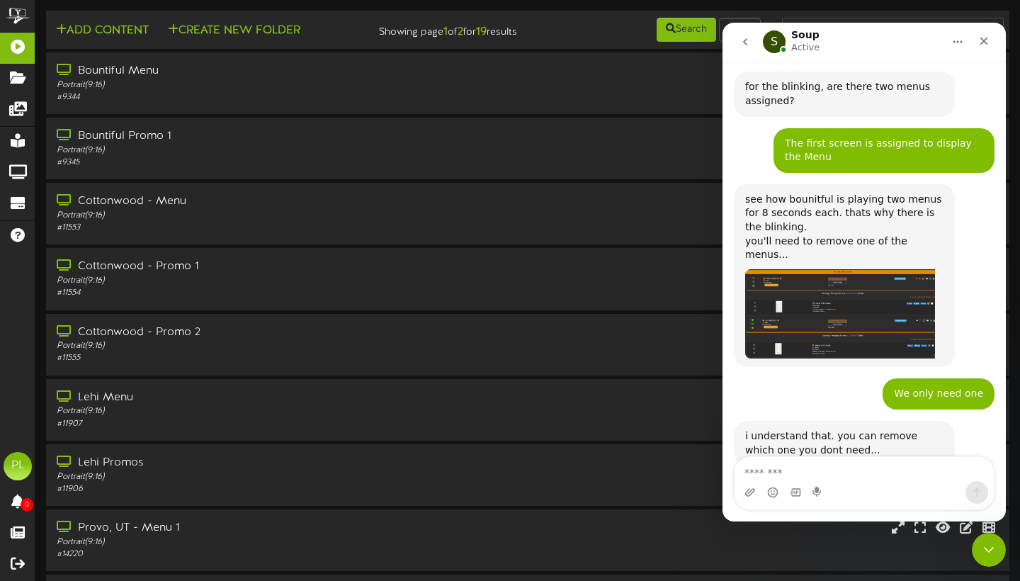
click at [816, 486] on div "Intercom messenger" at bounding box center [817, 492] width 11 height 23
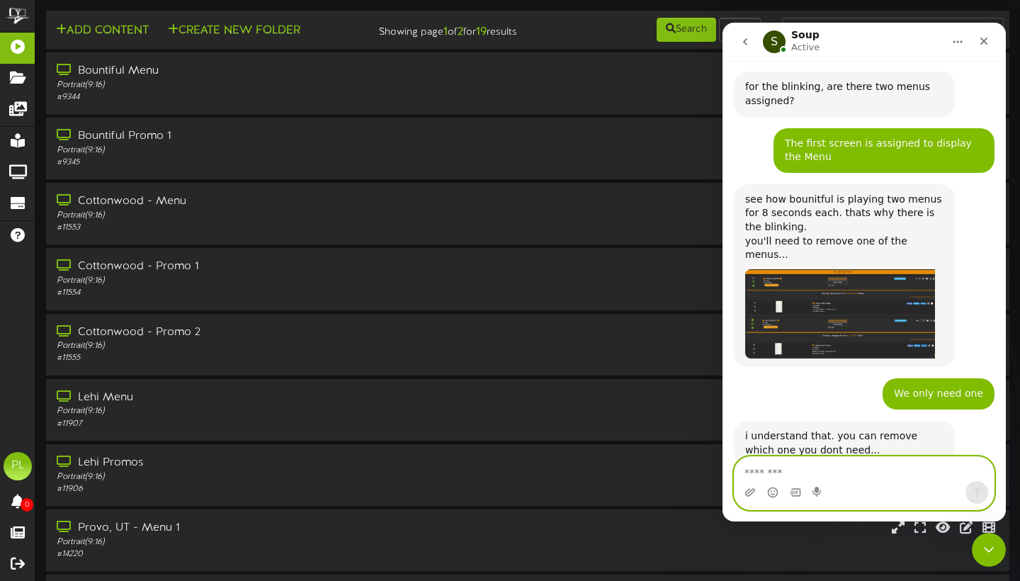
click at [781, 465] on textarea "Message…" at bounding box center [863, 469] width 259 height 24
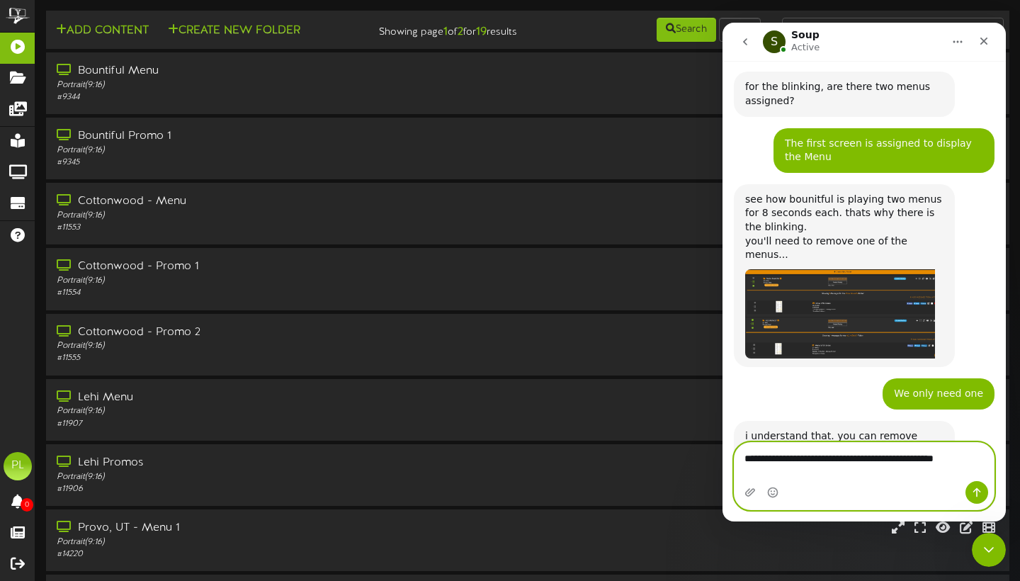
click at [882, 467] on textarea "**********" at bounding box center [863, 455] width 259 height 24
type textarea "**********"
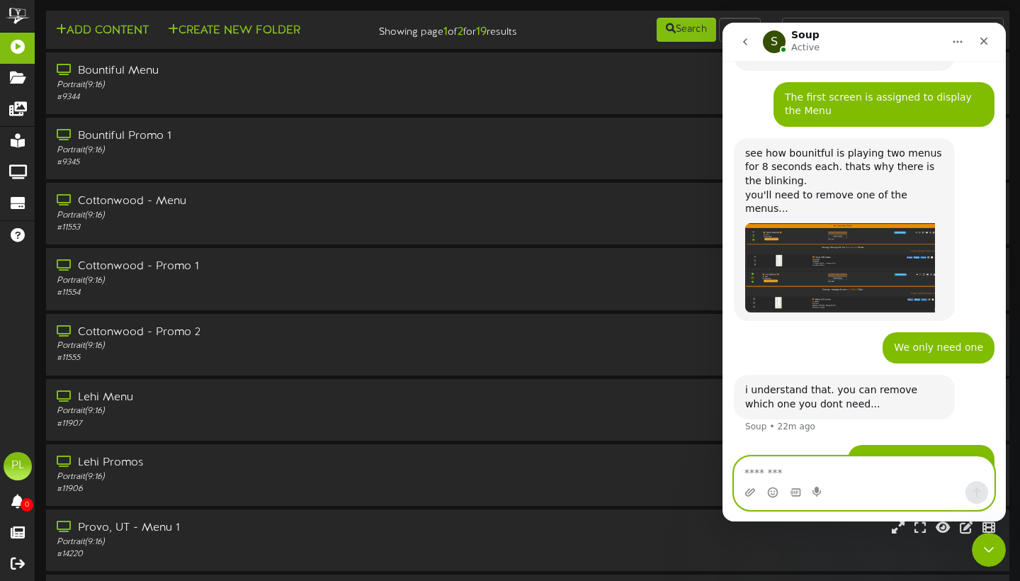
scroll to position [2690, 0]
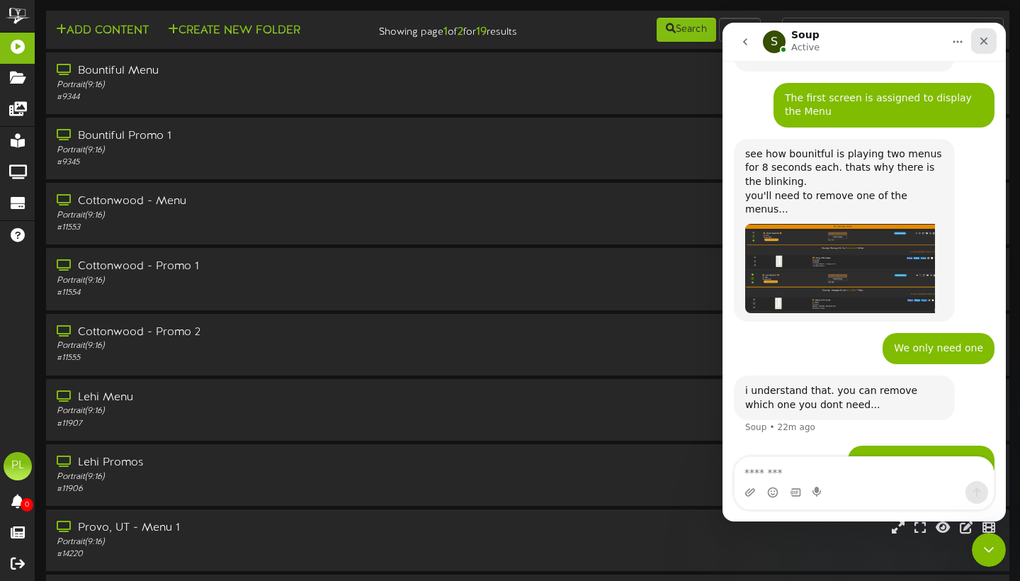
click at [988, 41] on icon "Close" at bounding box center [983, 40] width 11 height 11
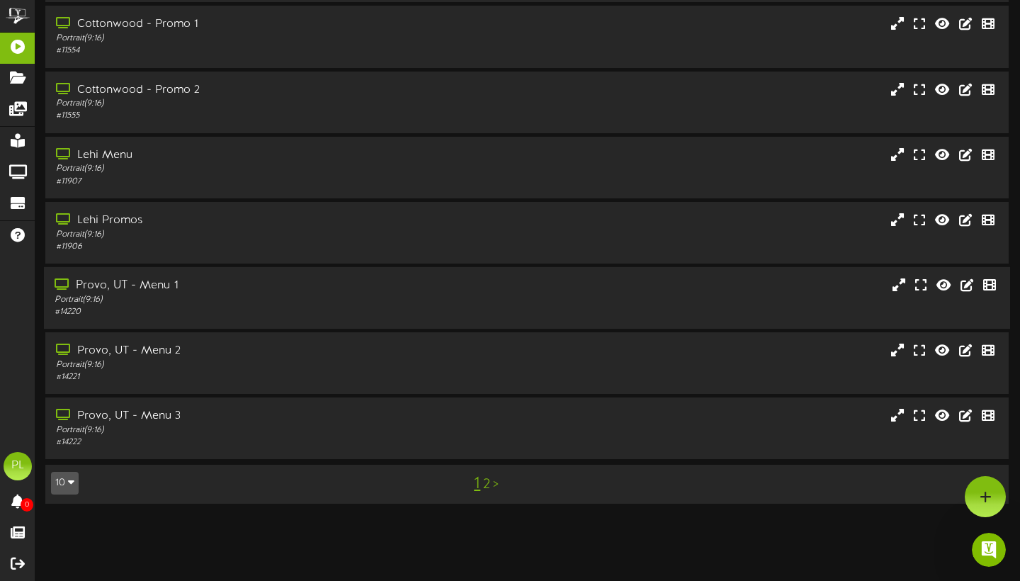
scroll to position [242, 1]
click at [487, 486] on link "2" at bounding box center [486, 484] width 7 height 16
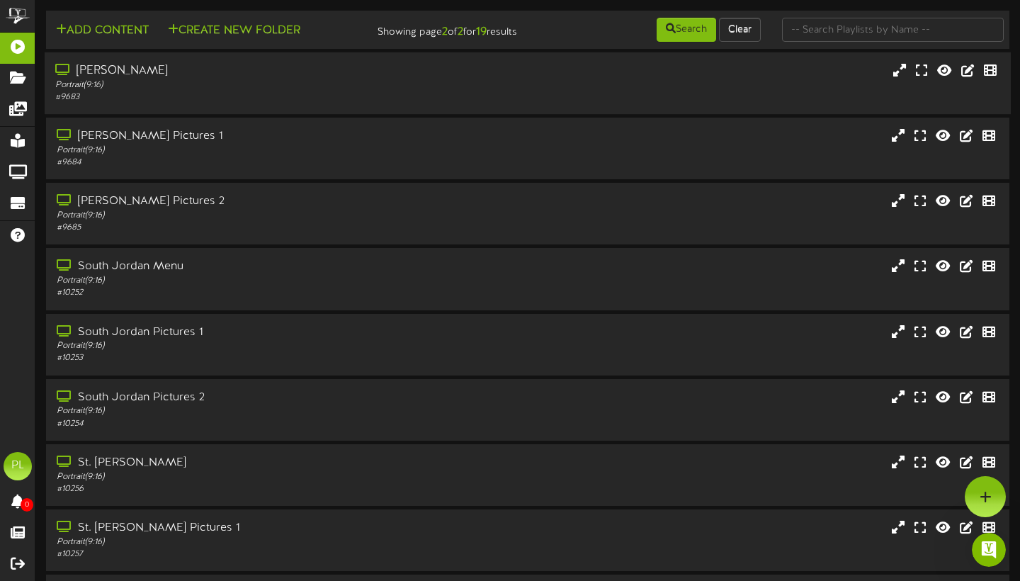
click at [268, 103] on div "# 9683" at bounding box center [245, 97] width 381 height 12
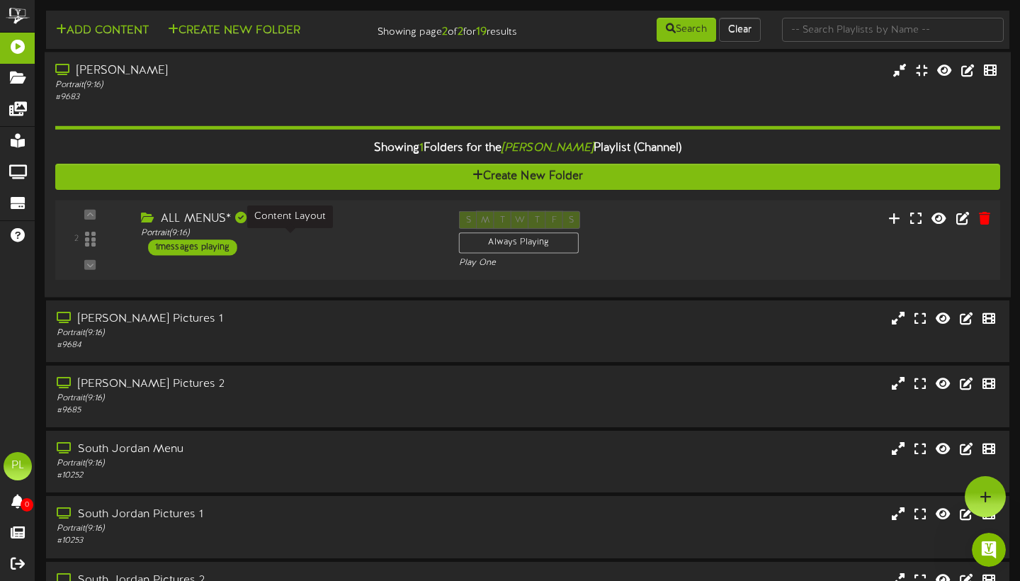
click at [352, 239] on div "Portrait ( 9:16 )" at bounding box center [289, 233] width 297 height 12
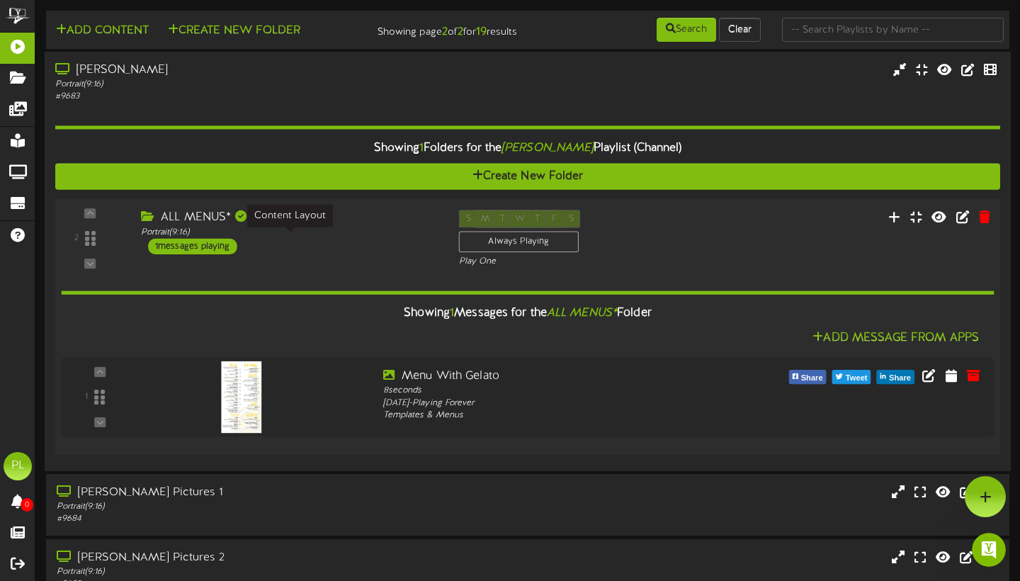
click at [379, 238] on div "Portrait ( 9:16 )" at bounding box center [289, 232] width 297 height 12
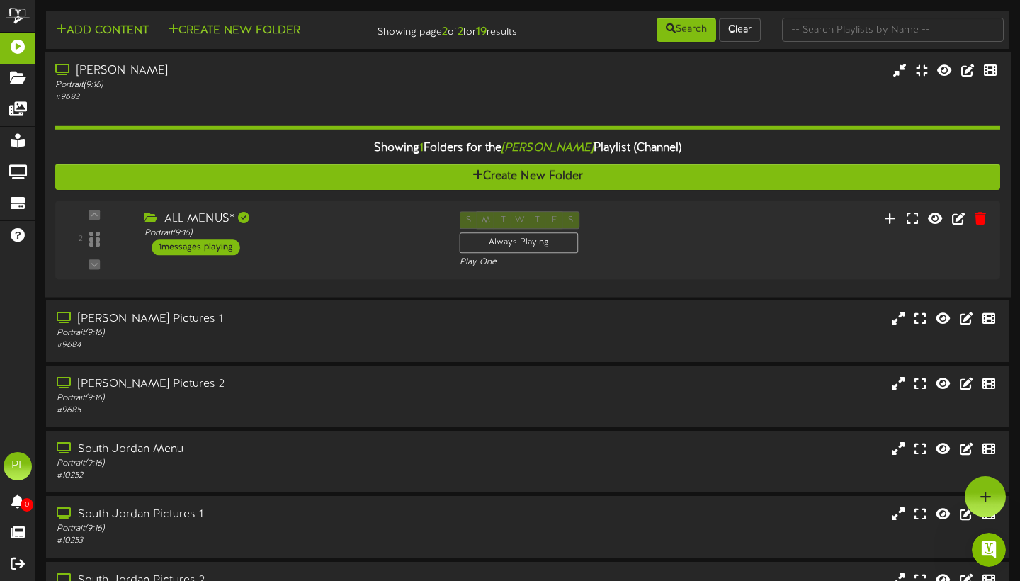
click at [220, 91] on div "Portrait ( 9:16 )" at bounding box center [245, 85] width 381 height 12
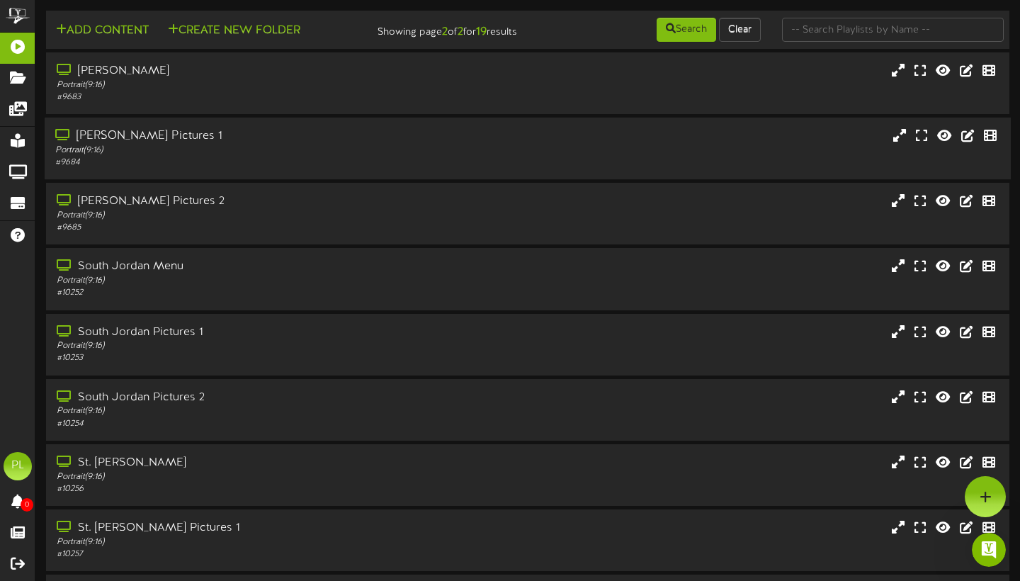
click at [302, 169] on div "# 9684" at bounding box center [245, 162] width 381 height 12
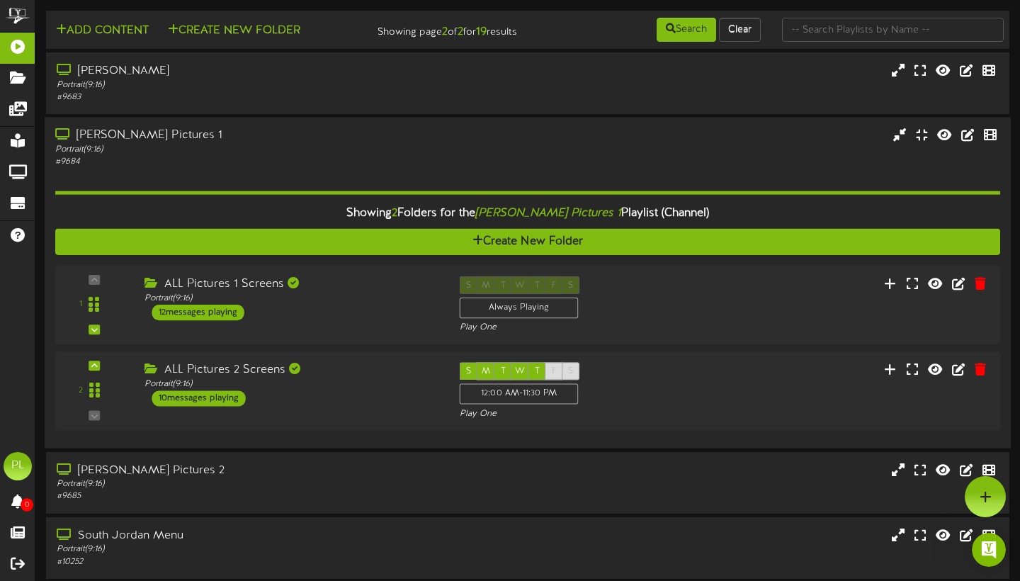
click at [304, 169] on div "# 9684" at bounding box center [245, 162] width 381 height 12
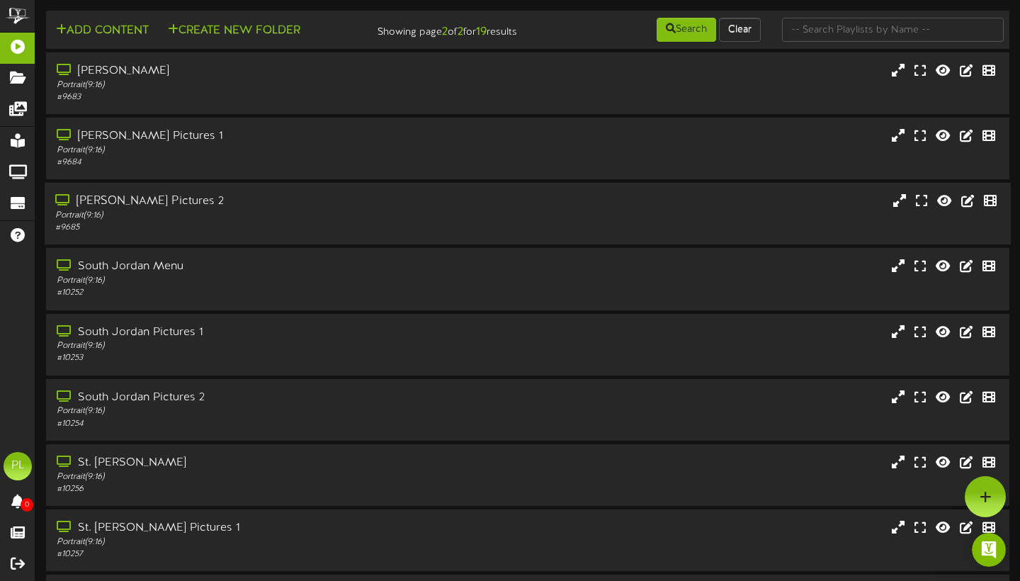
click at [284, 222] on div "Portrait ( 9:16 )" at bounding box center [245, 216] width 381 height 12
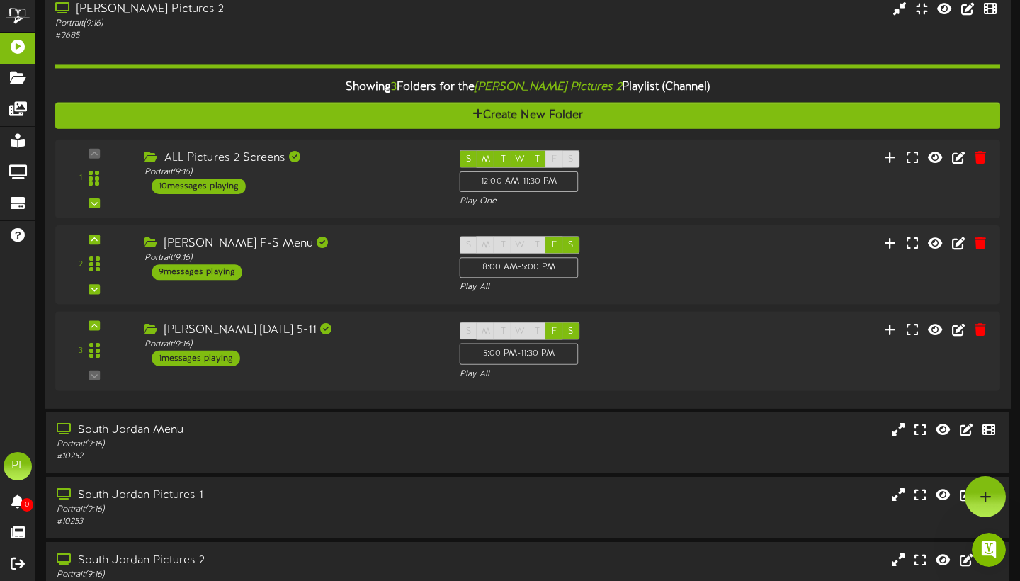
scroll to position [189, 0]
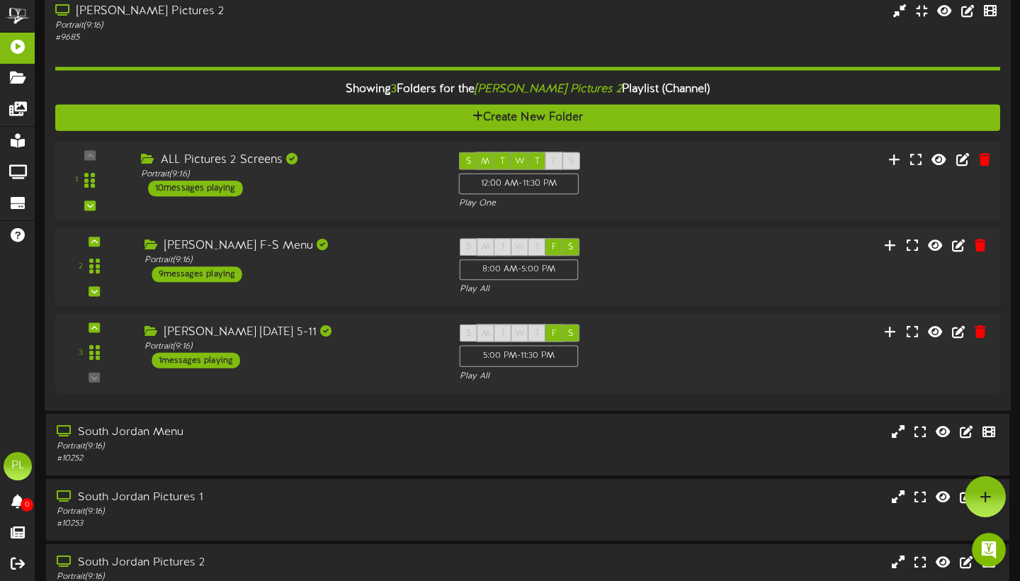
click at [362, 192] on div "ALL Pictures 2 Screens Portrait ( 9:16 ) 10 messages playing" at bounding box center [289, 174] width 318 height 45
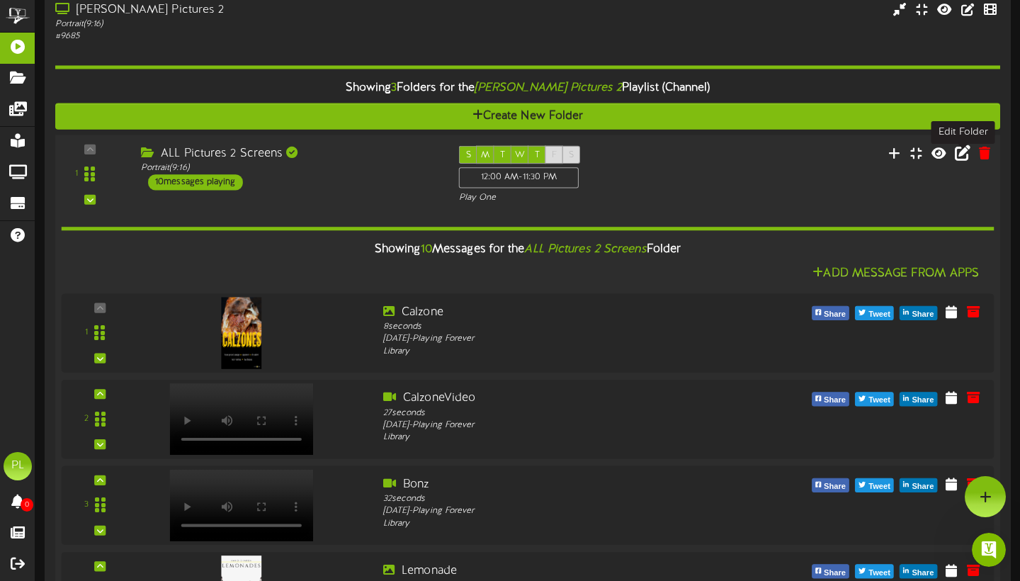
click at [964, 158] on icon at bounding box center [962, 152] width 16 height 16
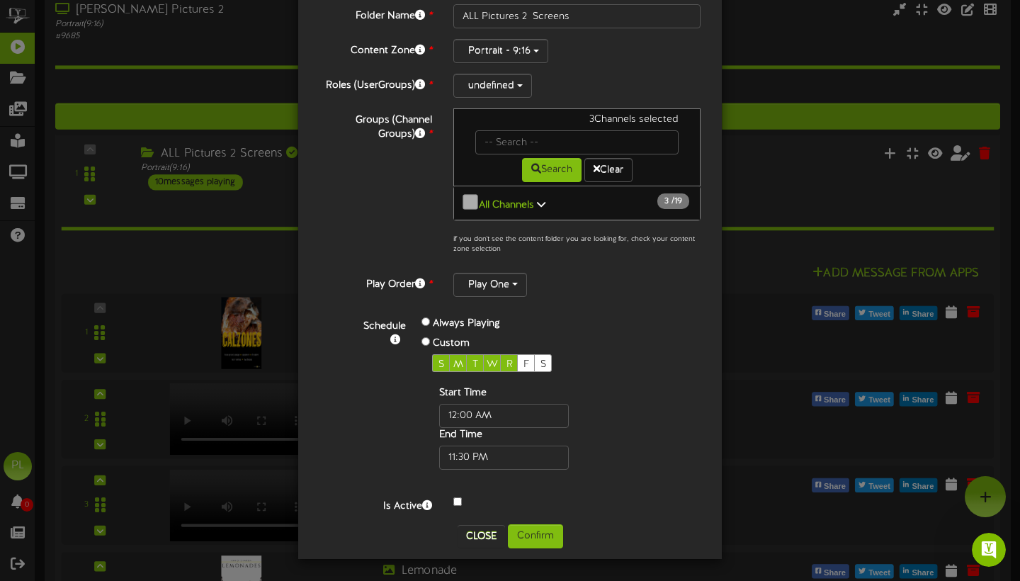
scroll to position [1, 0]
click at [549, 202] on button "All Channels 3 / 19" at bounding box center [576, 202] width 247 height 35
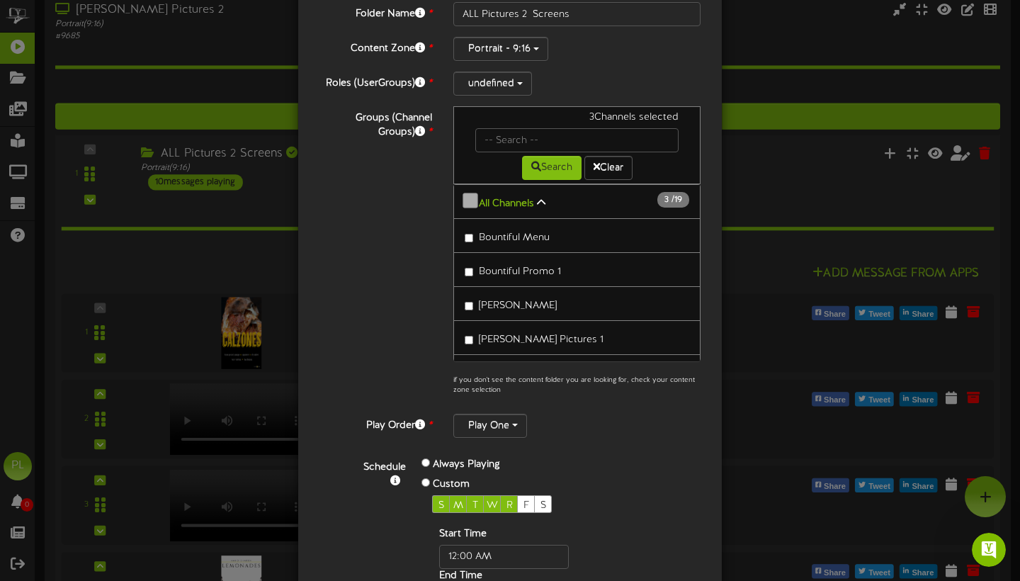
click at [545, 207] on icon at bounding box center [541, 203] width 8 height 10
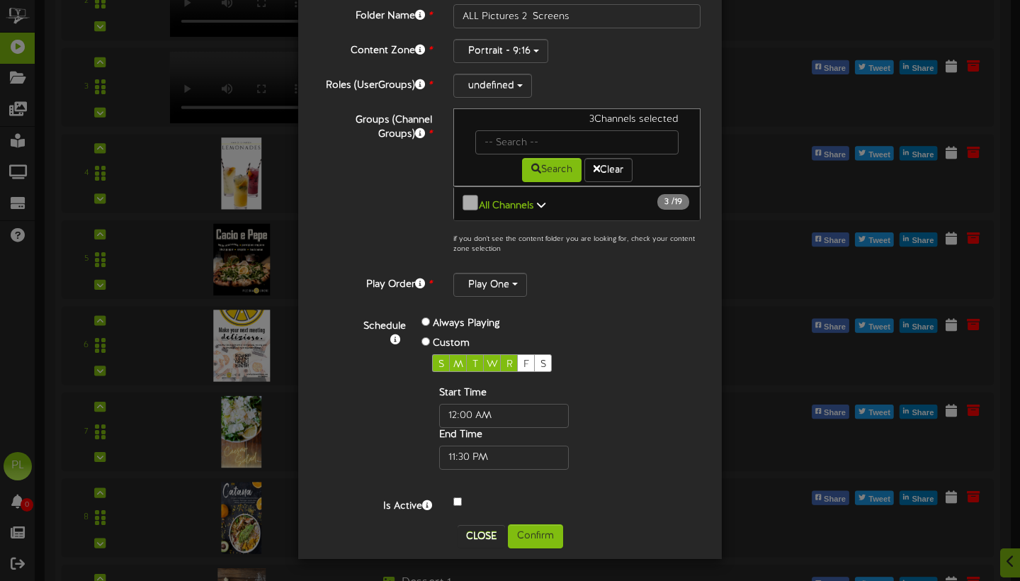
scroll to position [75, 0]
click at [524, 285] on button "Play One" at bounding box center [490, 285] width 74 height 24
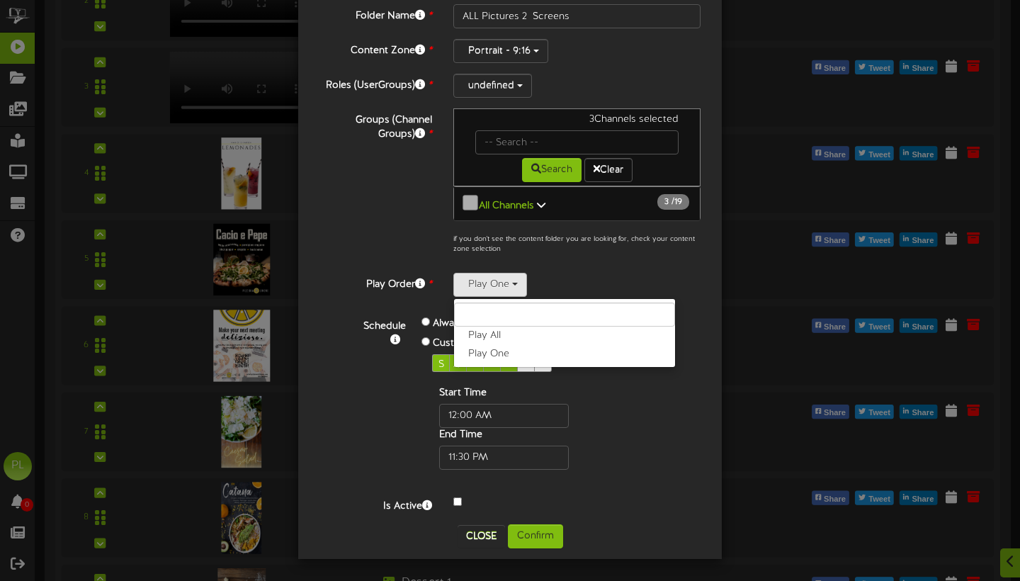
click at [586, 265] on div "Folder Name * ALL Pictures 2 Screens Content Zone * Portrait - 9:16 Roles (User…" at bounding box center [509, 258] width 381 height 509
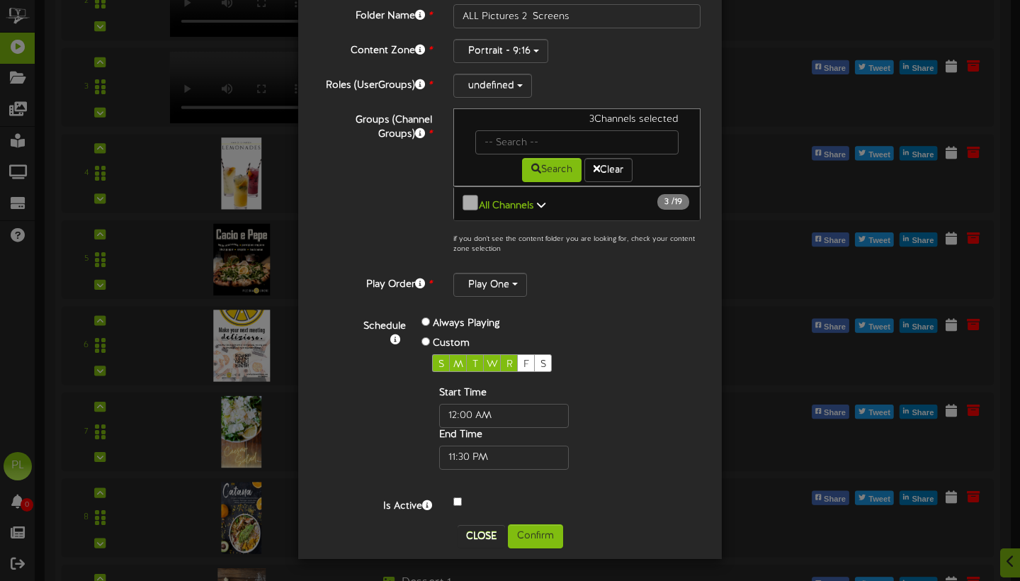
click at [478, 536] on button "Close" at bounding box center [480, 536] width 47 height 23
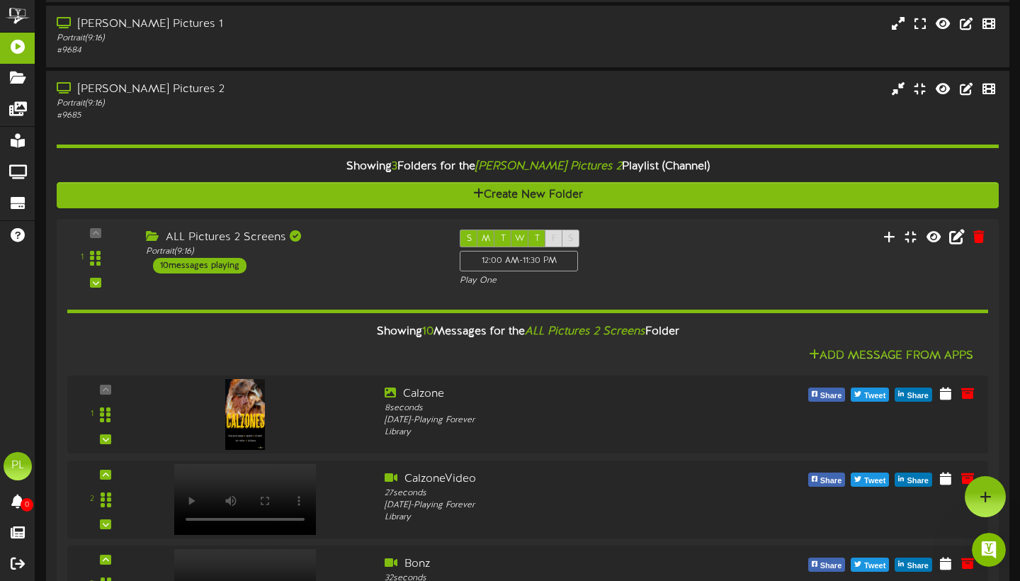
scroll to position [111, 0]
click at [373, 258] on div "Portrait ( 9:16 )" at bounding box center [292, 252] width 292 height 12
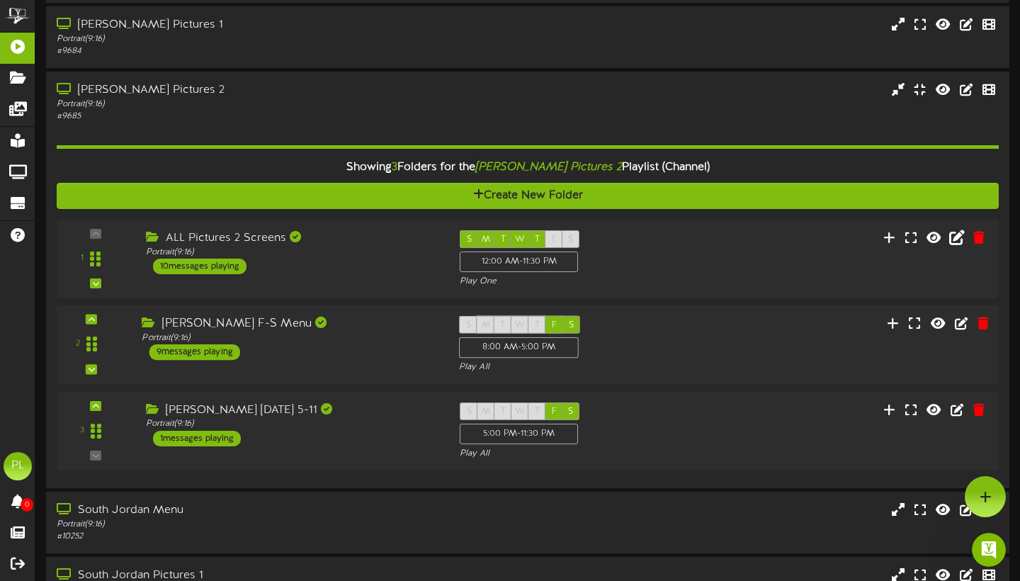
click at [336, 332] on div "[PERSON_NAME] F-S Menu" at bounding box center [289, 324] width 295 height 16
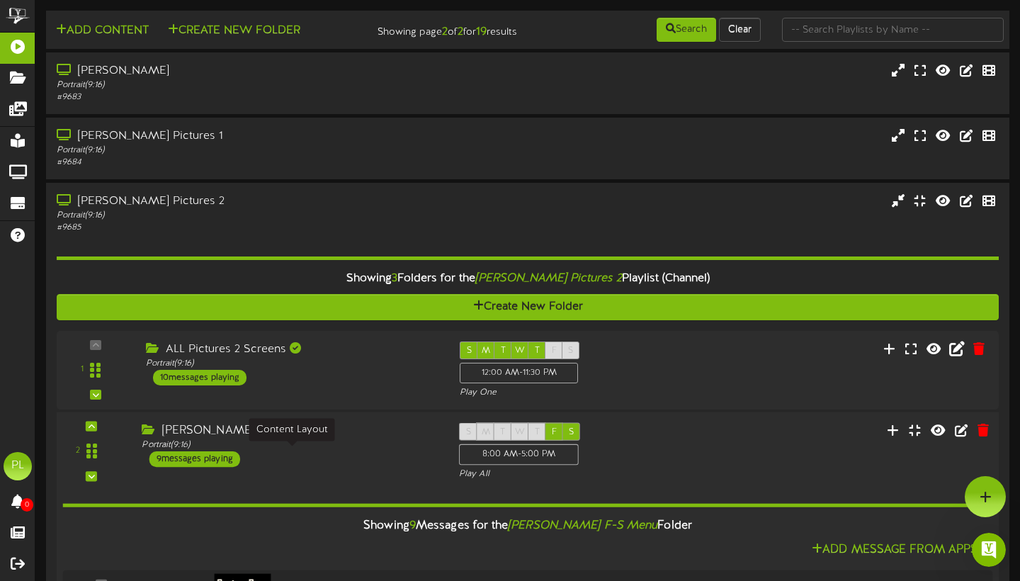
scroll to position [0, 0]
click at [349, 467] on div "[PERSON_NAME] F-S Menu Portrait ( 9:16 ) 9 messages playing" at bounding box center [289, 445] width 317 height 45
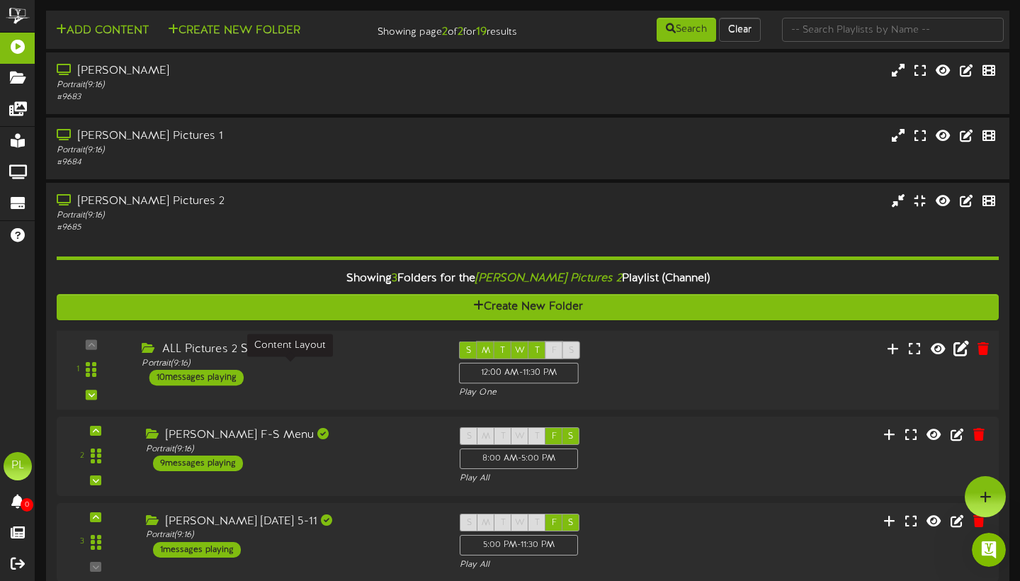
click at [379, 370] on div "Portrait ( 9:16 )" at bounding box center [289, 364] width 295 height 12
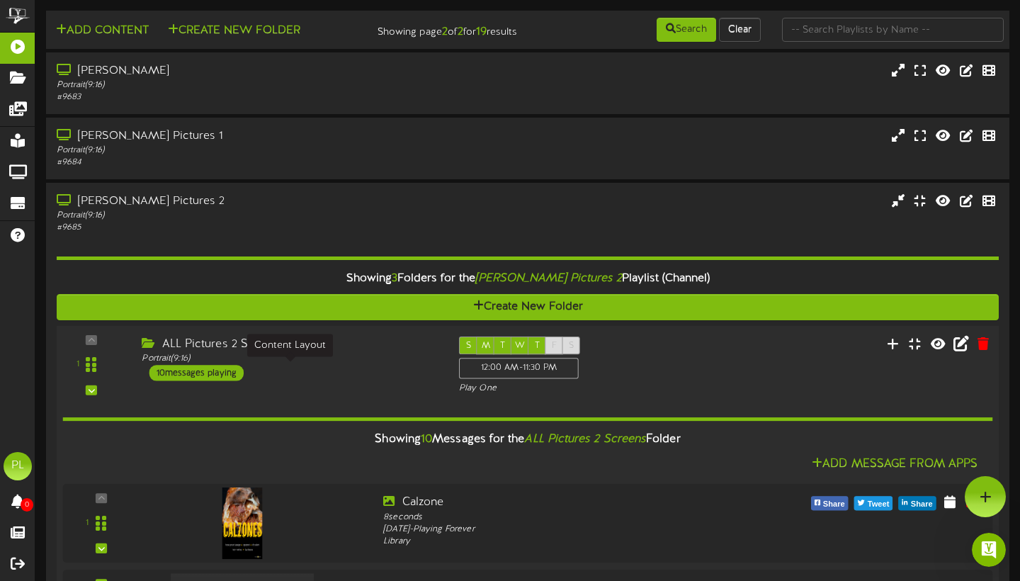
click at [379, 371] on div "ALL Pictures 2 Screens Portrait ( 9:16 ) 10 messages playing" at bounding box center [289, 358] width 317 height 45
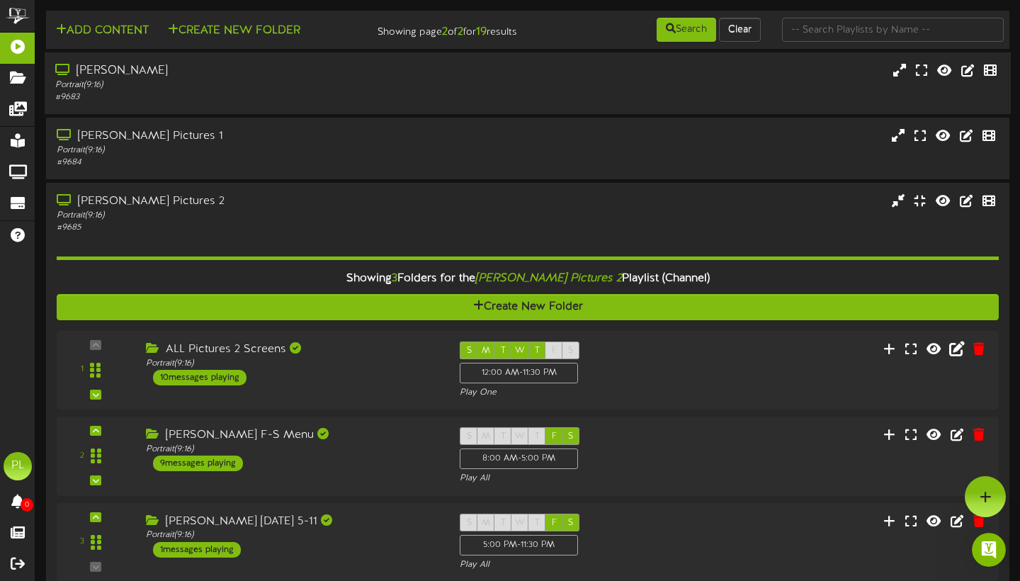
click at [420, 91] on div "Portrait ( 9:16 )" at bounding box center [245, 85] width 381 height 12
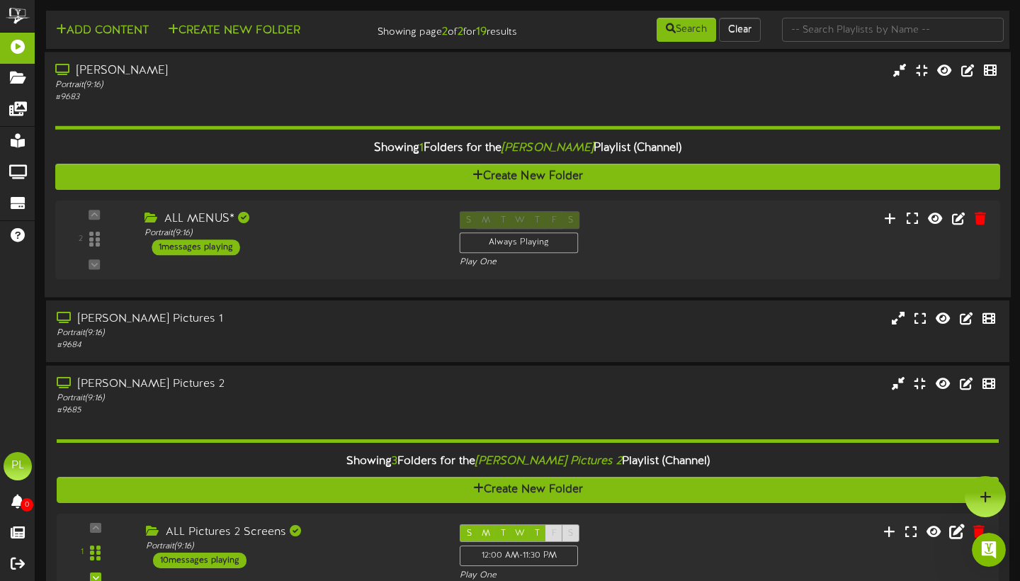
click at [420, 101] on div "# 9683" at bounding box center [245, 97] width 381 height 12
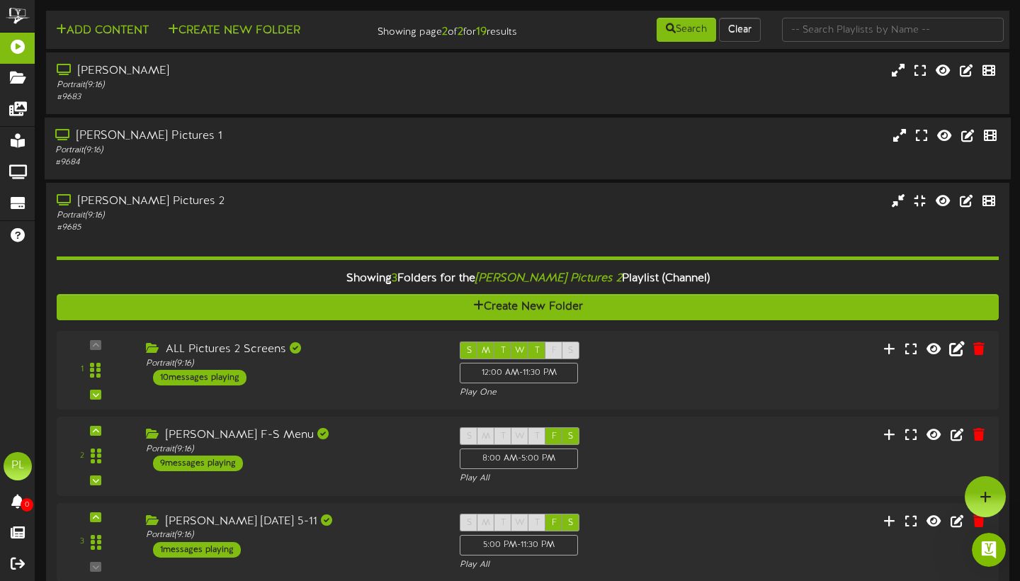
click at [346, 156] on div "Portrait ( 9:16 )" at bounding box center [245, 150] width 381 height 12
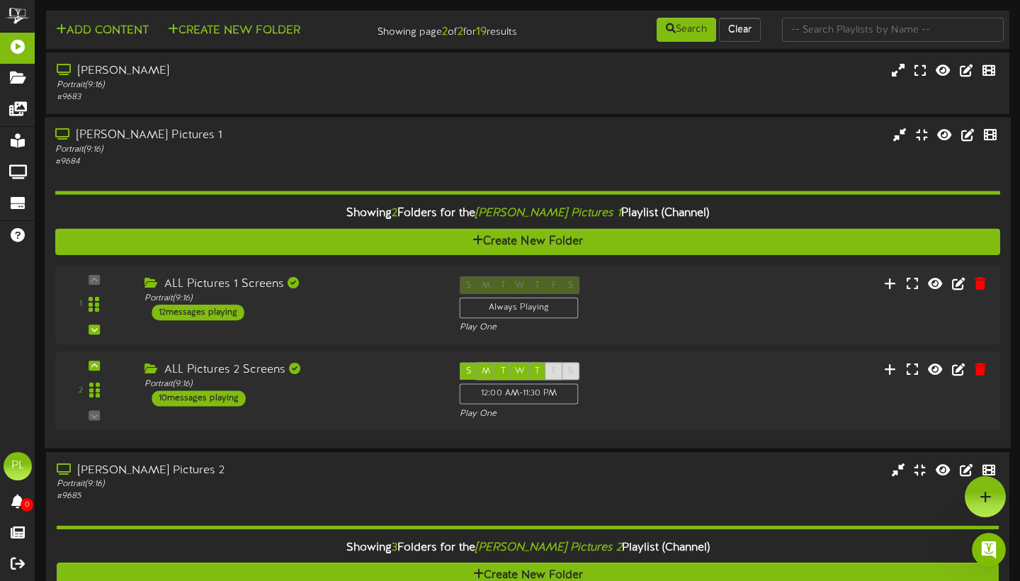
click at [430, 156] on div "Portrait ( 9:16 )" at bounding box center [245, 150] width 381 height 12
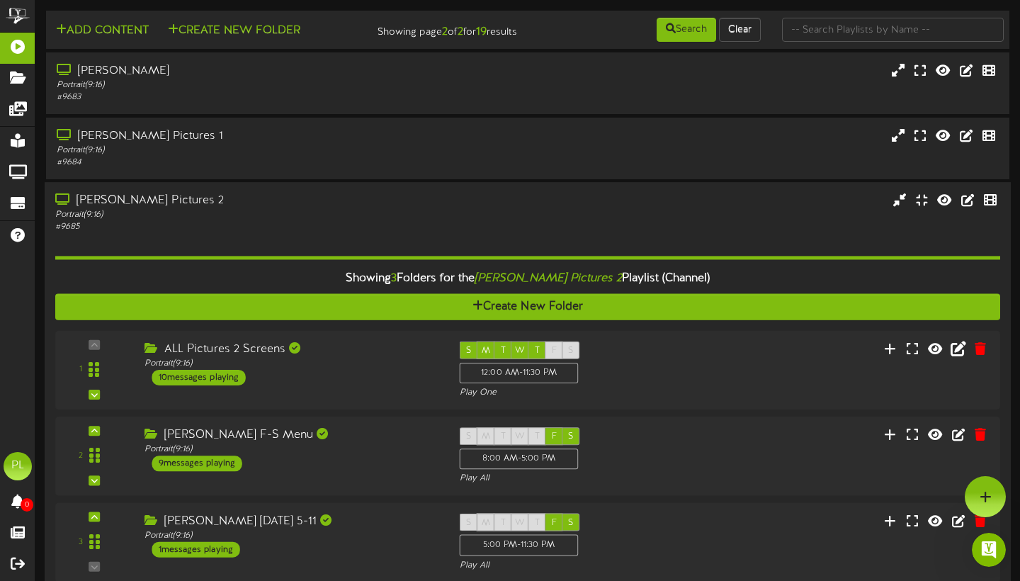
click at [314, 243] on div "Showing 3 Folders for the [PERSON_NAME] Pictures 2 Playlist (Channel) Create Ne…" at bounding box center [527, 411] width 944 height 355
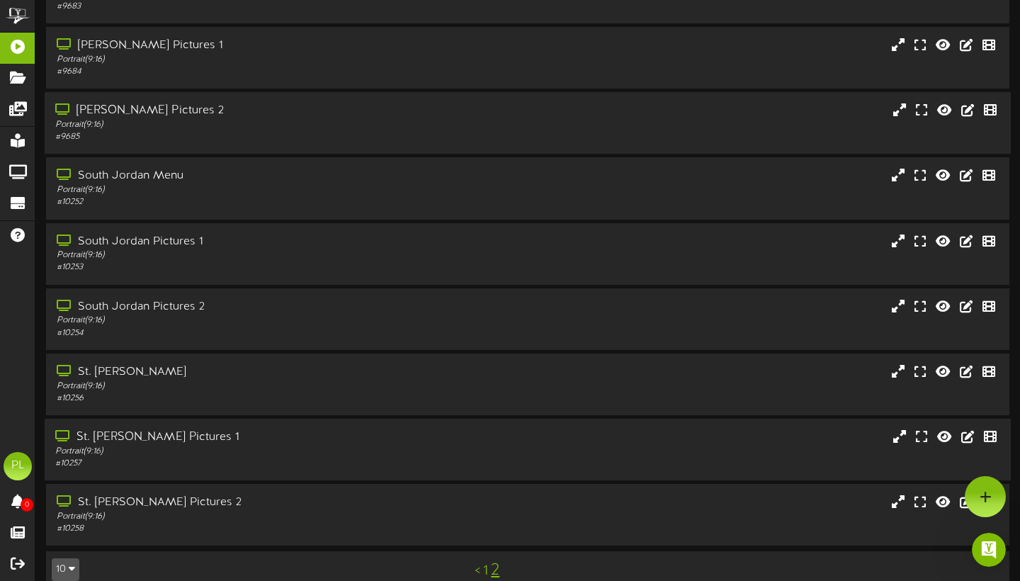
scroll to position [90, 0]
